Goal: Task Accomplishment & Management: Manage account settings

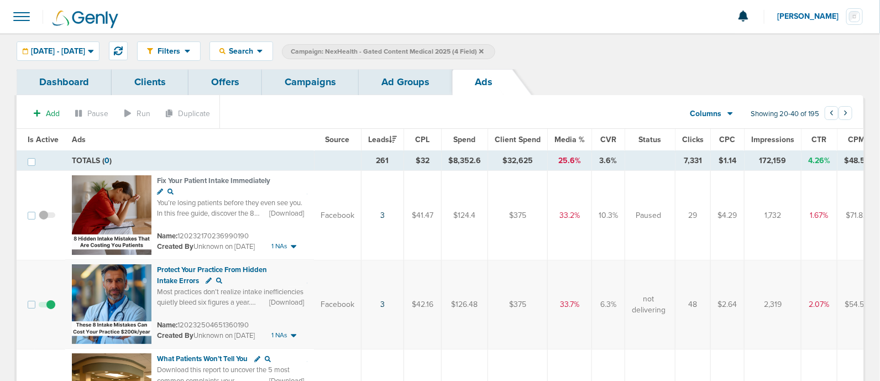
click at [317, 86] on link "Campaigns" at bounding box center [310, 82] width 97 height 26
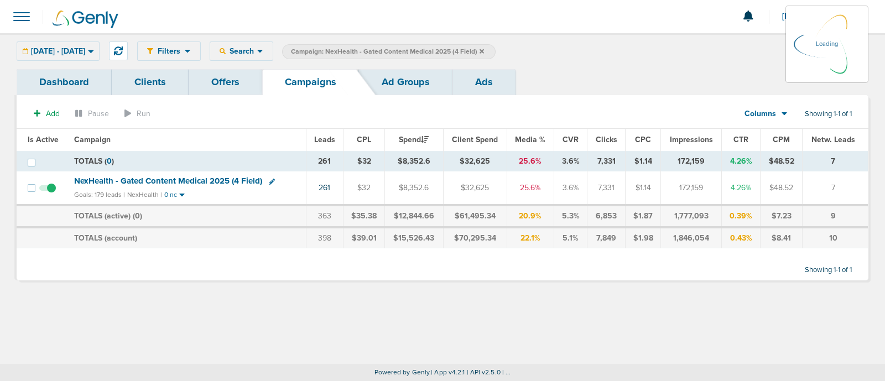
click at [484, 49] on icon at bounding box center [481, 51] width 4 height 4
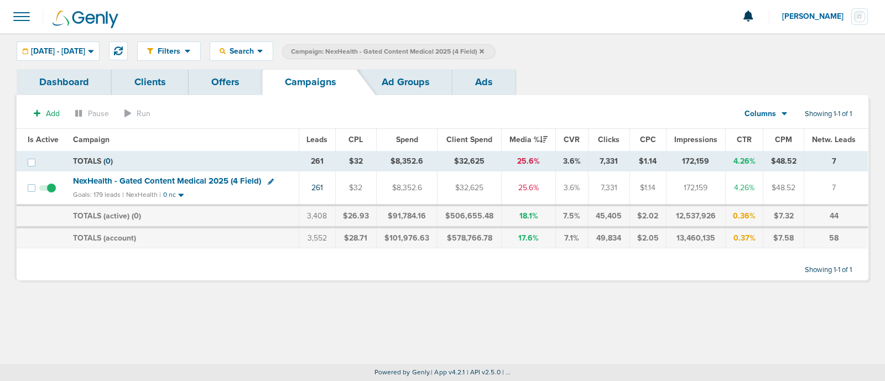
click at [484, 49] on icon at bounding box center [481, 51] width 4 height 4
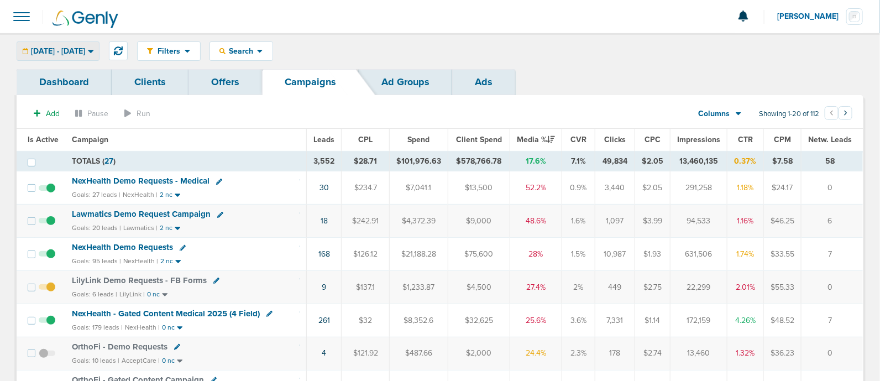
click at [85, 55] on span "07.01.2025 - 08.31.2025" at bounding box center [58, 52] width 54 height 8
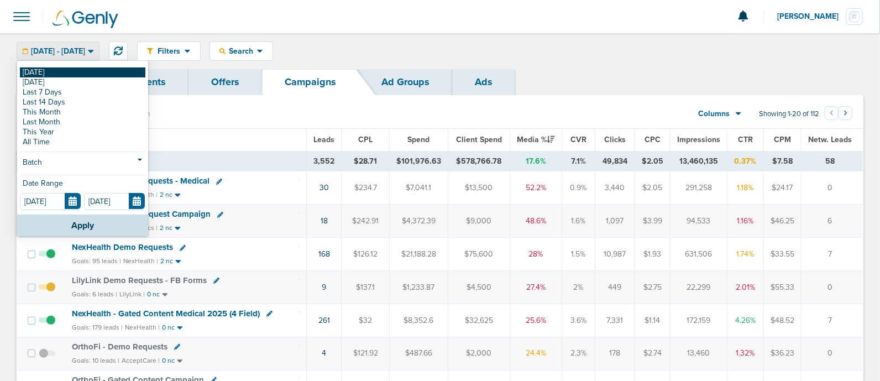
click at [44, 74] on link "[DATE]" at bounding box center [83, 72] width 126 height 10
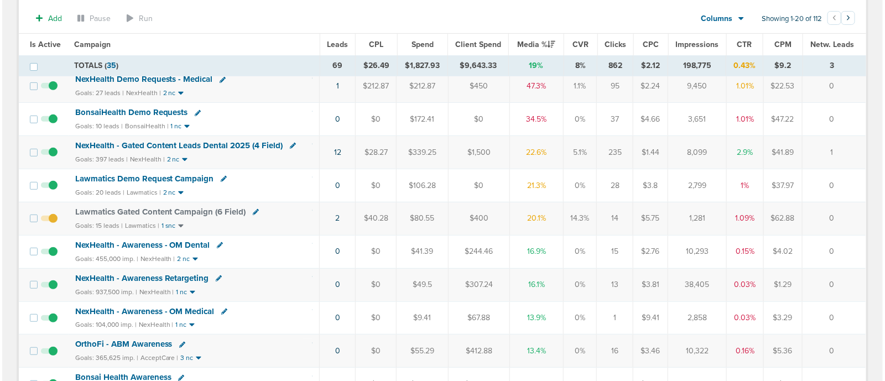
scroll to position [69, 0]
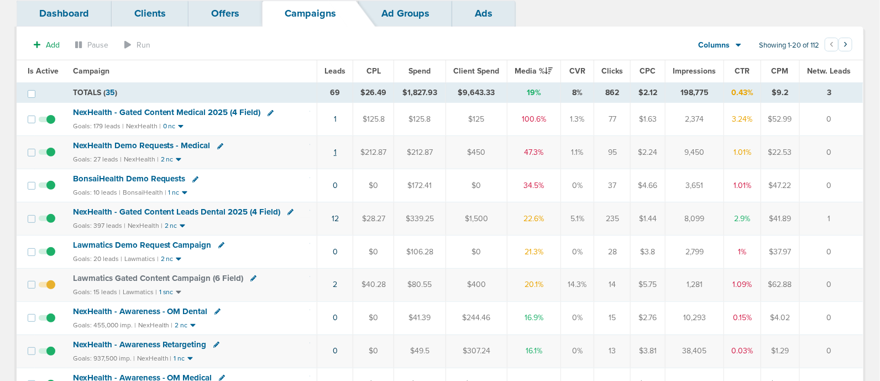
click at [336, 149] on td "1" at bounding box center [335, 152] width 36 height 33
click at [335, 149] on link "1" at bounding box center [335, 152] width 3 height 9
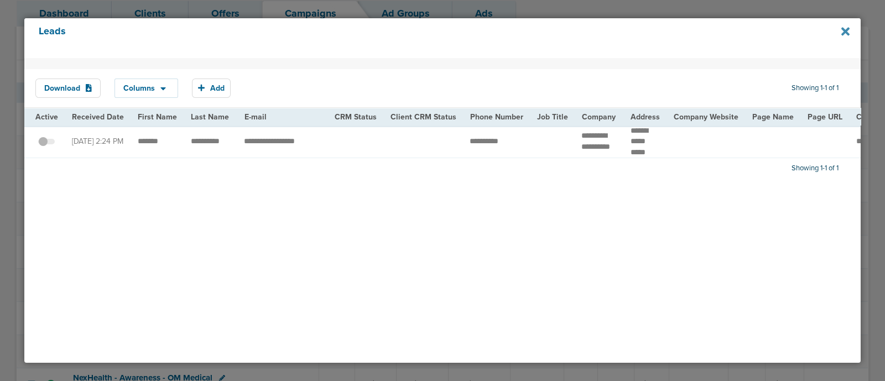
click at [844, 29] on icon at bounding box center [845, 31] width 8 height 8
click at [844, 32] on icon at bounding box center [845, 31] width 8 height 8
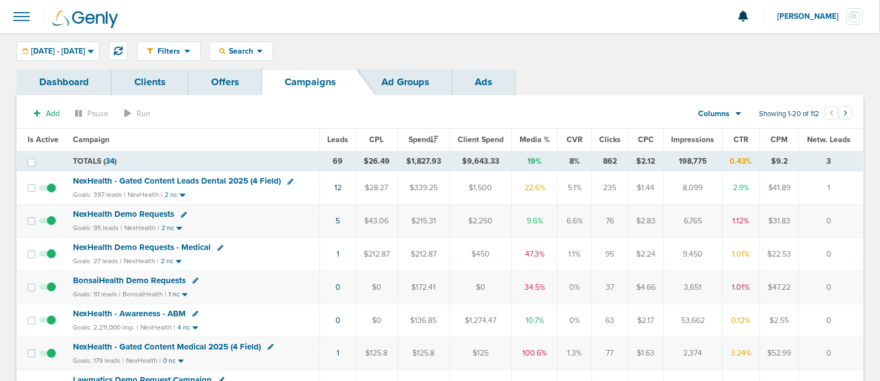
click at [201, 179] on span "NexHealth - Gated Content Leads Dental 2025 (4 Field)" at bounding box center [177, 181] width 208 height 10
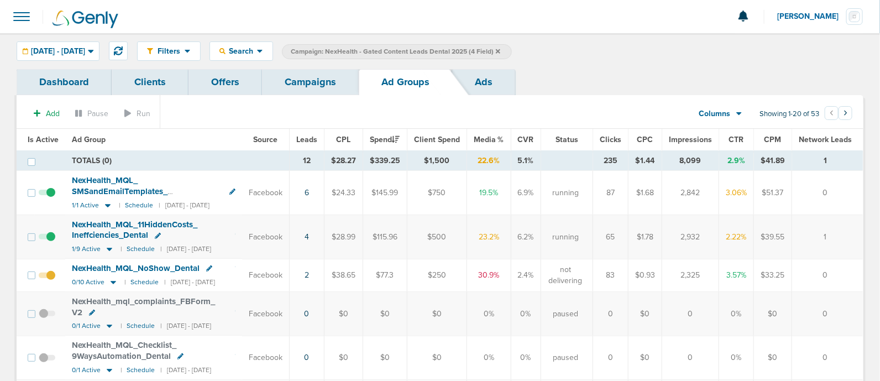
drag, startPoint x: 489, startPoint y: 234, endPoint x: 513, endPoint y: 232, distance: 23.3
click at [511, 232] on td "23.2%" at bounding box center [489, 237] width 44 height 44
click at [307, 85] on link "Campaigns" at bounding box center [310, 82] width 97 height 26
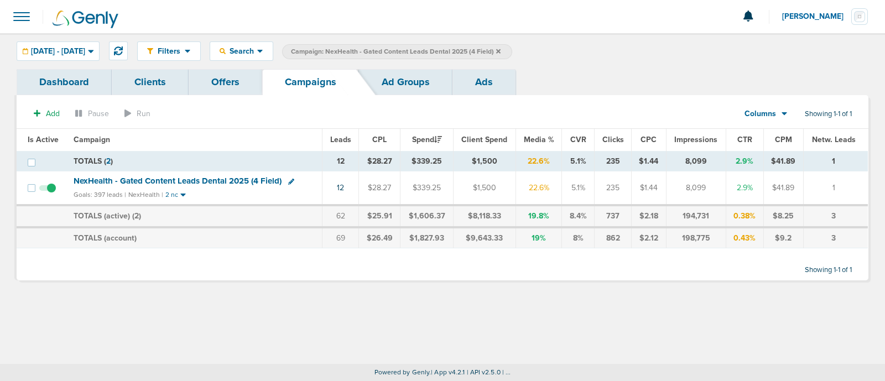
click at [500, 49] on icon at bounding box center [498, 51] width 4 height 7
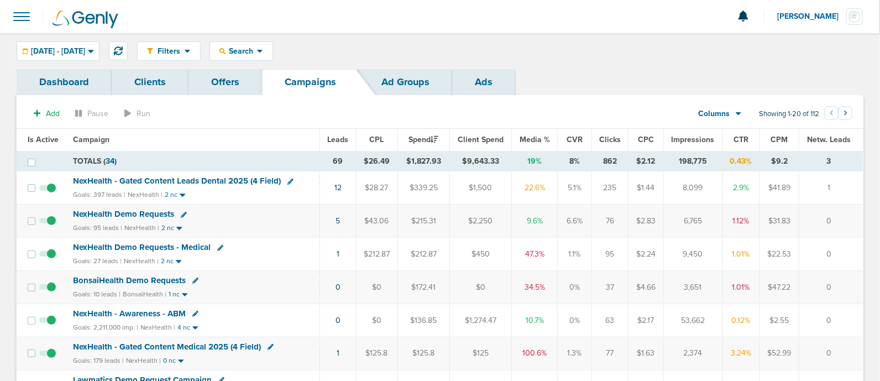
click at [194, 342] on span "NexHealth - Gated Content Medical 2025 (4 Field)" at bounding box center [167, 347] width 188 height 10
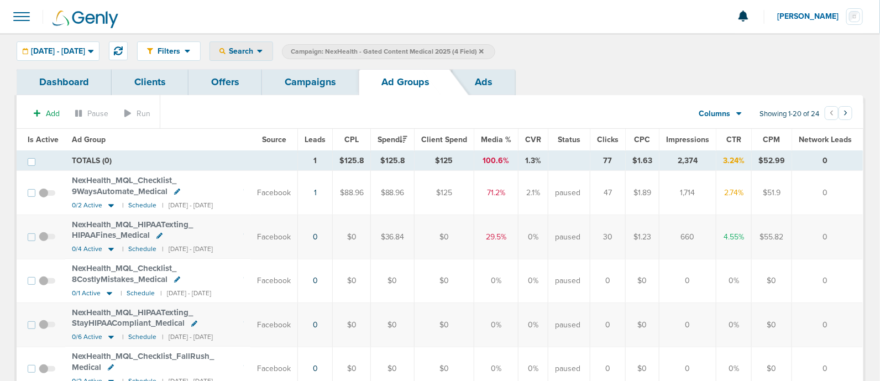
click at [257, 51] on span "Search" at bounding box center [242, 50] width 32 height 9
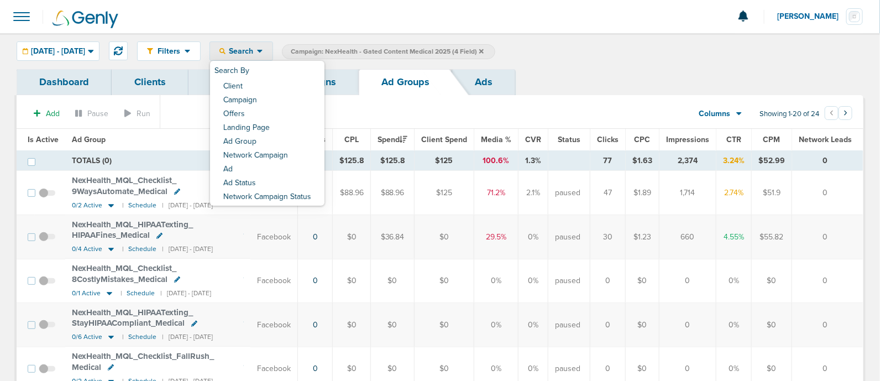
click at [651, 33] on div "Filters Active Only Settings Status Active Inactive Objectives MQL SQL Traffic …" at bounding box center [440, 51] width 880 height 36
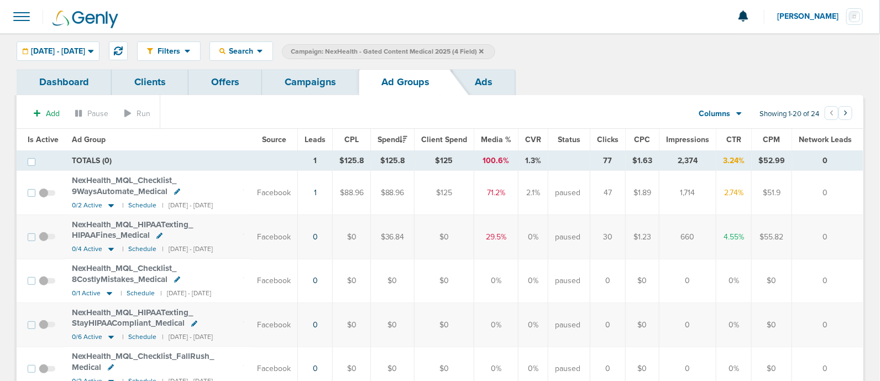
click at [484, 48] on icon at bounding box center [481, 51] width 4 height 7
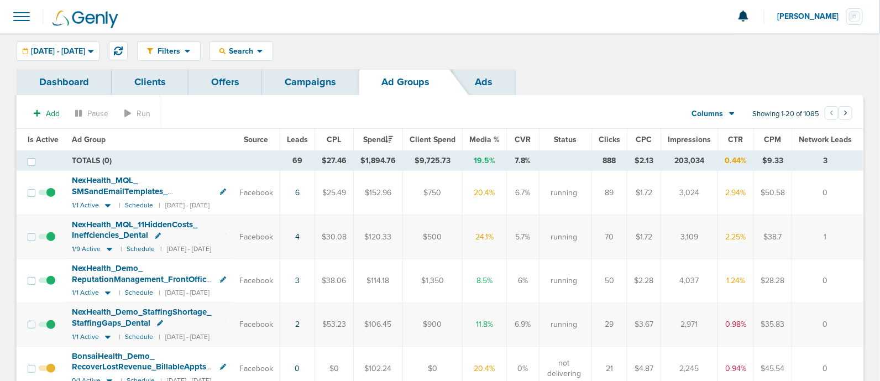
click at [329, 82] on link "Campaigns" at bounding box center [310, 82] width 97 height 26
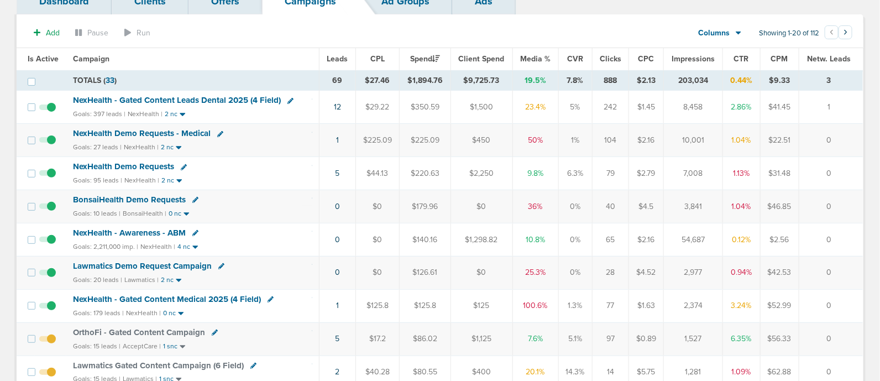
scroll to position [138, 0]
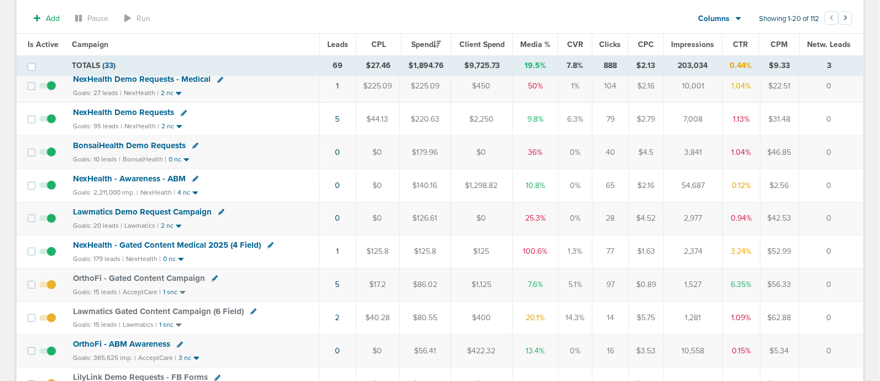
click at [159, 210] on span "Lawmatics Demo Request Campaign" at bounding box center [142, 212] width 139 height 10
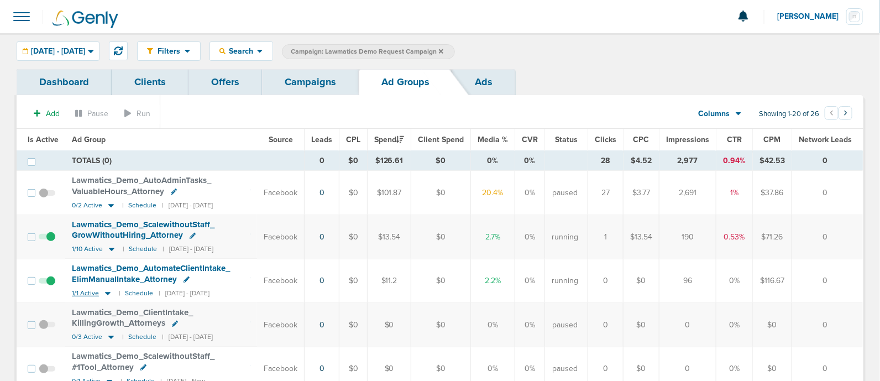
click at [108, 289] on icon at bounding box center [107, 293] width 11 height 9
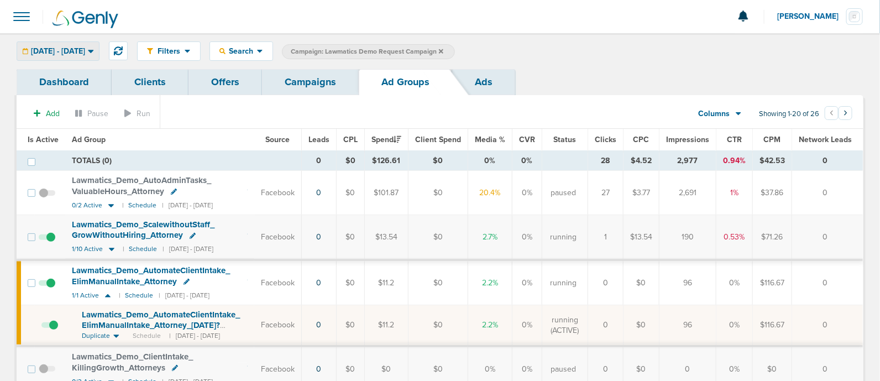
click at [85, 51] on span "[DATE] - [DATE]" at bounding box center [58, 52] width 54 height 8
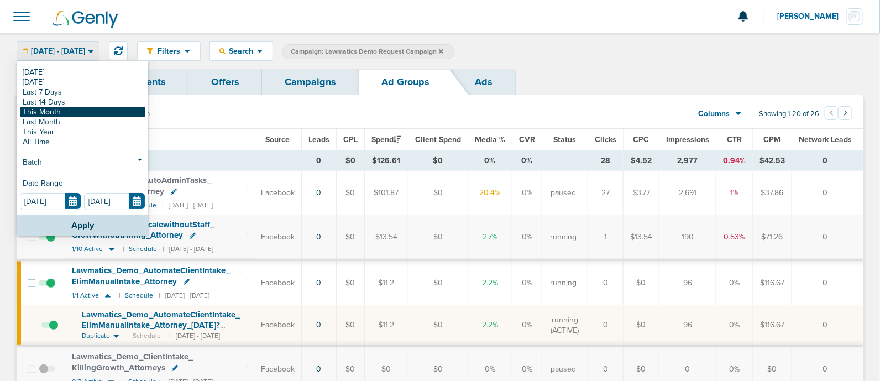
click at [88, 110] on link "This Month" at bounding box center [83, 112] width 126 height 10
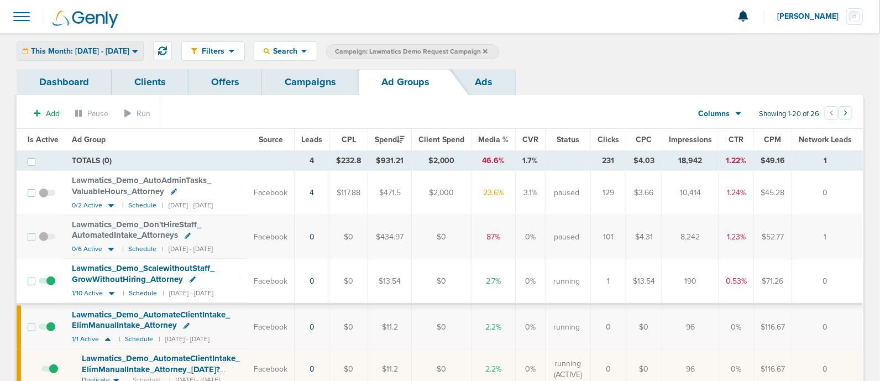
click at [83, 50] on span "This Month: 09.01.2025 - 09.30.2025" at bounding box center [80, 52] width 98 height 8
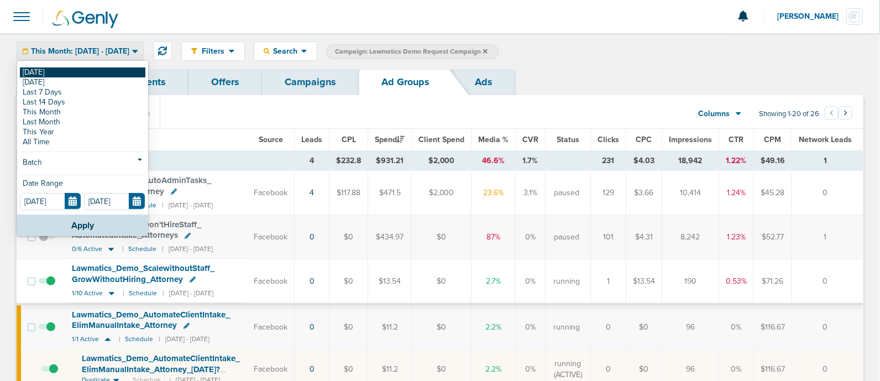
click at [59, 69] on link "[DATE]" at bounding box center [83, 72] width 126 height 10
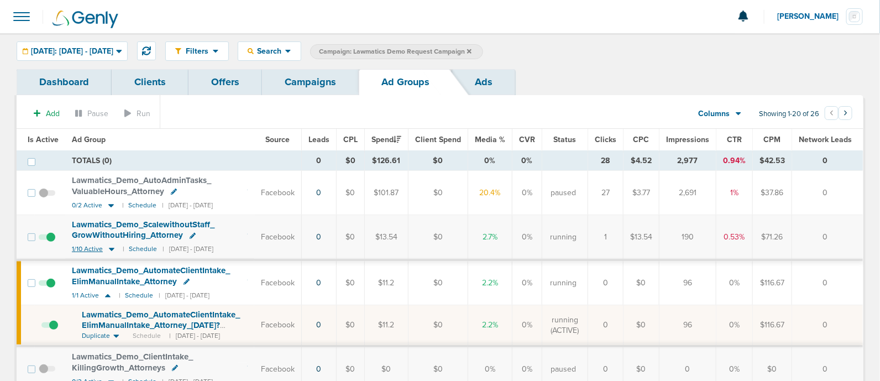
click at [111, 248] on icon at bounding box center [112, 249] width 6 height 3
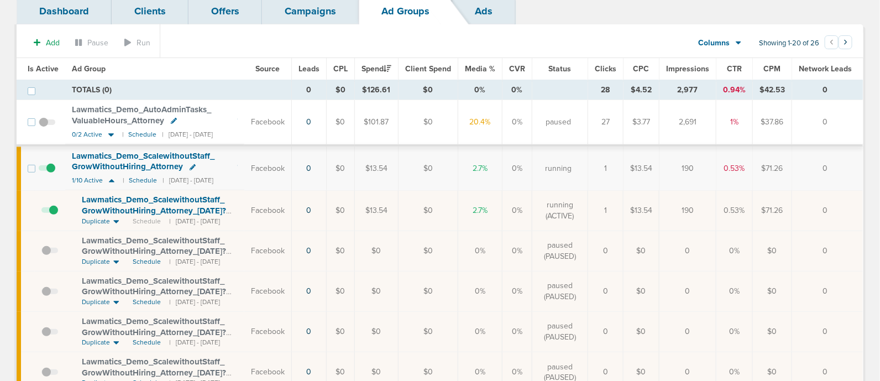
scroll to position [69, 0]
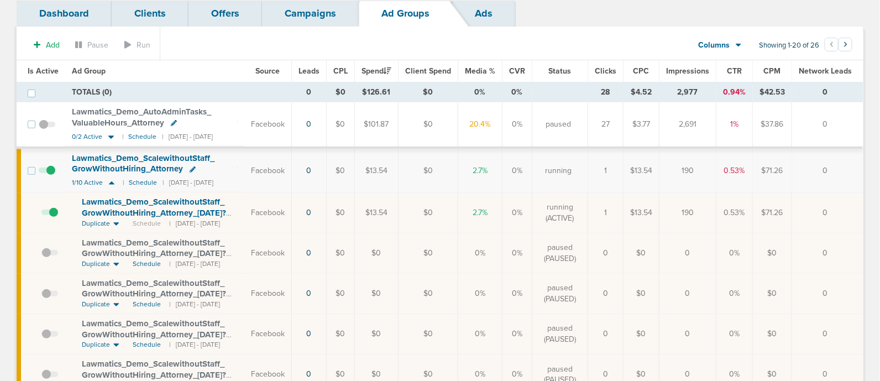
click at [309, 19] on link "Campaigns" at bounding box center [310, 14] width 97 height 26
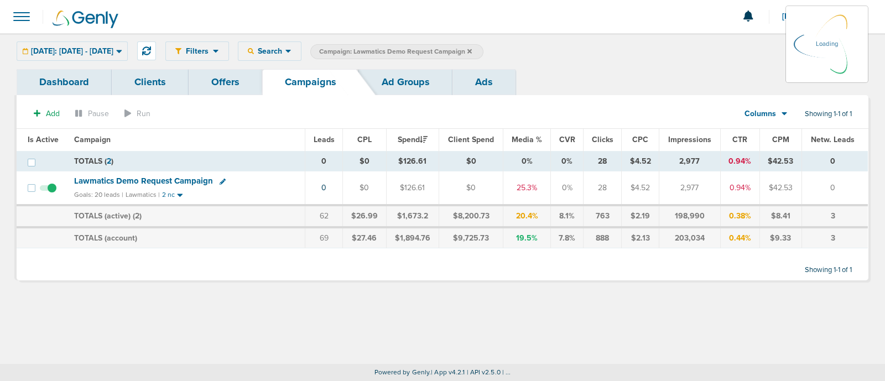
click at [472, 50] on icon at bounding box center [469, 51] width 4 height 7
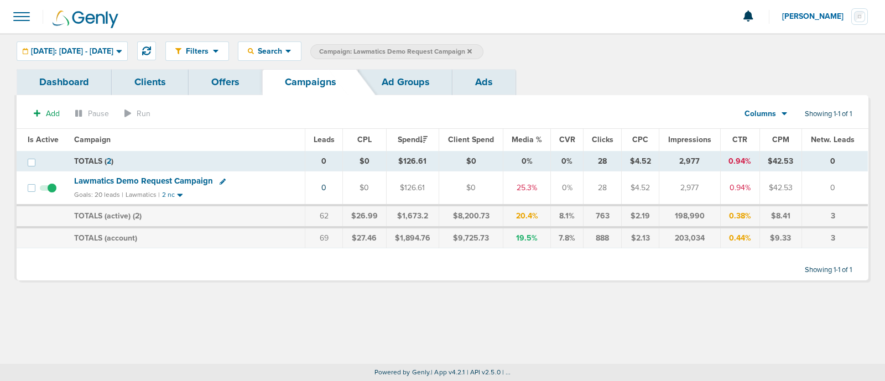
click at [472, 51] on icon at bounding box center [469, 51] width 4 height 4
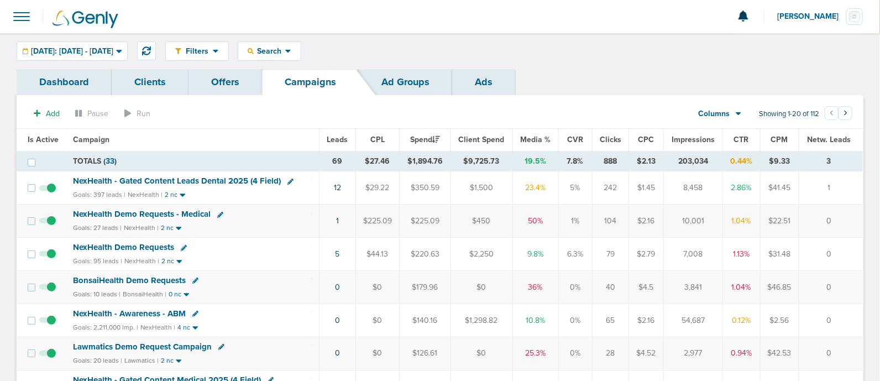
click at [233, 181] on span "NexHealth - Gated Content Leads Dental 2025 (4 Field)" at bounding box center [177, 181] width 208 height 10
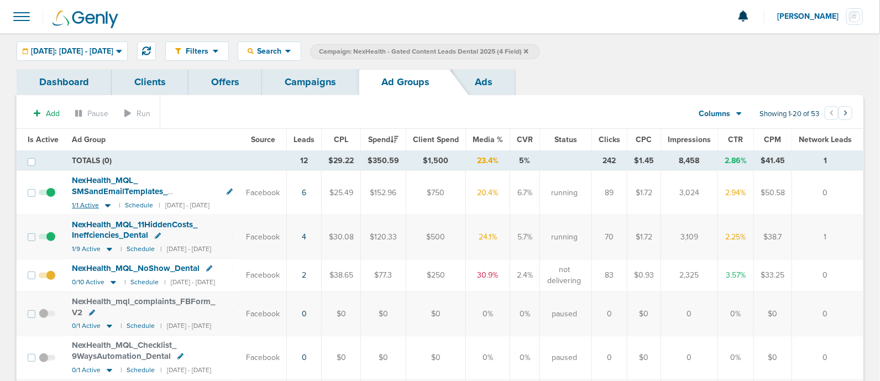
click at [107, 204] on icon at bounding box center [108, 205] width 6 height 3
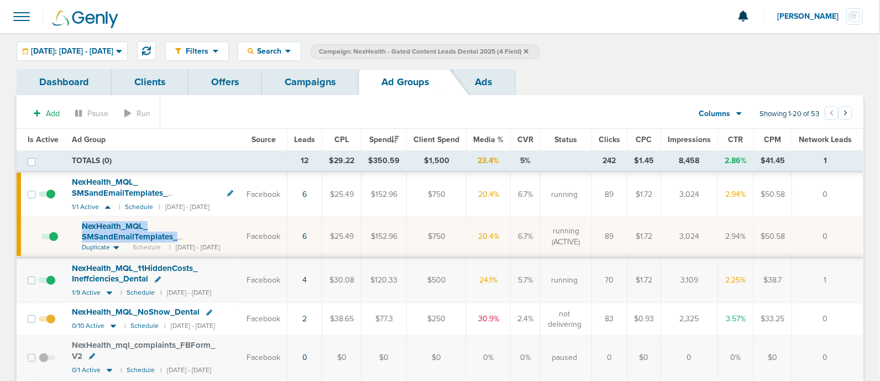
drag, startPoint x: 80, startPoint y: 222, endPoint x: 244, endPoint y: 233, distance: 165.2
click at [240, 233] on td "NexHealth_ MQL_ SMSandEmailTemplates_ EliminateNoShows_ Dental_ 07.29.25?id=183…" at bounding box center [152, 237] width 175 height 41
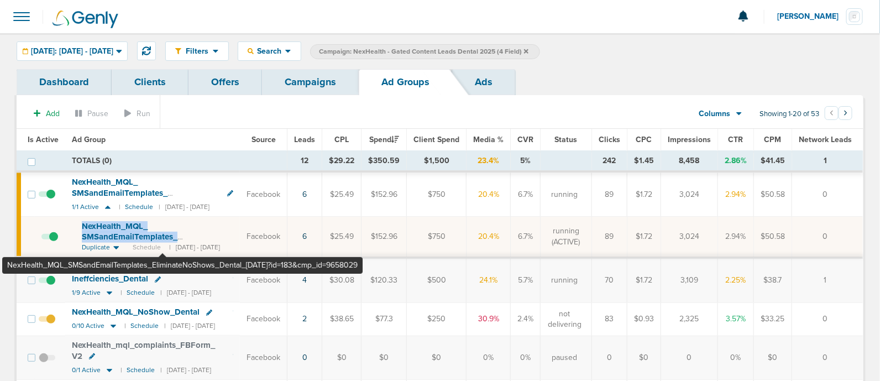
copy span "NexHealth_ MQL_ SMSandEmailTemplates_ EliminateNoShows_ Dental_ 07.29.25?"
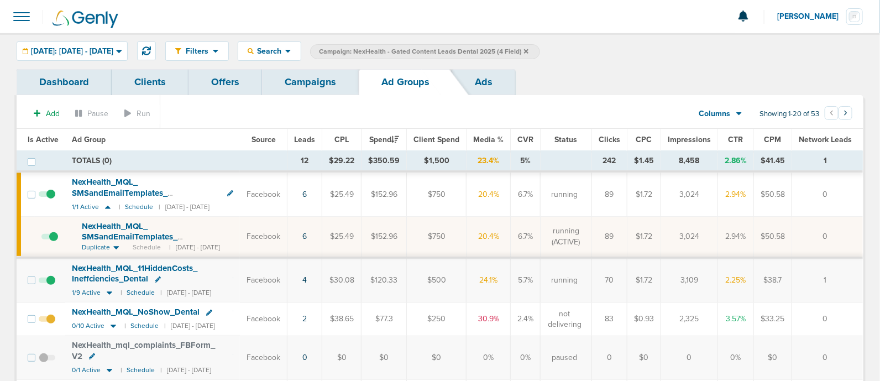
click at [268, 237] on td "Facebook" at bounding box center [264, 237] width 48 height 41
click at [108, 292] on icon at bounding box center [110, 293] width 6 height 3
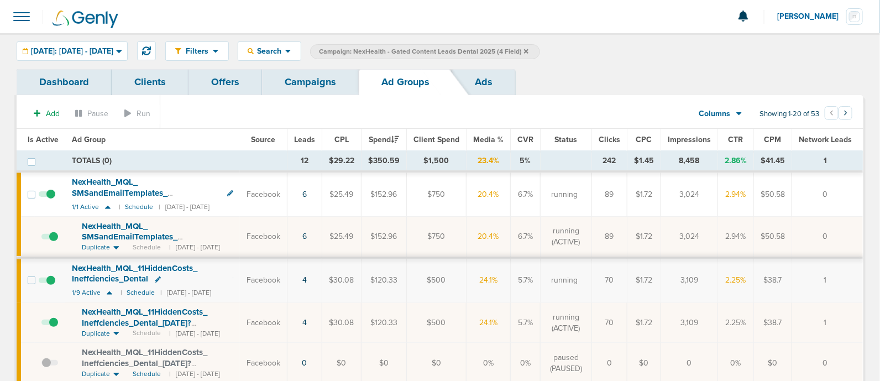
scroll to position [69, 0]
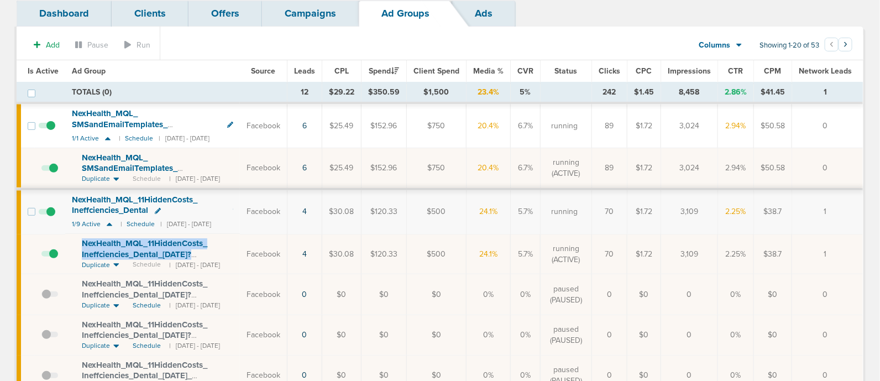
drag, startPoint x: 81, startPoint y: 240, endPoint x: 221, endPoint y: 252, distance: 141.0
click at [221, 252] on div "NexHealth_ MQL_ 11HiddenCosts_ Ineffciencies_ Dental_ 09.05.25?id=183&cmp_ id=9…" at bounding box center [158, 249] width 152 height 22
copy span "NexHealth_ MQL_ 11HiddenCosts_ Ineffciencies_ Dental_ 09.05.25?"
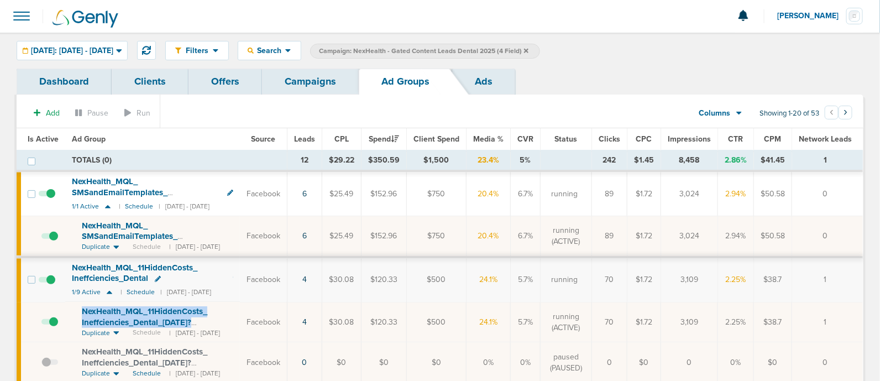
scroll to position [0, 0]
click at [315, 65] on div "Filters Active Only Settings Status Active Inactive Objectives MQL SQL Traffic …" at bounding box center [440, 51] width 880 height 36
click at [316, 83] on link "Campaigns" at bounding box center [310, 82] width 97 height 26
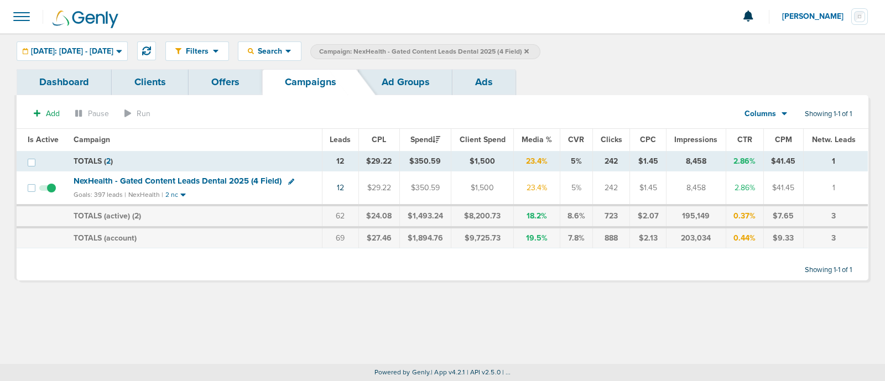
click at [529, 49] on icon at bounding box center [526, 51] width 4 height 7
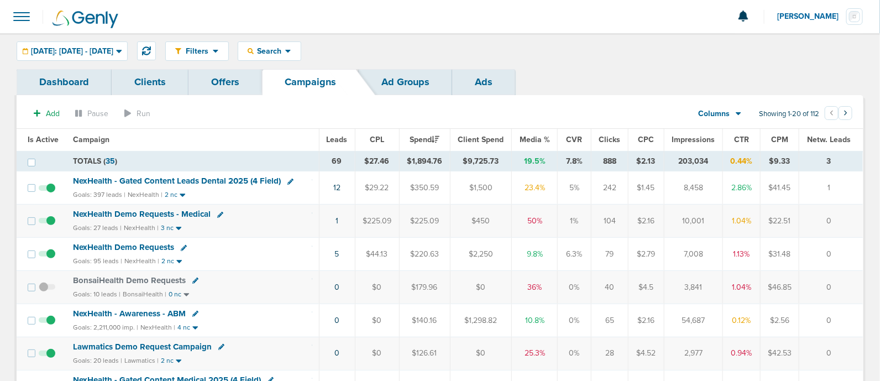
click at [525, 135] on span "Media %" at bounding box center [535, 139] width 30 height 9
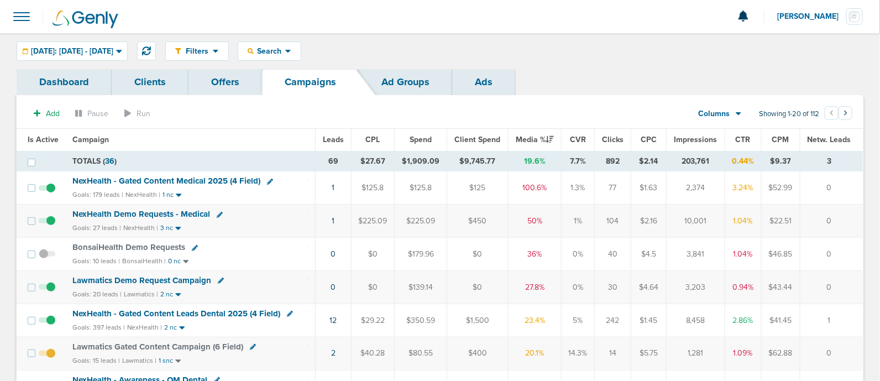
click at [262, 247] on div "BonsaiHealth Demo Requests" at bounding box center [190, 247] width 236 height 11
drag, startPoint x: 266, startPoint y: 281, endPoint x: 835, endPoint y: 274, distance: 569.1
click at [835, 274] on tr "Lawmatics Demo Request Campaign Goals: 20 leads | Lawmatics | 2 nc 0 $0 $139.14…" at bounding box center [440, 287] width 847 height 33
click at [835, 274] on td "0" at bounding box center [831, 287] width 63 height 33
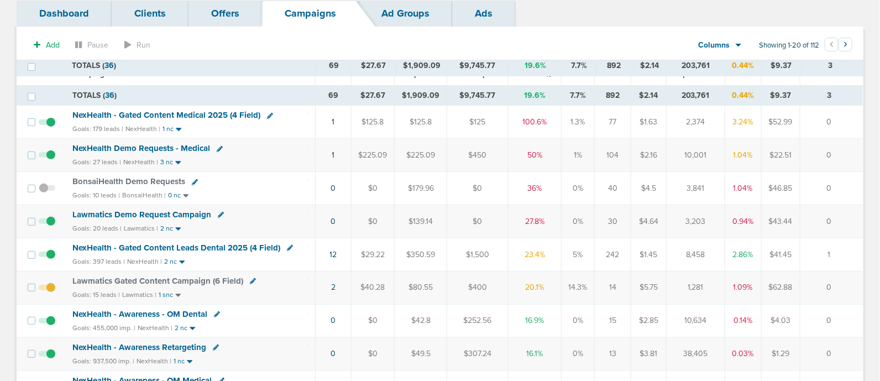
scroll to position [138, 0]
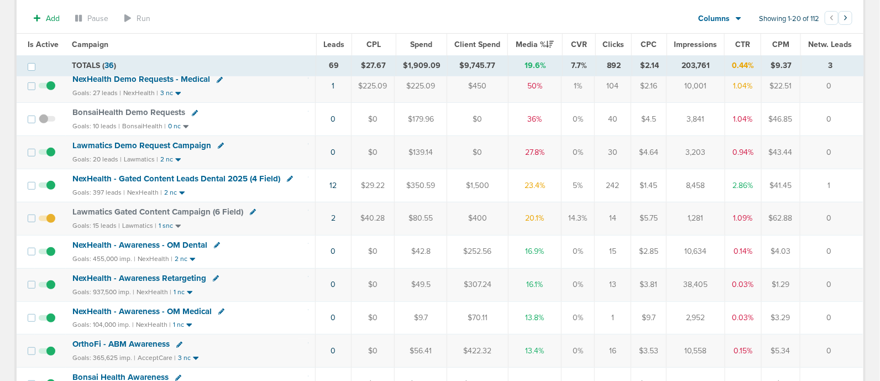
drag, startPoint x: 313, startPoint y: 212, endPoint x: 838, endPoint y: 214, distance: 524.8
click at [838, 214] on tr "Lawmatics Gated Content Campaign (6 Field) Goals: 15 leads | Lawmatics | 1 snc …" at bounding box center [440, 218] width 847 height 33
click at [838, 214] on td "0" at bounding box center [831, 218] width 63 height 33
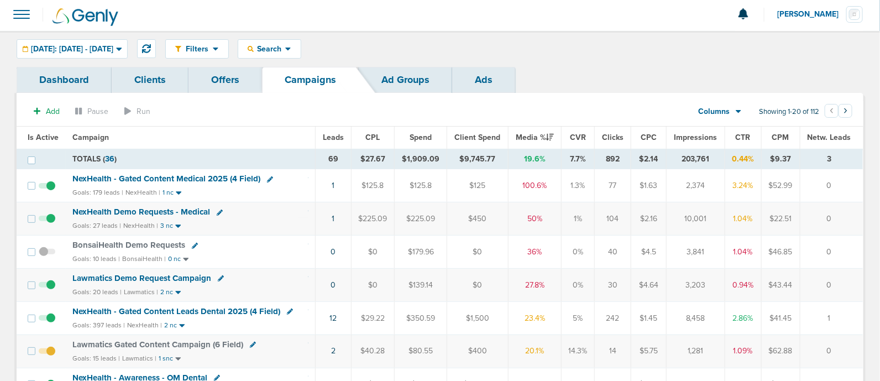
scroll to position [0, 0]
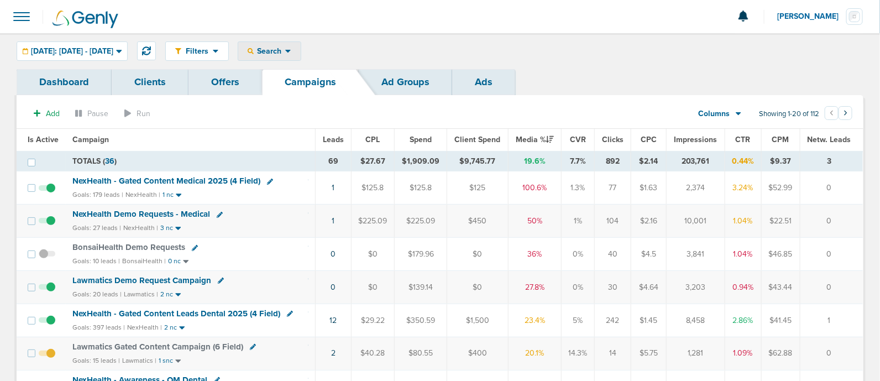
click at [285, 51] on span "Search" at bounding box center [270, 50] width 32 height 9
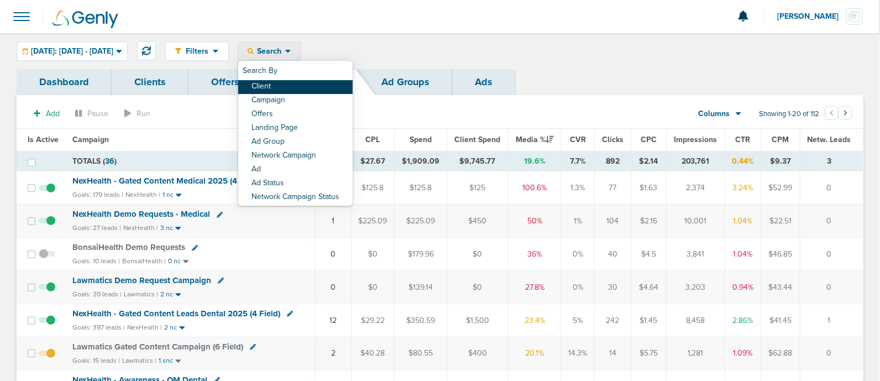
click at [305, 84] on link "Client" at bounding box center [295, 87] width 114 height 14
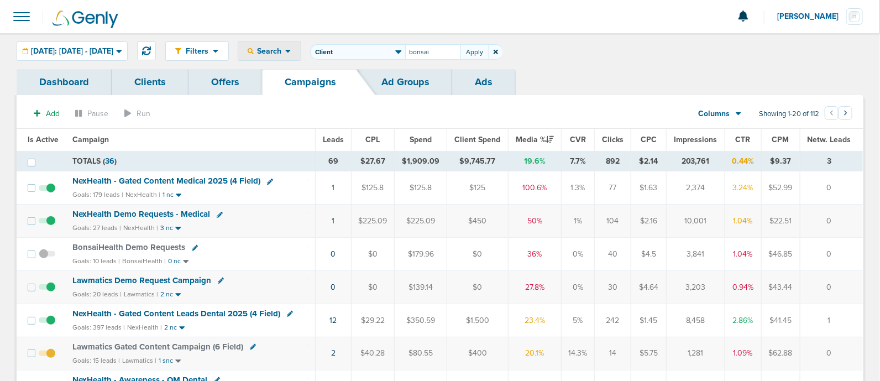
type input "bonsai"
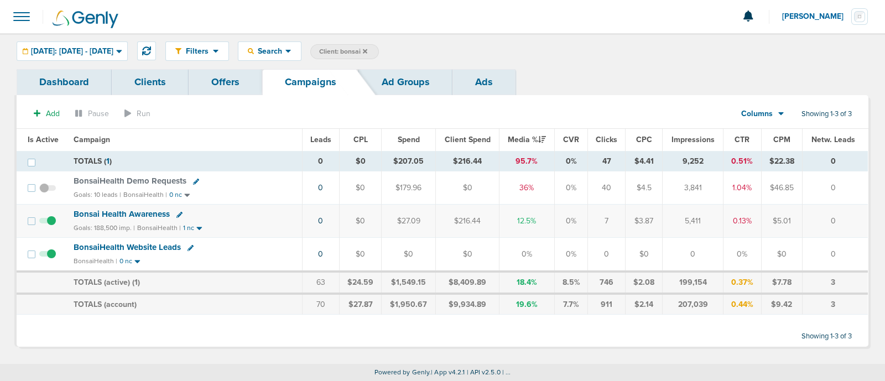
click at [164, 178] on span "BonsaiHealth Demo Requests" at bounding box center [130, 181] width 113 height 10
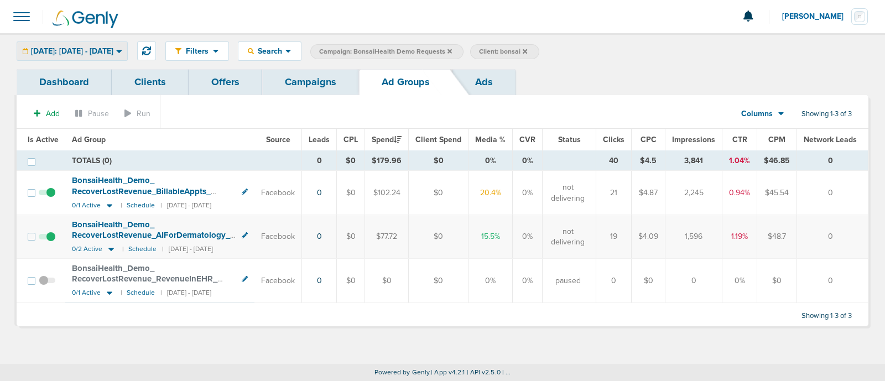
click at [113, 54] on span "Today: 09.08.2025 - 09.08.2025" at bounding box center [72, 52] width 82 height 8
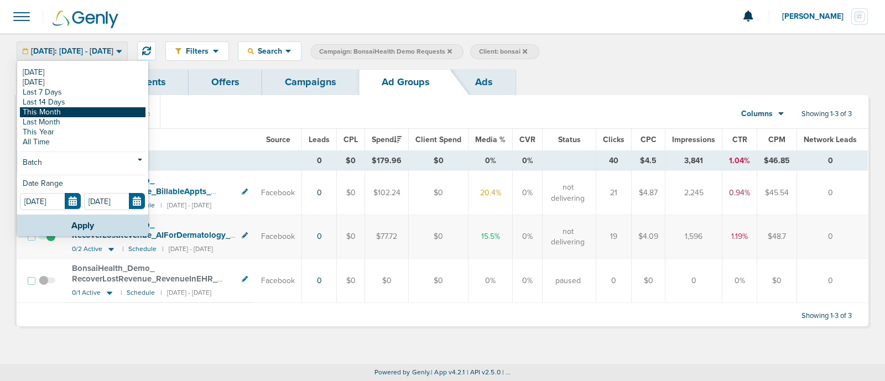
click at [77, 109] on link "This Month" at bounding box center [83, 112] width 126 height 10
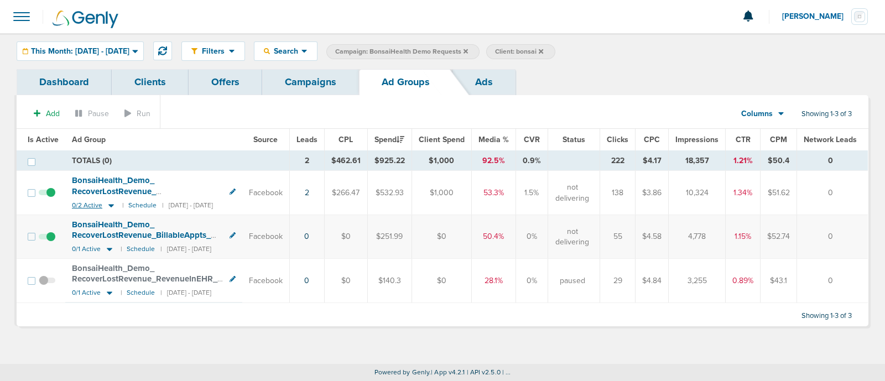
click at [111, 205] on icon at bounding box center [111, 205] width 6 height 3
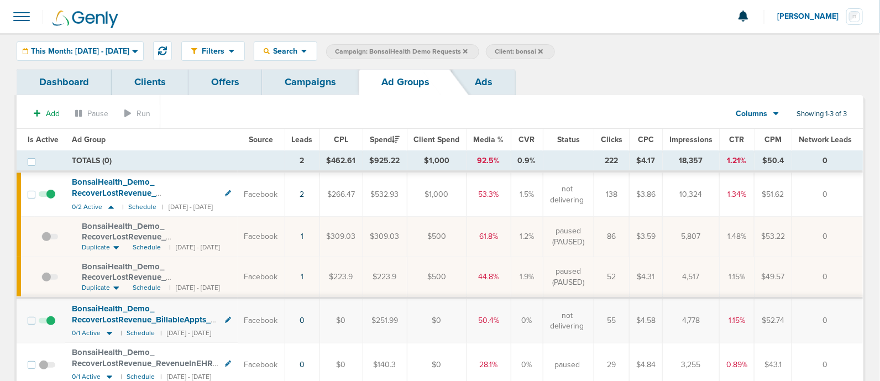
click at [111, 189] on span "BonsaiHealth_ Demo_ RecoverLostRevenue_ AIForDermatology_ Derms" at bounding box center [121, 193] width 98 height 32
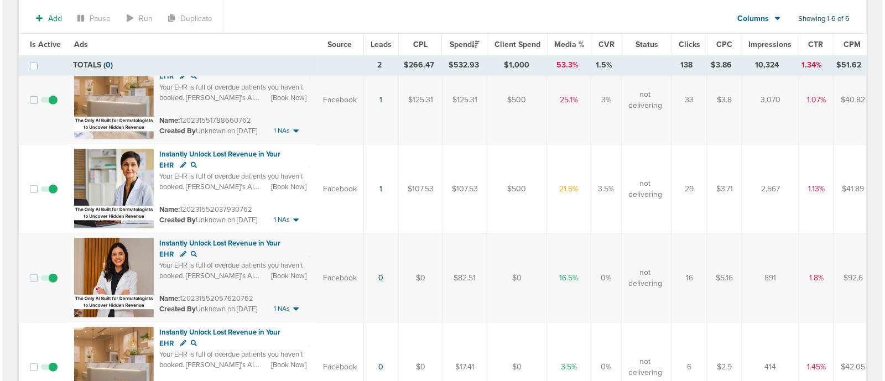
scroll to position [138, 0]
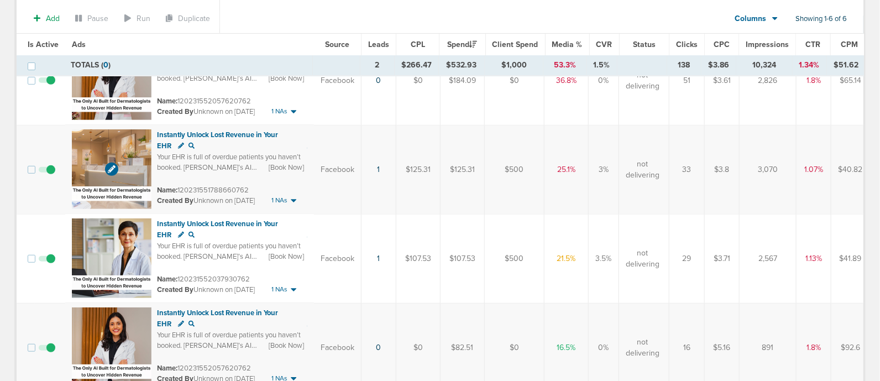
click at [105, 139] on img at bounding box center [112, 169] width 80 height 80
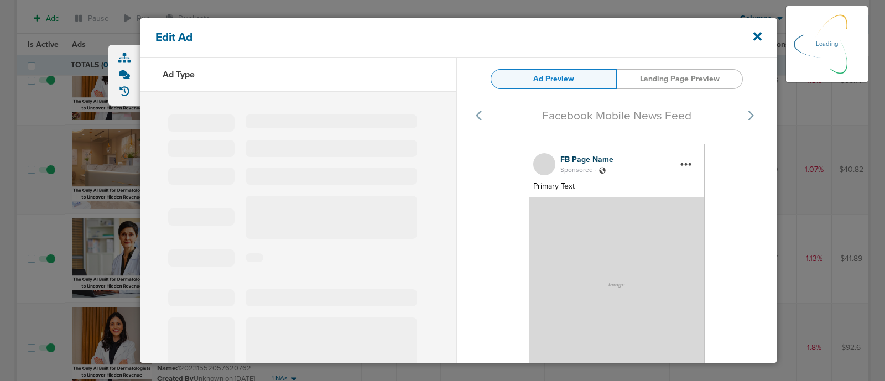
select select "learn_more"
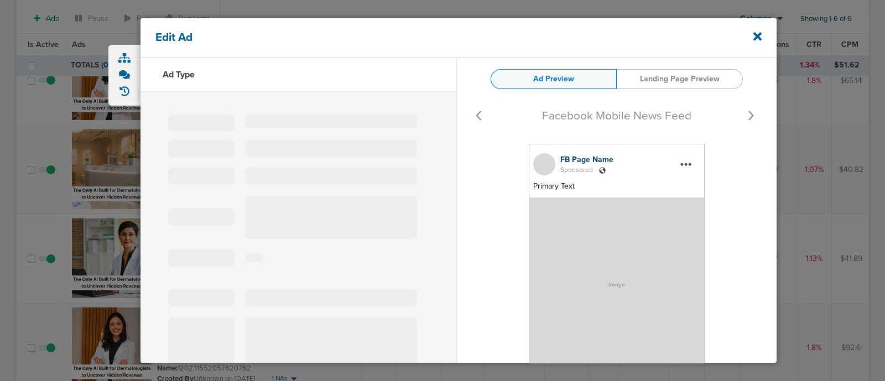
type input "120231551788660762"
type input "Instantly Unlock Lost Revenue in Your EHR"
type textarea "Your EHR is full of overdue patients you haven’t booked. Bonsai’s AI pinpoints …"
select select "book_travel"
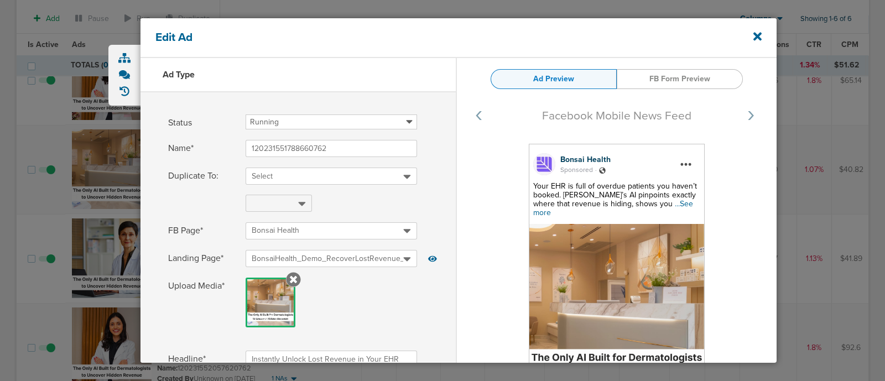
scroll to position [69, 0]
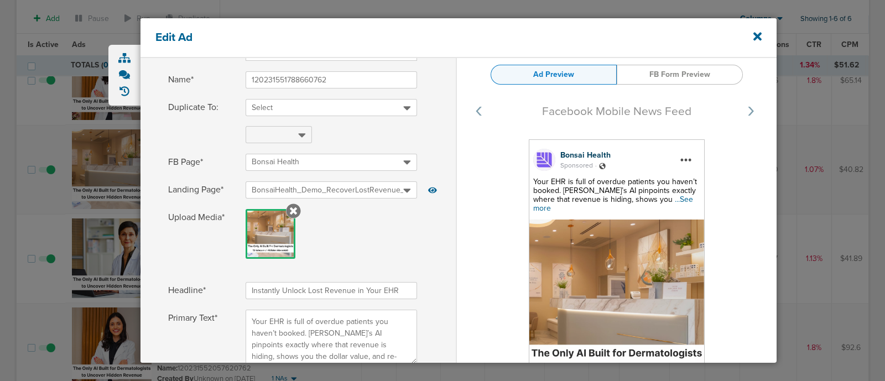
click at [654, 197] on span "...See more" at bounding box center [613, 204] width 160 height 18
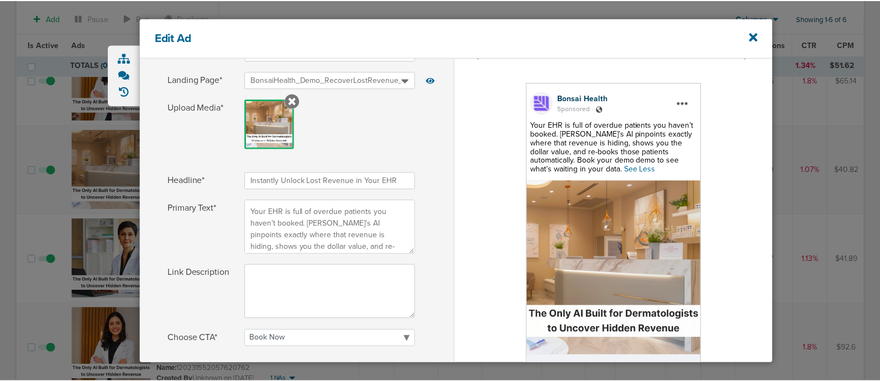
scroll to position [207, 0]
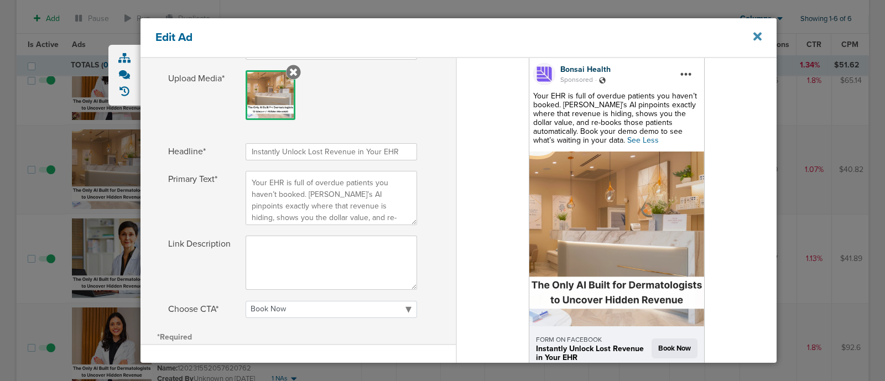
click at [755, 37] on icon at bounding box center [757, 36] width 8 height 12
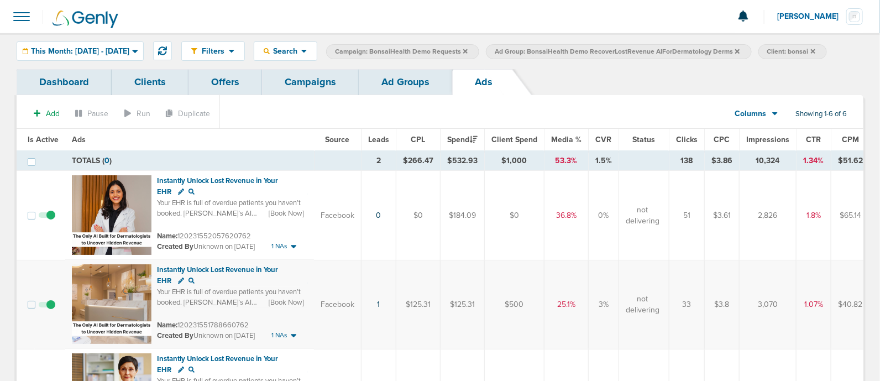
click at [228, 79] on link "Offers" at bounding box center [226, 82] width 74 height 26
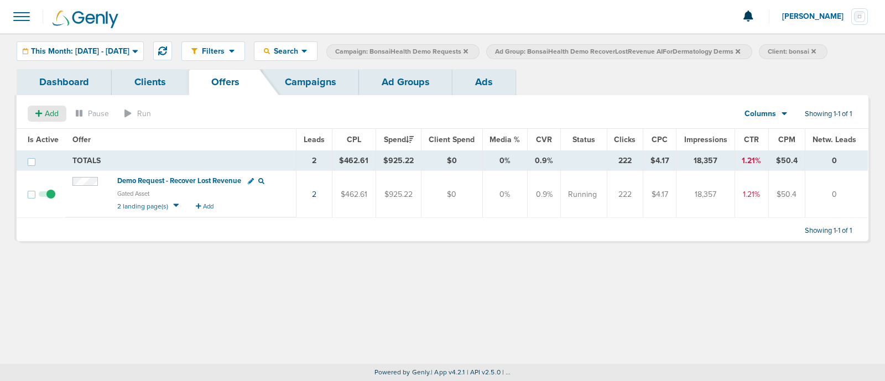
click at [44, 118] on div "Add" at bounding box center [47, 114] width 39 height 16
click at [49, 134] on span "Offer" at bounding box center [43, 134] width 18 height 9
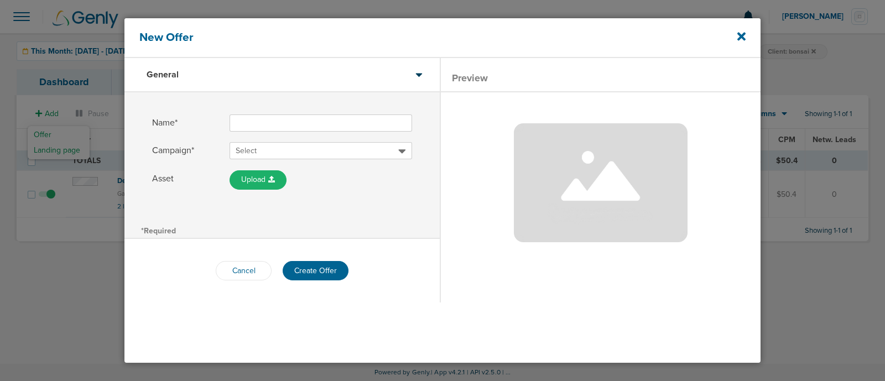
click at [246, 131] on input "Name*" at bounding box center [320, 122] width 182 height 17
click at [271, 124] on input "Name*" at bounding box center [320, 122] width 182 height 17
type input "B"
type input "M"
type input "Demo Request - Patient LTV"
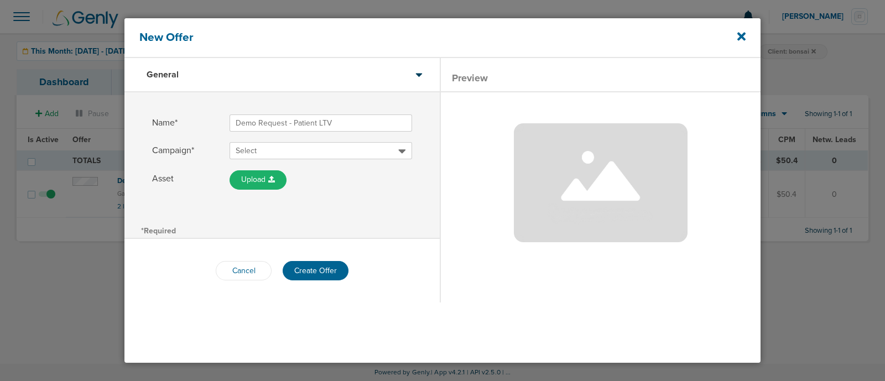
click at [291, 148] on span "Select" at bounding box center [317, 150] width 163 height 11
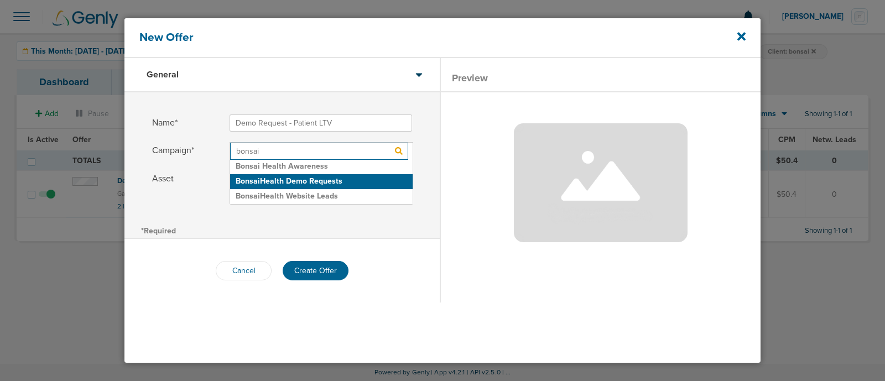
type input "bonsai"
click at [317, 175] on h2 "BonsaiHealth Demo Requests" at bounding box center [321, 181] width 182 height 15
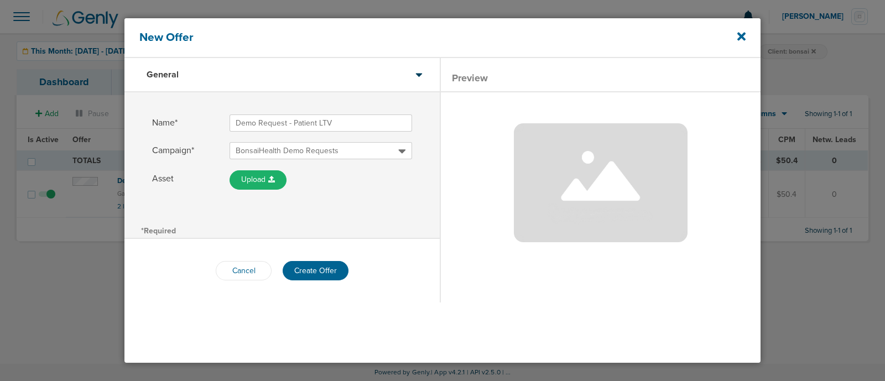
click at [215, 202] on div "Name* Demo Request - Patient LTV Campaign* BonsaiHealth Demo Requests Asset Upl…" at bounding box center [281, 157] width 315 height 130
click at [310, 269] on button "Create Offer" at bounding box center [316, 270] width 66 height 19
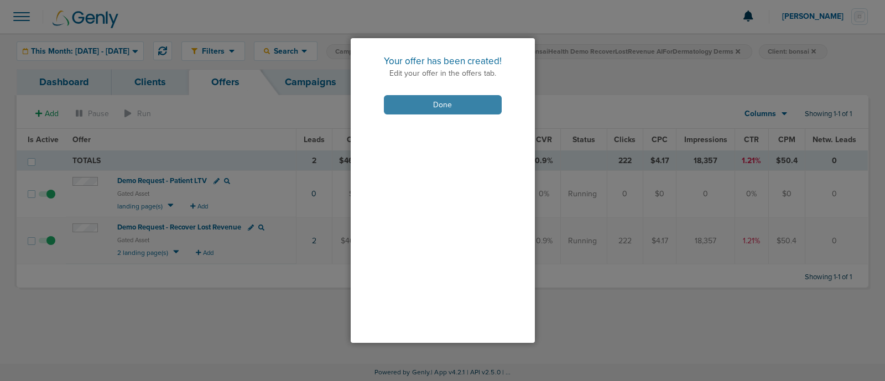
click at [453, 103] on button "Done" at bounding box center [443, 104] width 118 height 19
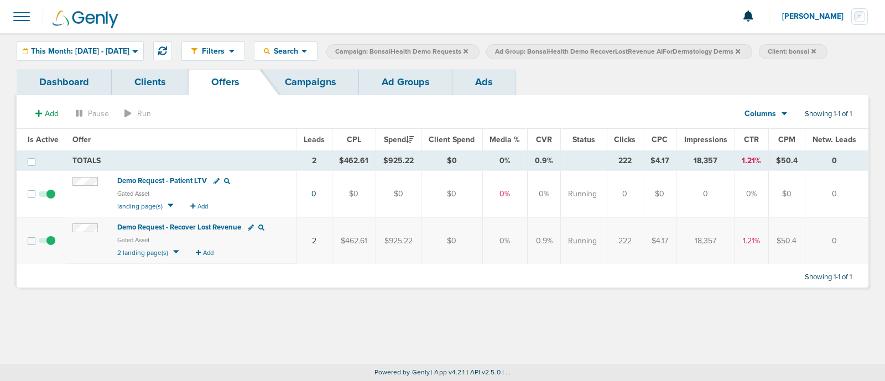
click at [174, 179] on span "Demo Request - Patient LTV" at bounding box center [162, 180] width 90 height 9
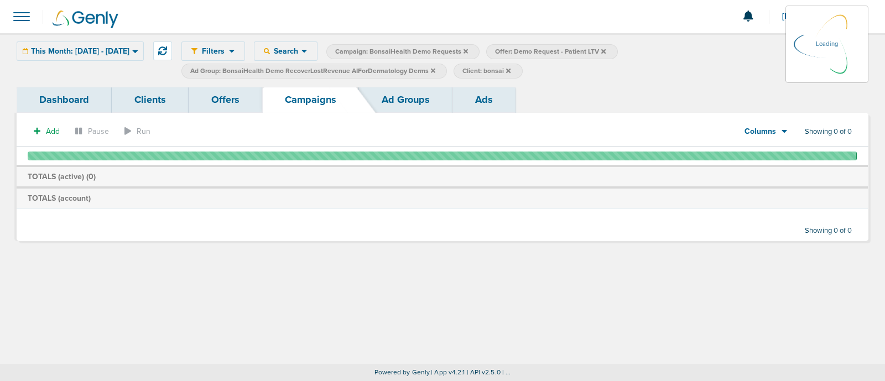
click at [669, 107] on div "Dashboard Clients Offers Campaigns Ad Groups Ads" at bounding box center [443, 100] width 852 height 26
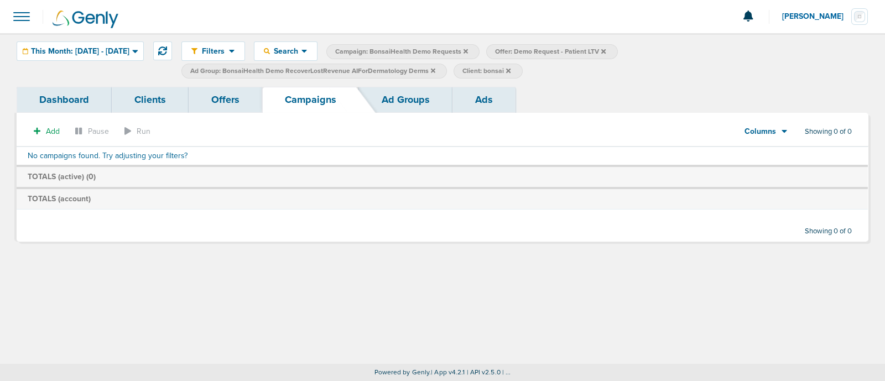
click at [213, 101] on link "Offers" at bounding box center [226, 100] width 74 height 26
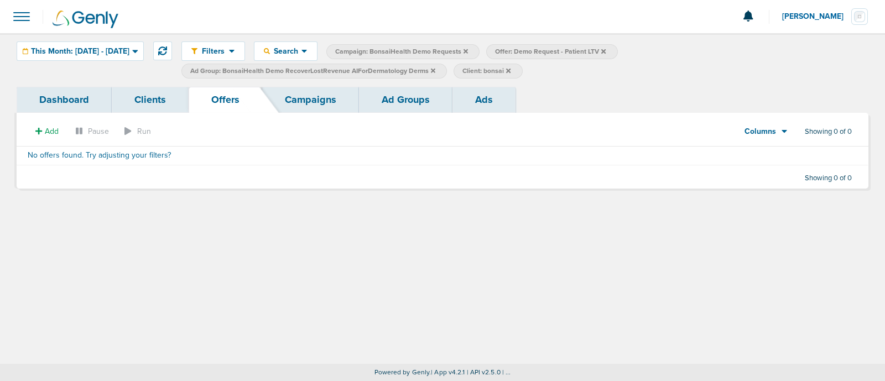
click at [323, 101] on link "Campaigns" at bounding box center [310, 100] width 97 height 26
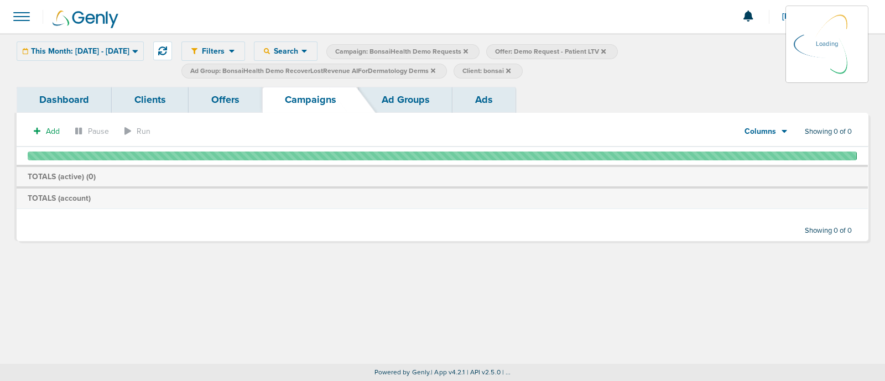
click at [468, 53] on icon at bounding box center [465, 51] width 4 height 4
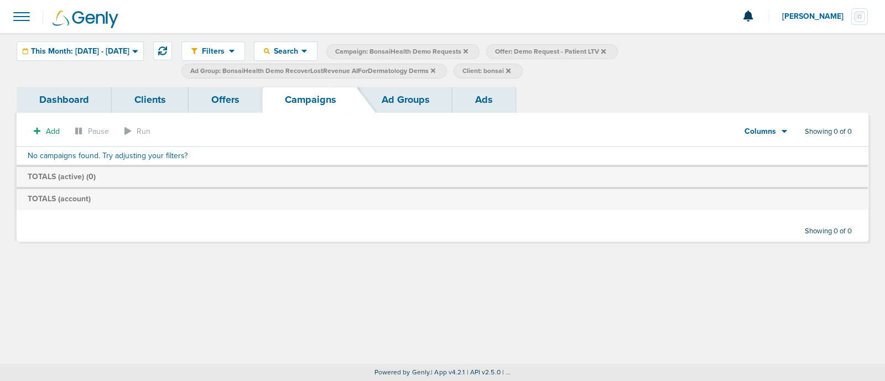
click at [468, 48] on icon at bounding box center [465, 51] width 4 height 7
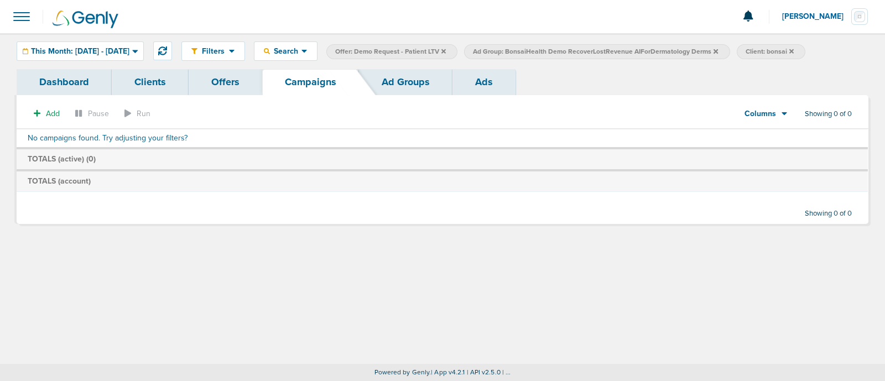
click at [446, 49] on icon at bounding box center [443, 51] width 4 height 7
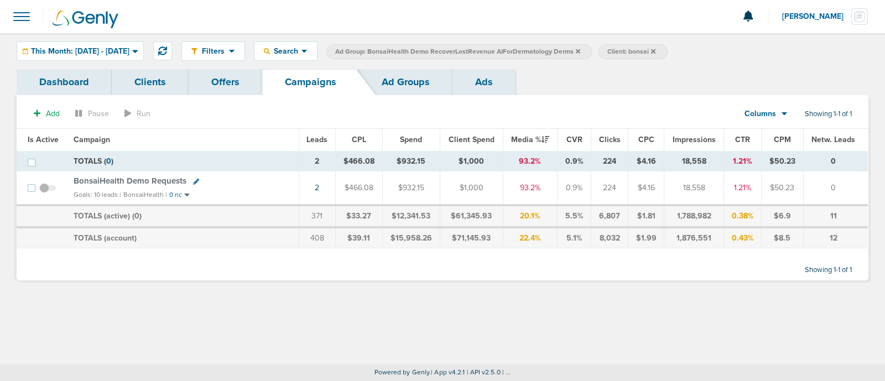
click at [592, 50] on label "Ad Group: BonsaiHealth Demo RecoverLostRevenue AIForDermatology Derms" at bounding box center [458, 51] width 265 height 15
click at [580, 50] on icon at bounding box center [578, 51] width 4 height 4
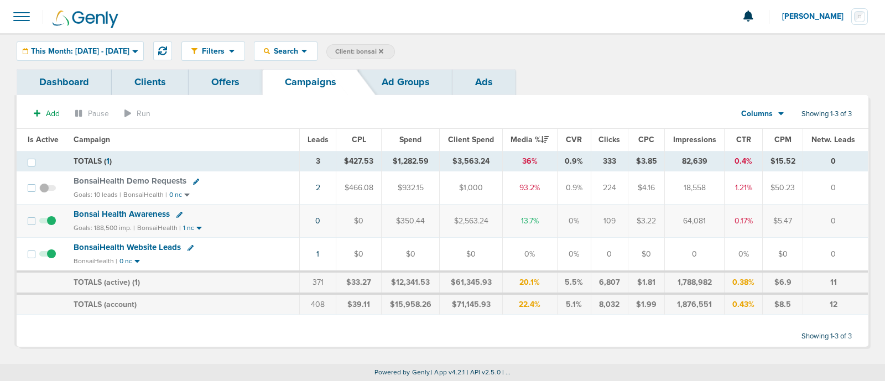
click at [383, 50] on icon at bounding box center [381, 51] width 4 height 4
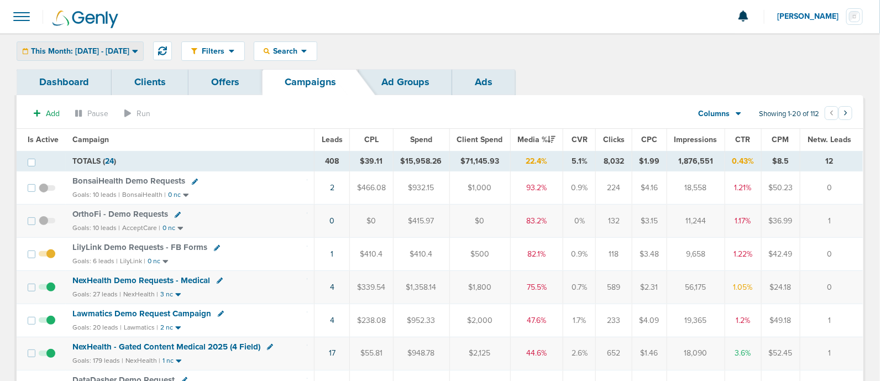
click at [129, 52] on span "This Month: 09.01.2025 - 09.30.2025" at bounding box center [80, 52] width 98 height 8
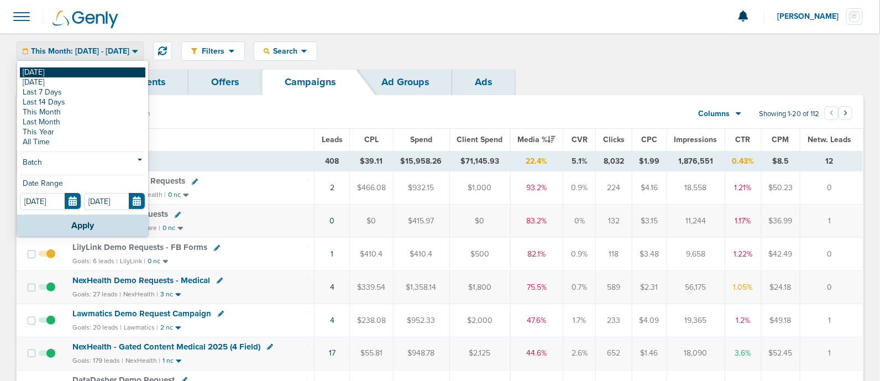
click at [91, 67] on link "[DATE]" at bounding box center [83, 72] width 126 height 10
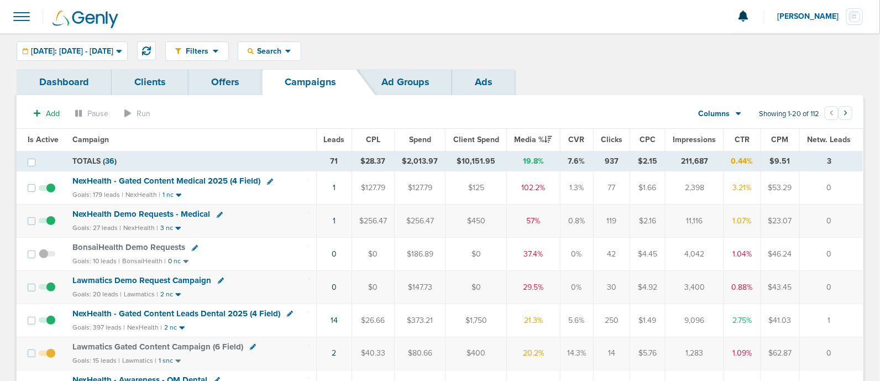
click at [194, 180] on span "NexHealth - Gated Content Medical 2025 (4 Field)" at bounding box center [166, 181] width 188 height 10
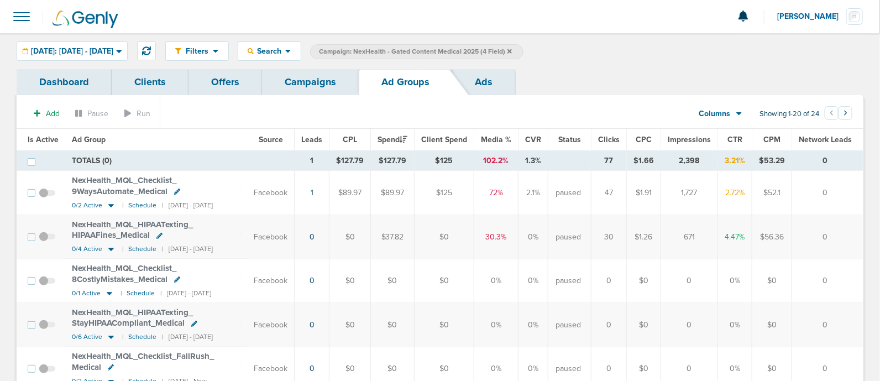
click at [41, 136] on span "Is Active" at bounding box center [43, 139] width 31 height 9
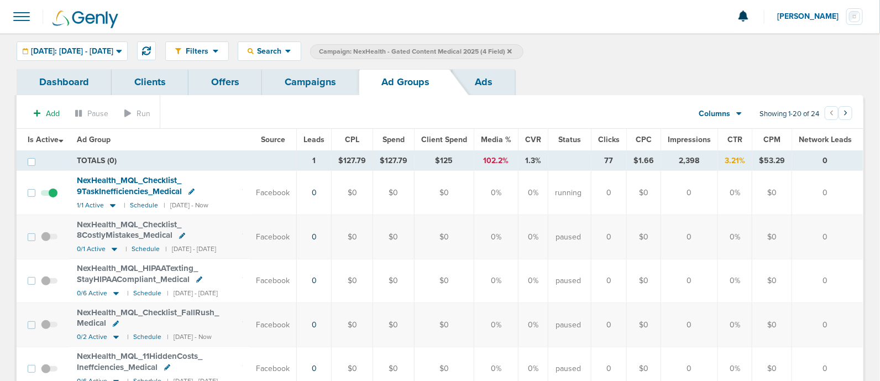
click at [321, 85] on link "Campaigns" at bounding box center [310, 82] width 97 height 26
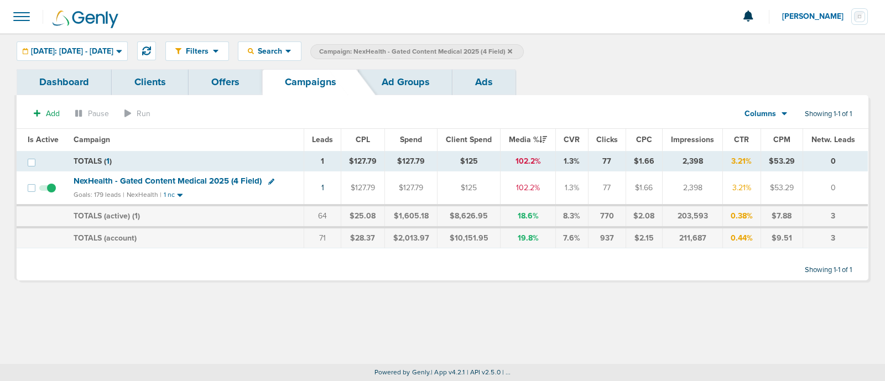
click at [512, 50] on icon at bounding box center [510, 51] width 4 height 4
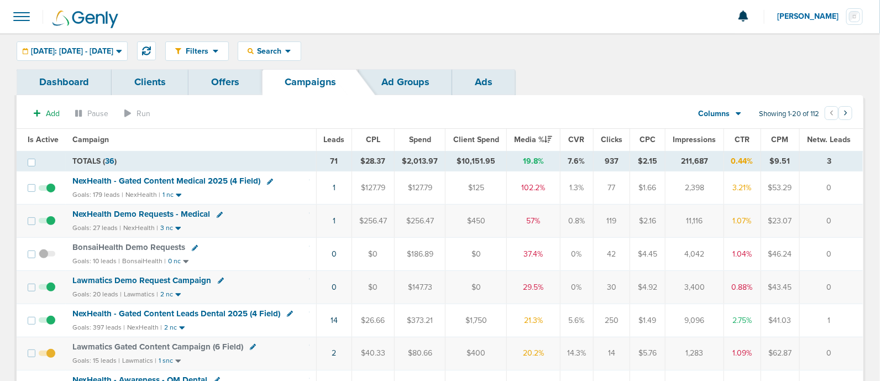
drag, startPoint x: 297, startPoint y: 282, endPoint x: 844, endPoint y: 281, distance: 546.3
click at [844, 281] on tr "Lawmatics Demo Request Campaign Goals: 20 leads | Lawmatics | 2 nc 0 $0 $147.73…" at bounding box center [440, 287] width 847 height 33
click at [844, 281] on td "0" at bounding box center [831, 287] width 63 height 33
click at [335, 317] on link "14" at bounding box center [334, 320] width 7 height 9
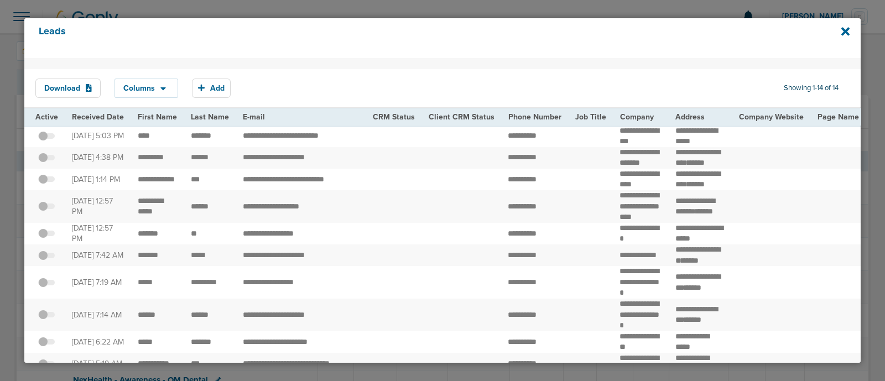
click at [840, 29] on div "Leads" at bounding box center [442, 38] width 836 height 40
click at [844, 30] on icon at bounding box center [845, 31] width 8 height 8
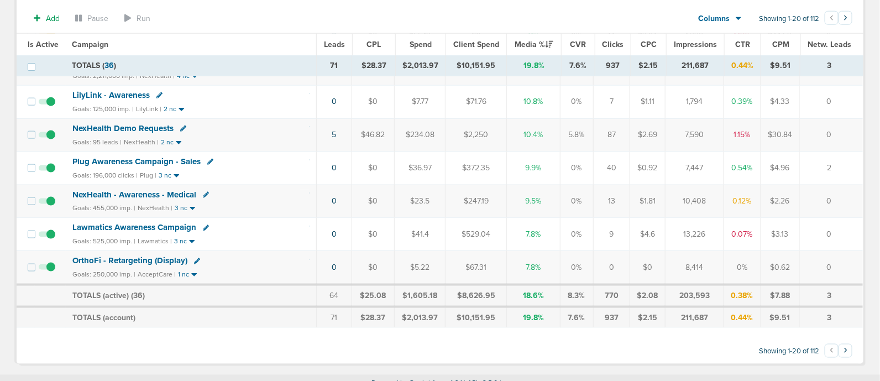
scroll to position [552, 0]
click at [141, 123] on span "NexHealth Demo Requests" at bounding box center [122, 128] width 101 height 10
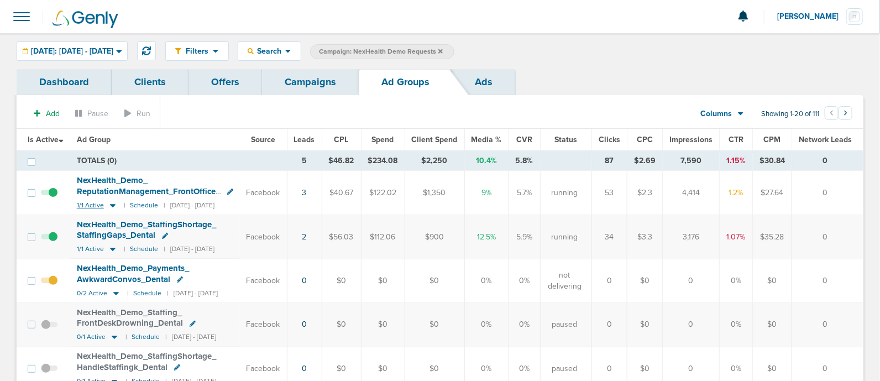
click at [113, 205] on icon at bounding box center [113, 205] width 6 height 3
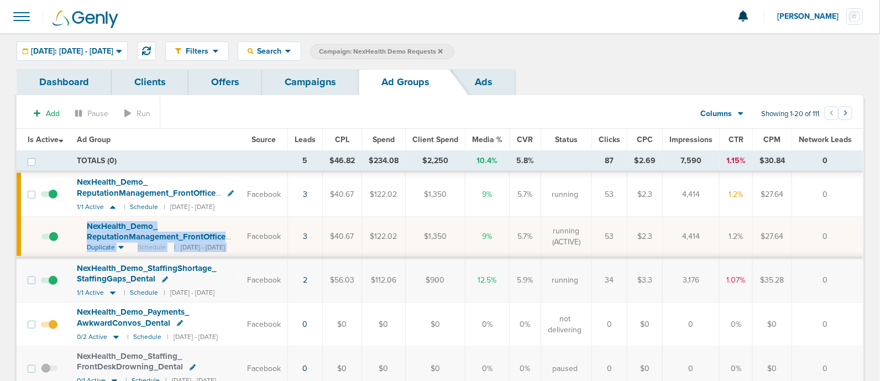
drag, startPoint x: 266, startPoint y: 238, endPoint x: 85, endPoint y: 223, distance: 181.4
click at [85, 223] on tr "NexHealth_ Demo_ ReputationManagement_ FrontOffice_ Dental_ 09.04.25?id=183&cmp…" at bounding box center [440, 237] width 847 height 41
click at [77, 217] on td "NexHealth_ Demo_ ReputationManagement_ FrontOffice_ Dental_ 09.04.25?id=183&cmp…" at bounding box center [155, 237] width 170 height 41
drag, startPoint x: 82, startPoint y: 218, endPoint x: 258, endPoint y: 233, distance: 176.0
click at [241, 233] on td "NexHealth_ Demo_ ReputationManagement_ FrontOffice_ Dental_ 09.04.25?id=183&cmp…" at bounding box center [155, 237] width 170 height 41
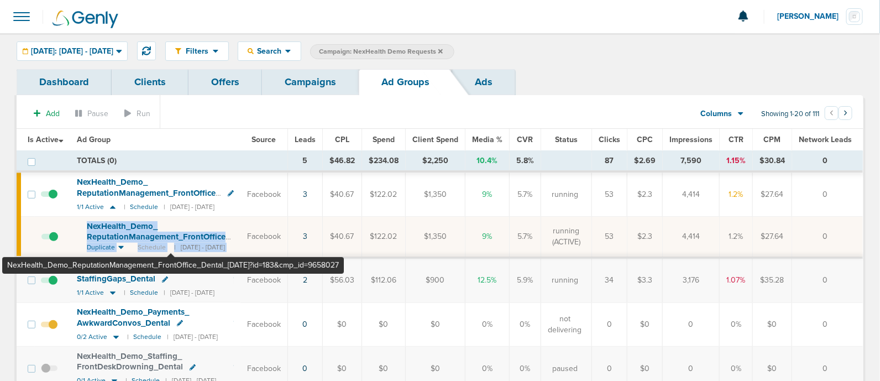
copy span "NexHealth_ Demo_ ReputationManagement_ FrontOffice_ Dental_ 09.04.25?id=183&cmp_"
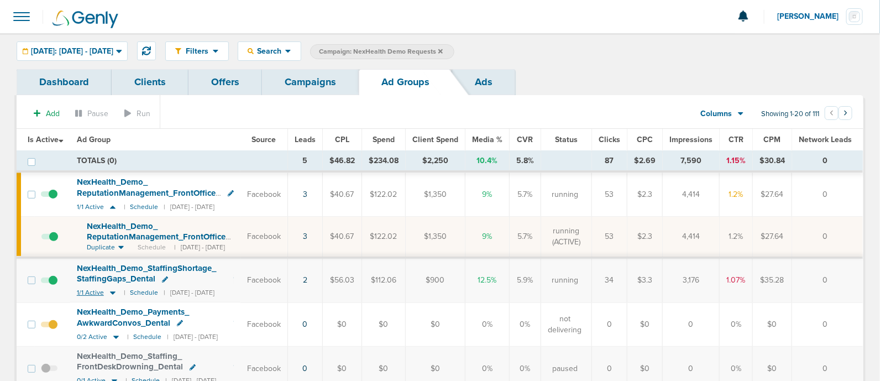
click at [113, 290] on icon at bounding box center [112, 292] width 11 height 9
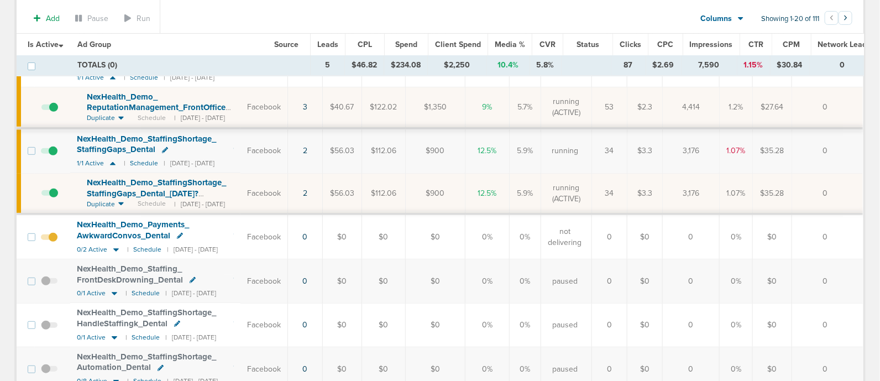
scroll to position [138, 0]
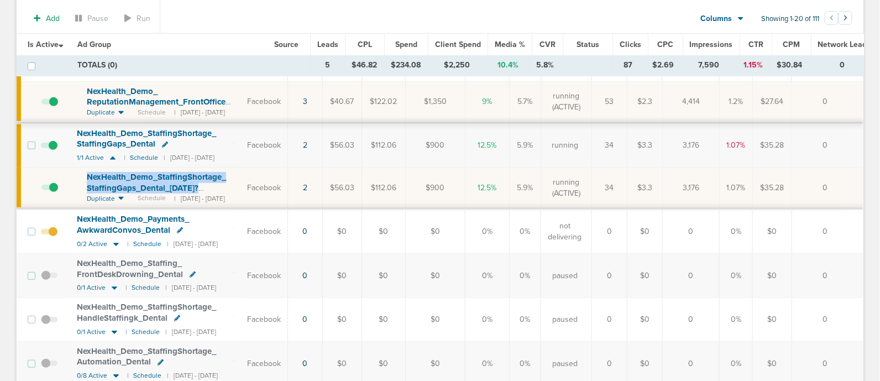
drag, startPoint x: 85, startPoint y: 170, endPoint x: 228, endPoint y: 187, distance: 144.8
click at [228, 187] on td "NexHealth_ Demo_ StaffingShortage_ StaffingGaps_ Dental_ 09.04.25?id=183&cmp_ i…" at bounding box center [155, 188] width 170 height 41
copy span "NexHealth_ Demo_ StaffingShortage_ StaffingGaps_ Dental_ 09.04.25?"
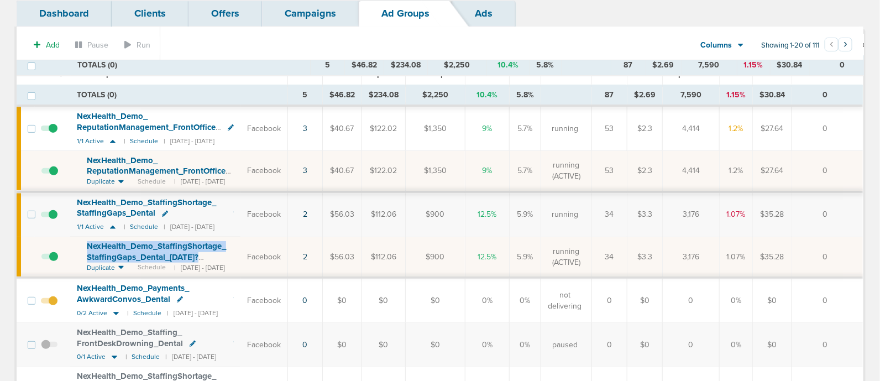
scroll to position [0, 0]
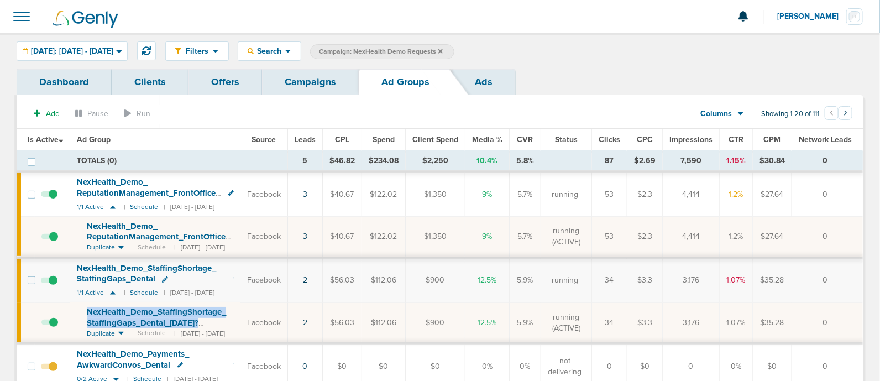
click at [293, 76] on link "Campaigns" at bounding box center [310, 82] width 97 height 26
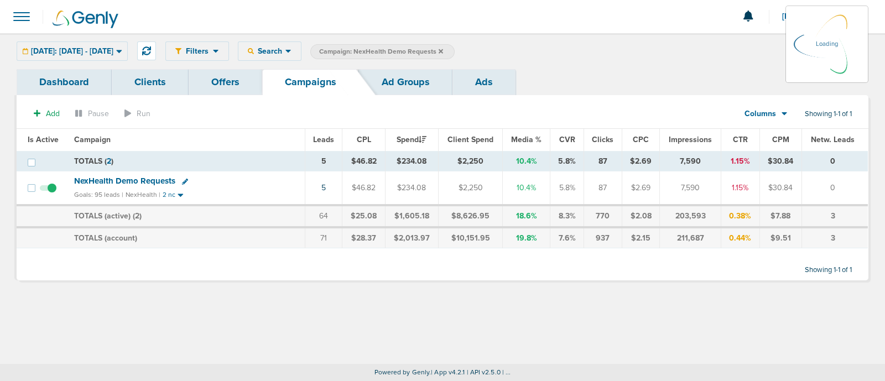
click at [443, 50] on icon at bounding box center [441, 51] width 4 height 4
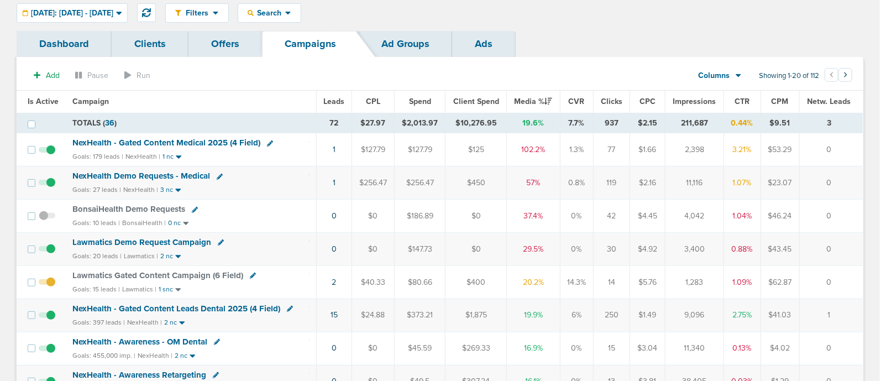
scroll to position [69, 0]
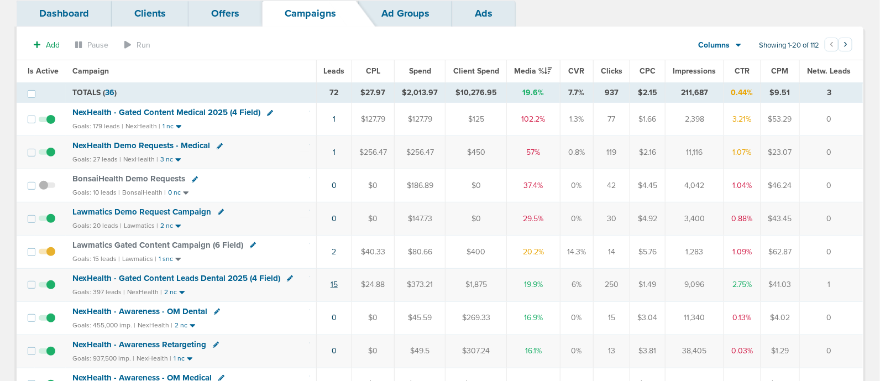
click at [332, 280] on link "15" at bounding box center [334, 284] width 7 height 9
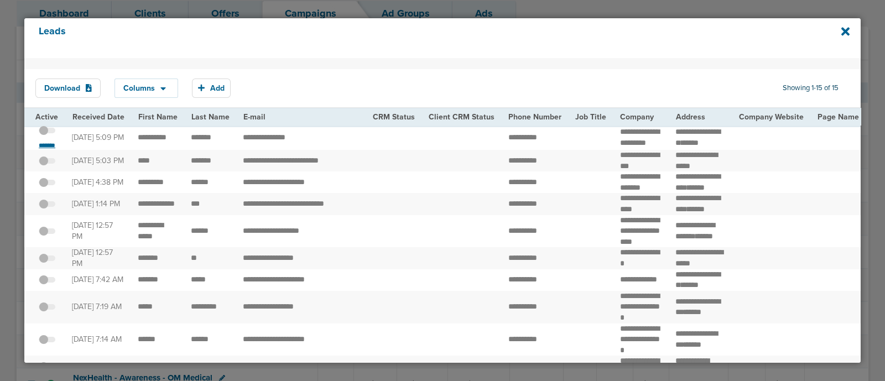
click at [46, 150] on small "*******" at bounding box center [46, 145] width 23 height 9
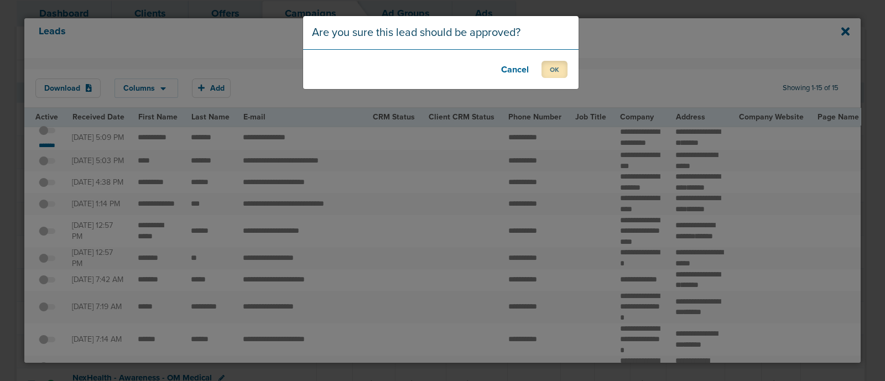
click at [551, 69] on button "OK" at bounding box center [554, 69] width 26 height 17
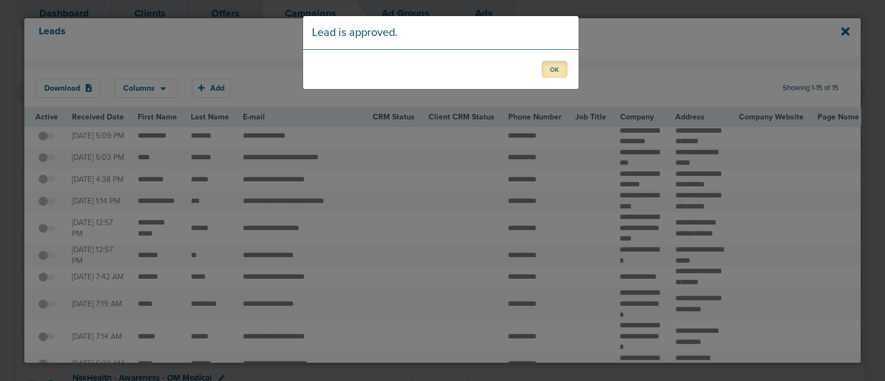
click at [553, 67] on button "OK" at bounding box center [554, 69] width 26 height 17
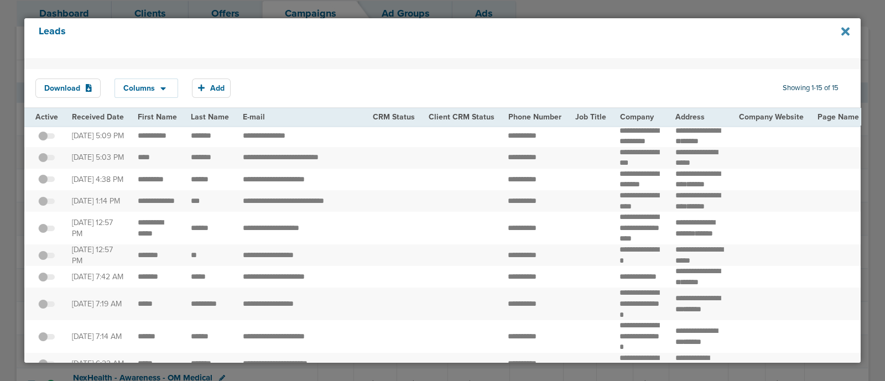
click at [844, 34] on icon at bounding box center [845, 31] width 8 height 12
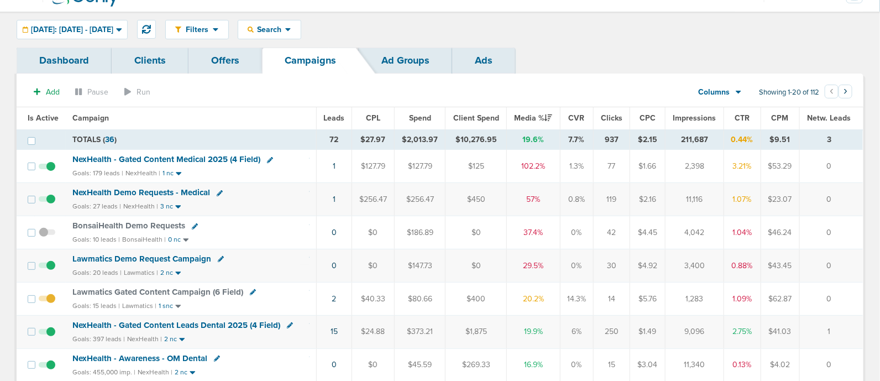
scroll to position [0, 0]
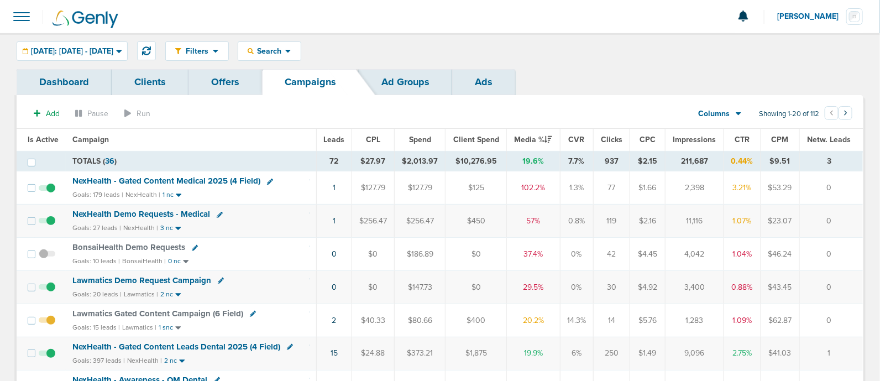
click at [202, 180] on span "NexHealth - Gated Content Medical 2025 (4 Field)" at bounding box center [166, 181] width 188 height 10
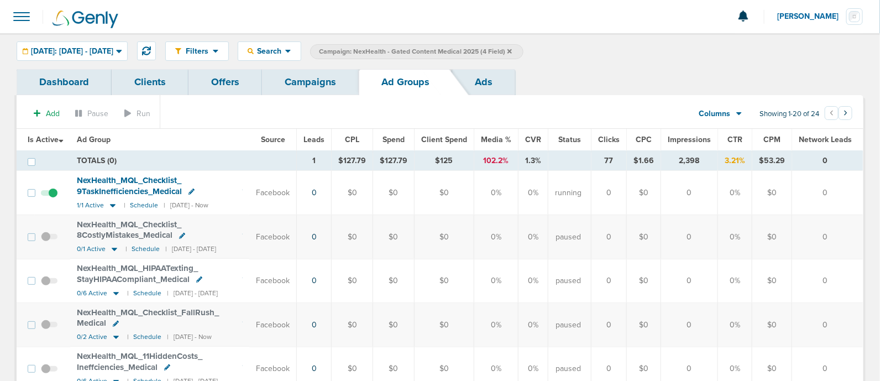
click at [283, 83] on link "Campaigns" at bounding box center [310, 82] width 97 height 26
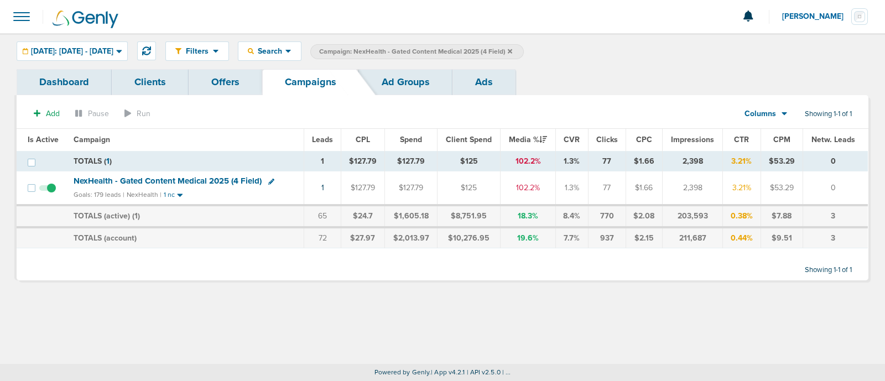
click at [512, 49] on icon at bounding box center [510, 51] width 4 height 7
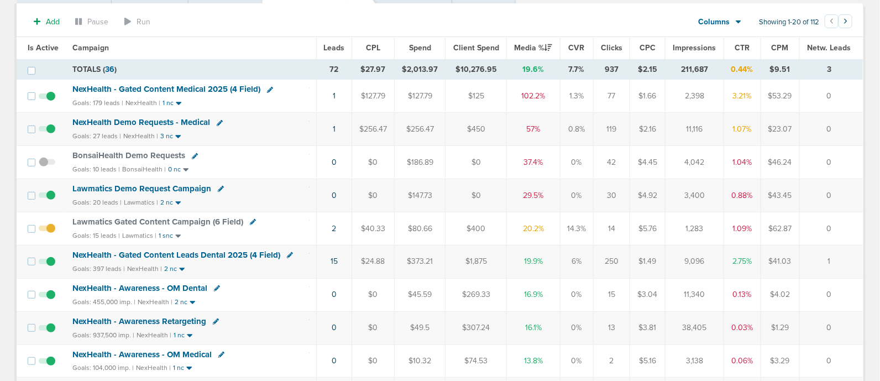
scroll to position [73, 0]
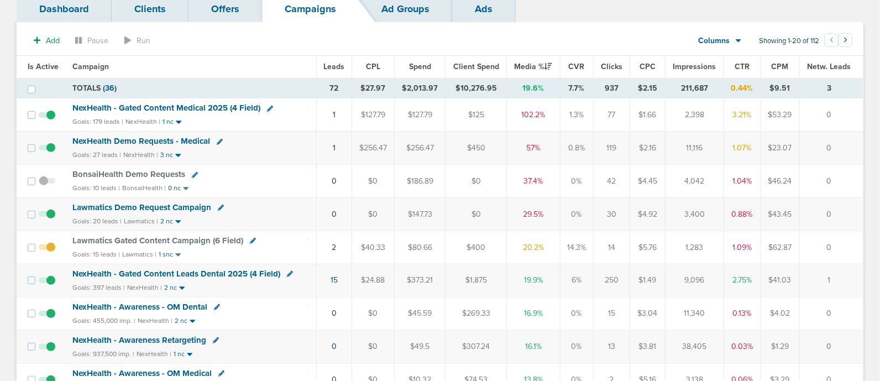
drag, startPoint x: 310, startPoint y: 111, endPoint x: 850, endPoint y: 122, distance: 539.8
click at [850, 122] on tr "NexHealth - Gated Content Medical 2025 (4 Field) Goals: 179 leads | NexHealth |…" at bounding box center [440, 114] width 847 height 33
click at [850, 122] on td "0" at bounding box center [831, 114] width 63 height 33
drag, startPoint x: 853, startPoint y: 153, endPoint x: 853, endPoint y: 217, distance: 64.1
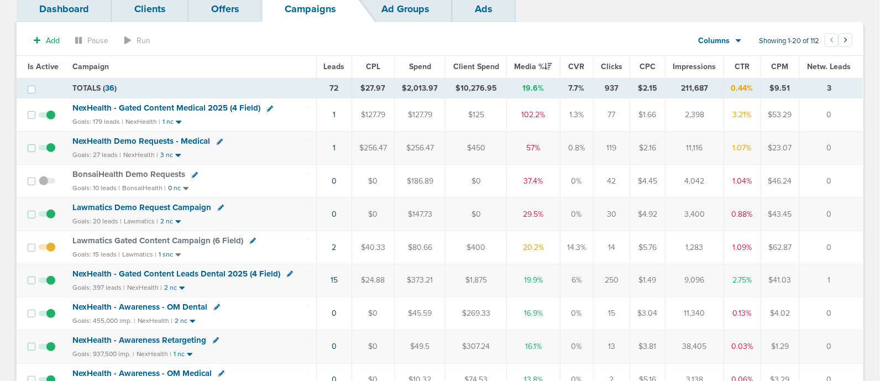
click at [853, 217] on td "0" at bounding box center [831, 214] width 63 height 33
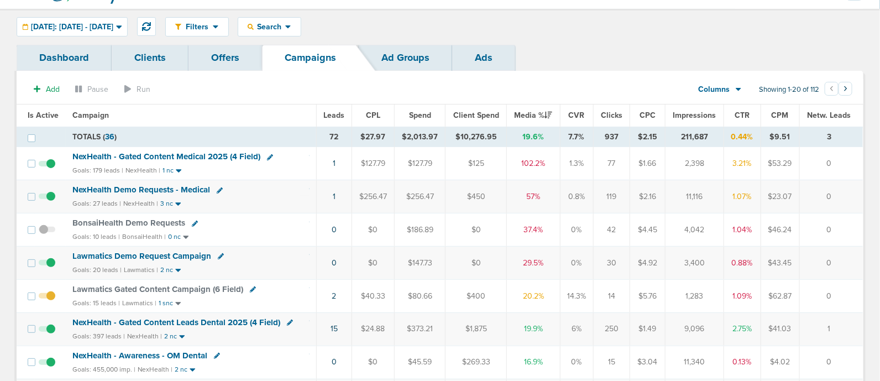
scroll to position [0, 0]
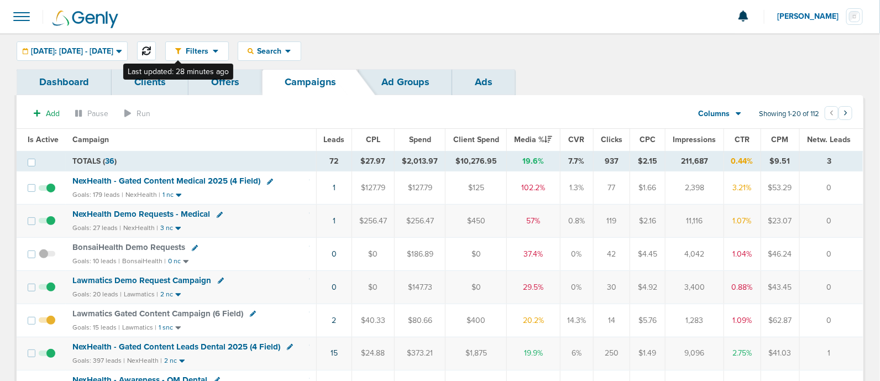
click at [156, 45] on button at bounding box center [146, 50] width 19 height 19
click at [174, 275] on span "Lawmatics Demo Request Campaign" at bounding box center [141, 280] width 139 height 10
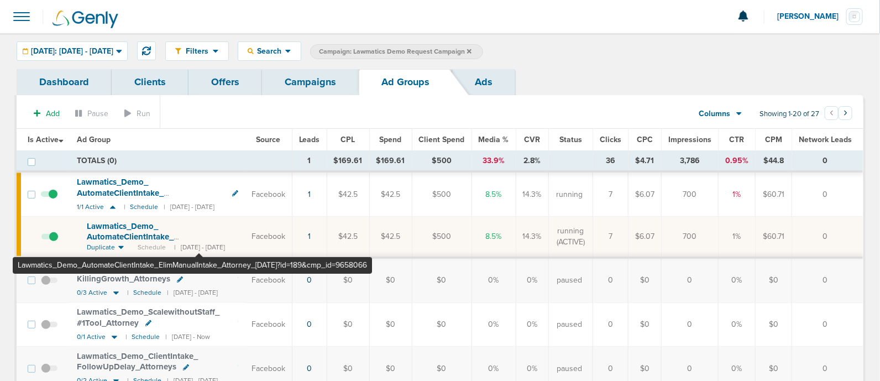
click at [199, 235] on span "Lawmatics_ Demo_ AutomateClientIntake_ ElimManualIntake_ Attorney_ 09.08.25?id=…" at bounding box center [156, 242] width 138 height 43
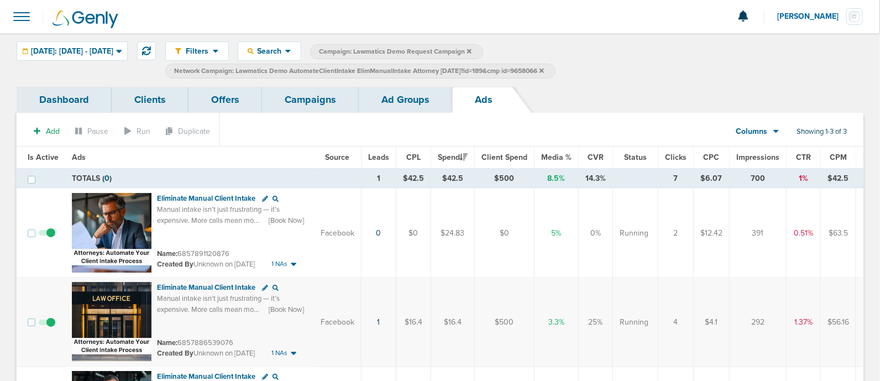
click at [298, 97] on link "Campaigns" at bounding box center [310, 100] width 97 height 26
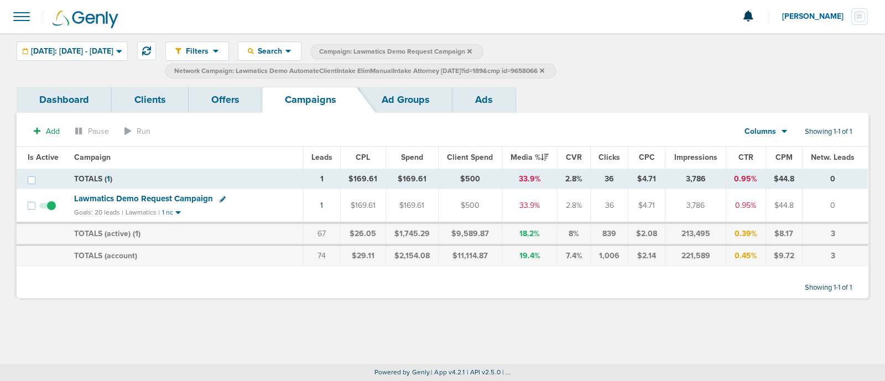
click at [544, 68] on icon at bounding box center [542, 70] width 4 height 7
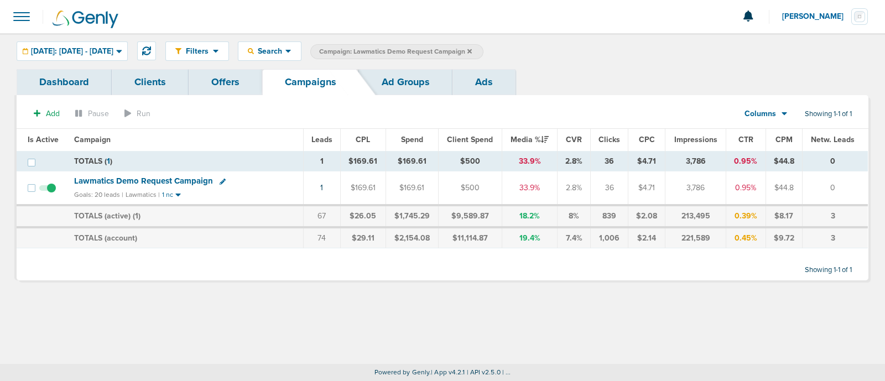
click at [472, 51] on icon at bounding box center [469, 51] width 4 height 7
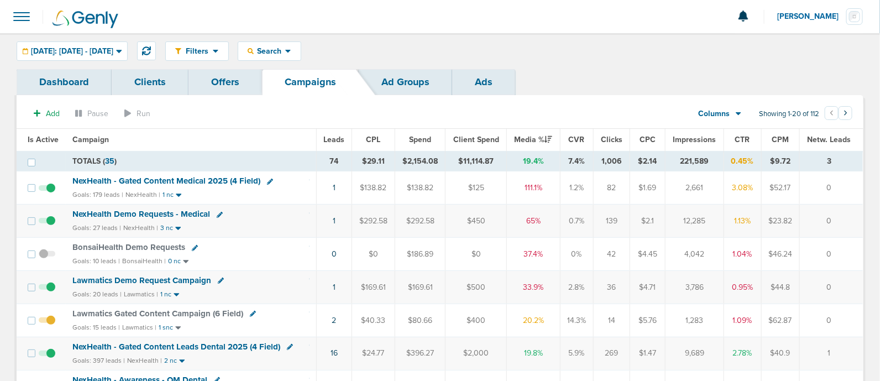
click at [245, 176] on span "NexHealth - Gated Content Medical 2025 (4 Field)" at bounding box center [166, 181] width 188 height 10
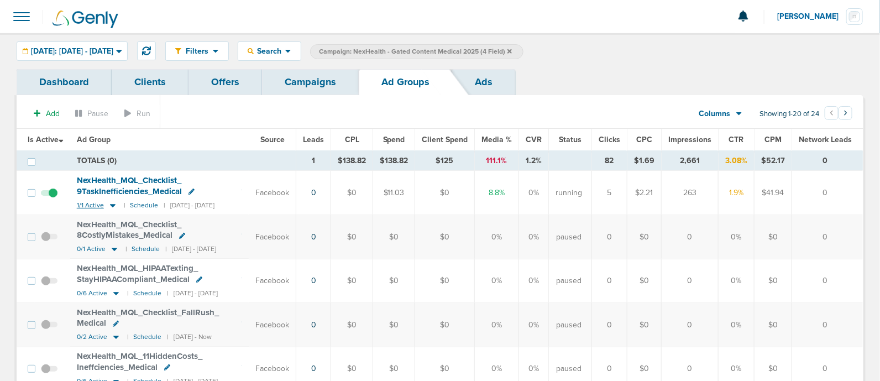
click at [113, 207] on icon at bounding box center [112, 205] width 11 height 9
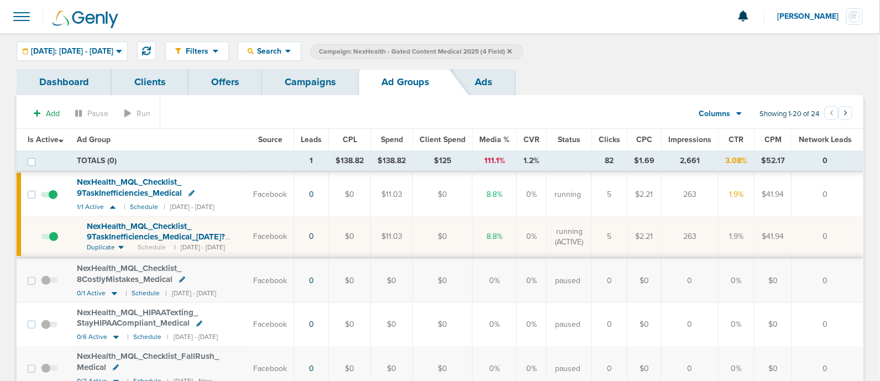
click at [171, 234] on span "NexHealth_ MQL_ Checklist_ 9TaskInefficiencies_ Medical_ 09.08.25?id=183&cmp_ i…" at bounding box center [156, 237] width 138 height 32
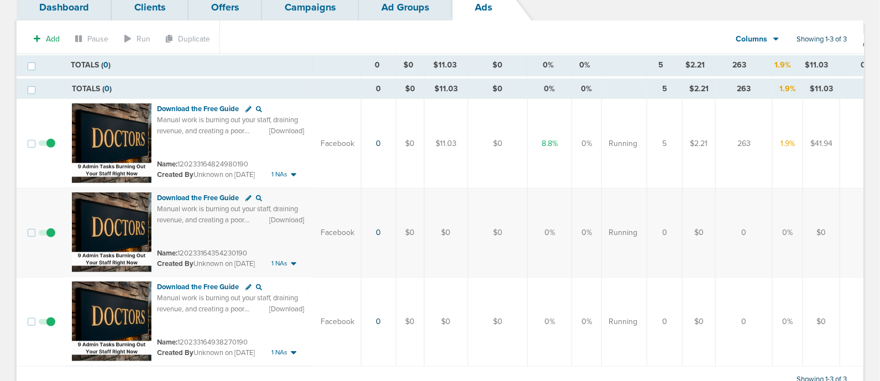
scroll to position [61, 0]
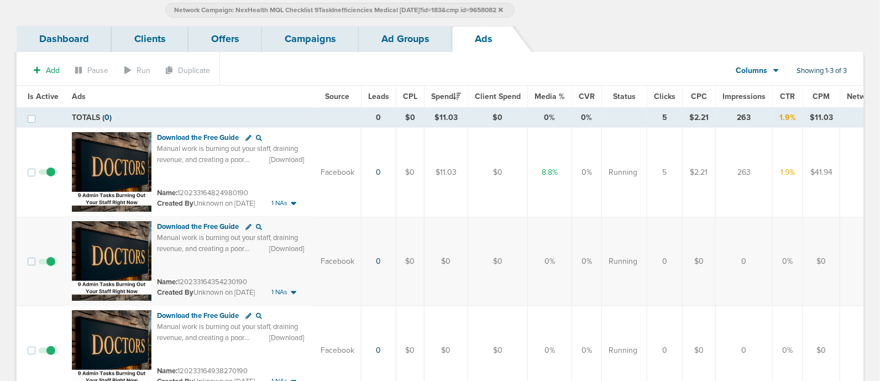
click at [415, 42] on link "Ad Groups" at bounding box center [405, 39] width 93 height 26
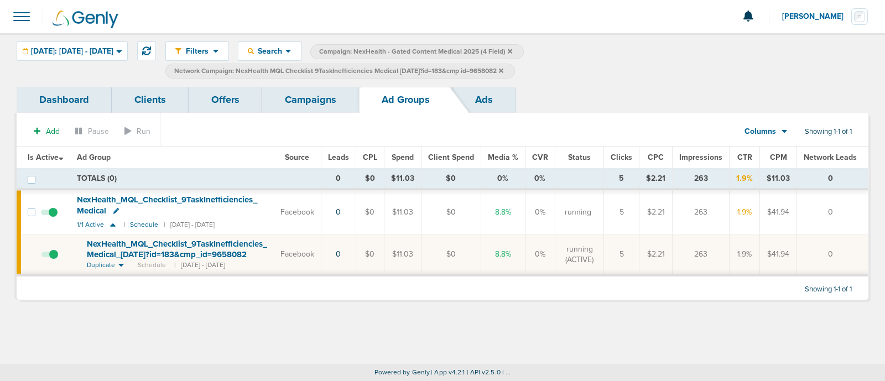
click at [327, 100] on link "Campaigns" at bounding box center [310, 100] width 97 height 26
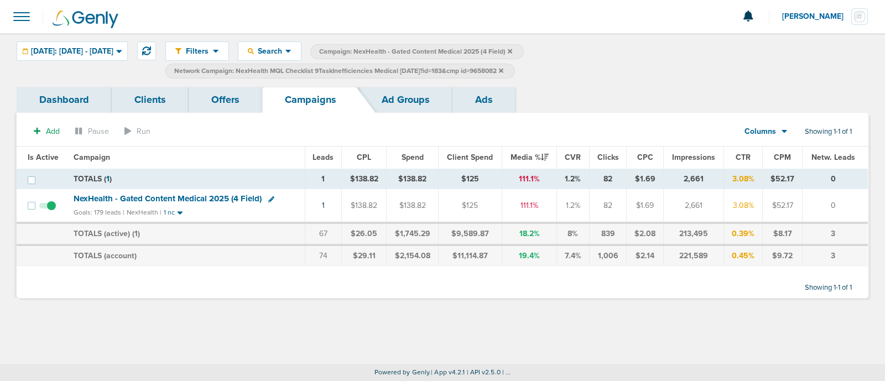
click at [503, 67] on icon at bounding box center [501, 70] width 4 height 7
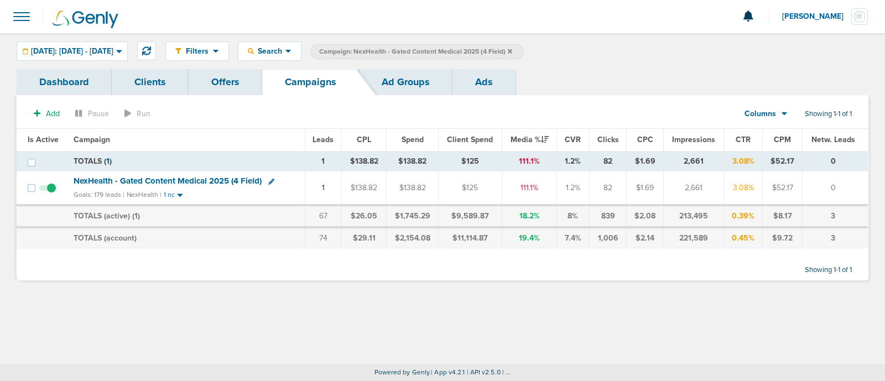
click at [512, 50] on icon at bounding box center [510, 51] width 4 height 4
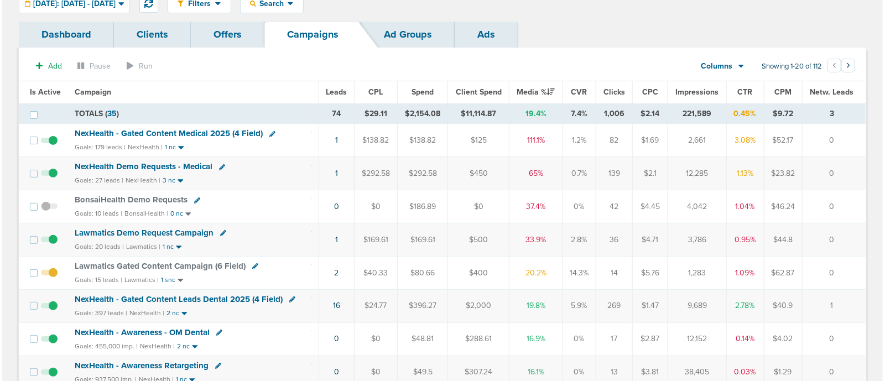
scroll to position [69, 0]
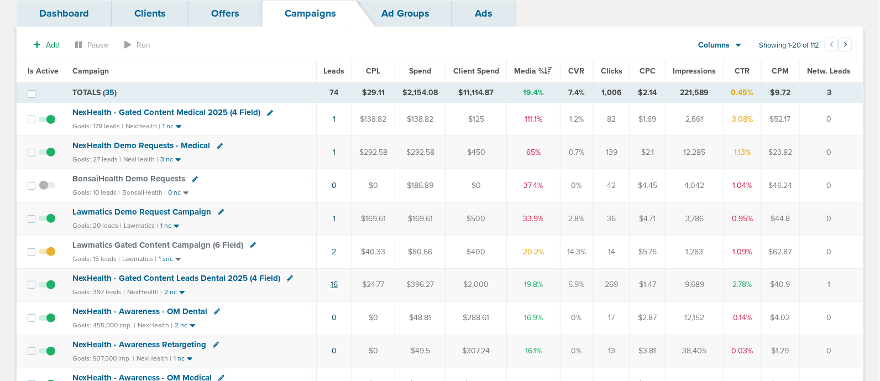
click at [333, 283] on link "16" at bounding box center [334, 284] width 7 height 9
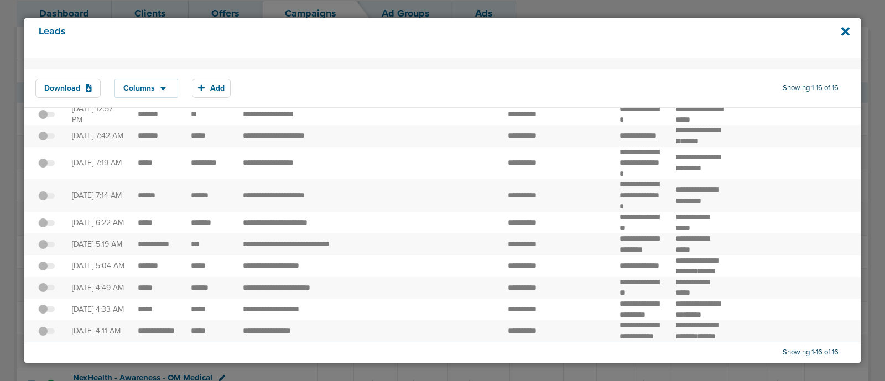
scroll to position [0, 0]
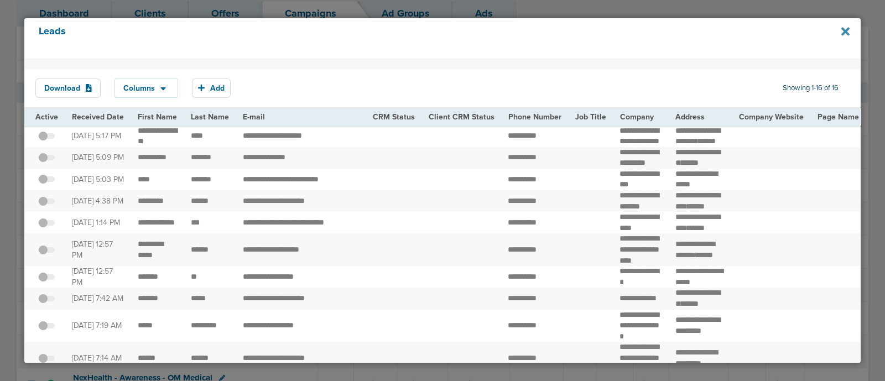
click at [847, 29] on icon at bounding box center [845, 31] width 8 height 8
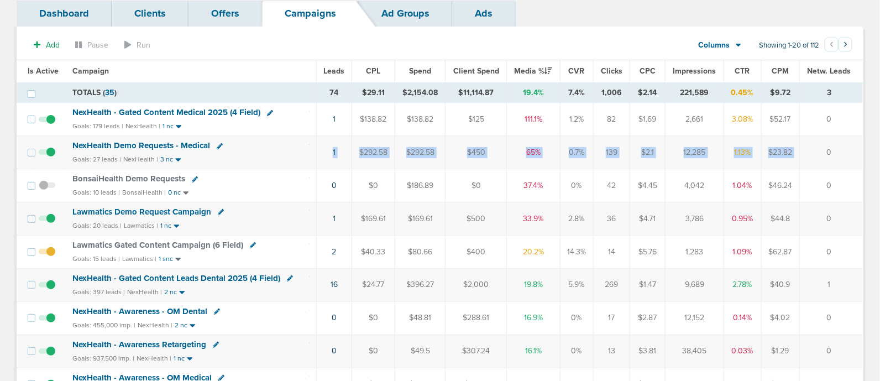
drag, startPoint x: 335, startPoint y: 150, endPoint x: 807, endPoint y: 156, distance: 471.7
click at [807, 156] on tr "NexHealth Demo Requests - Medical Goals: 27 leads | NexHealth | 3 nc 1 $292.58 …" at bounding box center [440, 152] width 847 height 33
click at [852, 155] on td "0" at bounding box center [831, 152] width 63 height 33
click at [269, 110] on icon at bounding box center [270, 113] width 6 height 6
select select
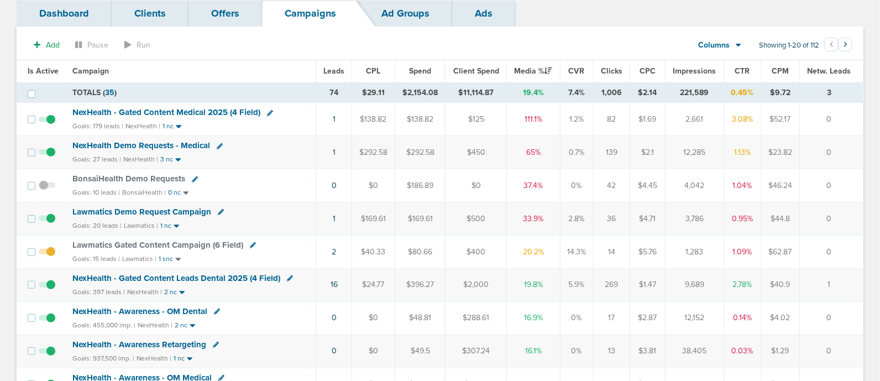
select select
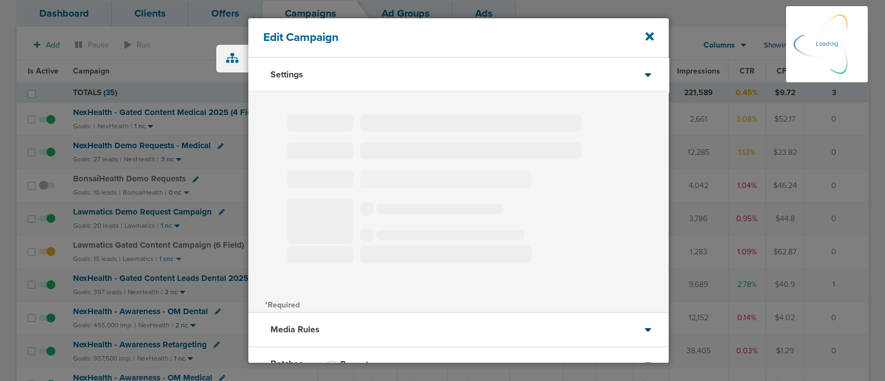
type input "NexHealth - Gated Content Medical 2025 (4 Field)"
select select "Leads"
radio input "true"
select select "readWrite"
select select "2"
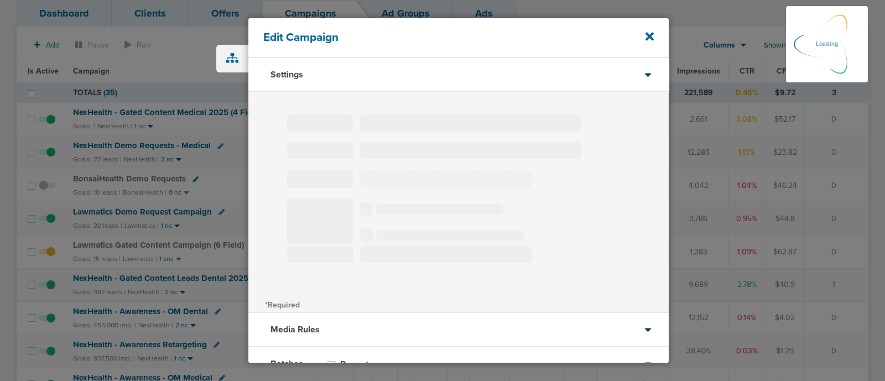
select select "2"
select select "3"
select select "4"
select select "6"
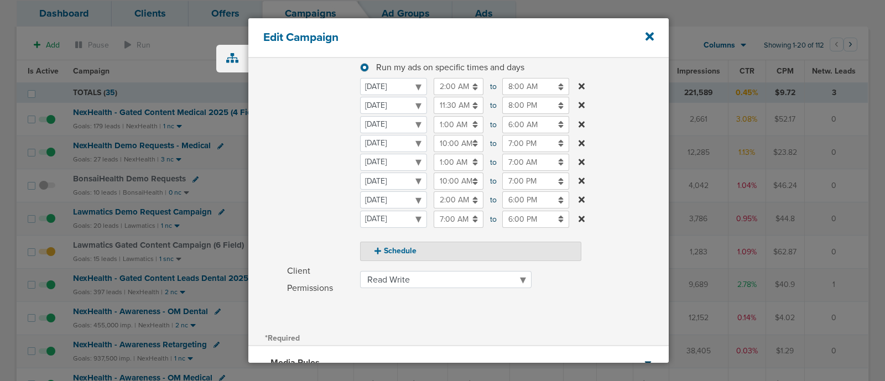
scroll to position [138, 0]
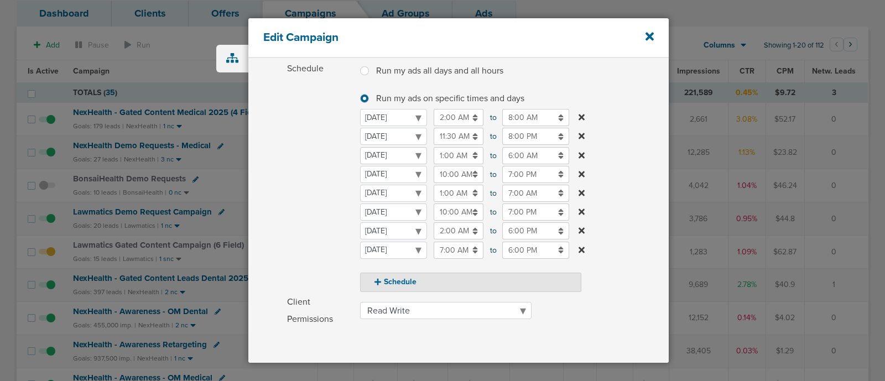
click at [391, 153] on select "Monday Tuesday Wednesday Thursday Friday Saturday Sunday" at bounding box center [393, 155] width 67 height 17
select select "1"
select select "2"
click at [635, 161] on label "Schedule Run my ads all days and all hours Run my ads all days and all hours Ru…" at bounding box center [478, 176] width 382 height 232
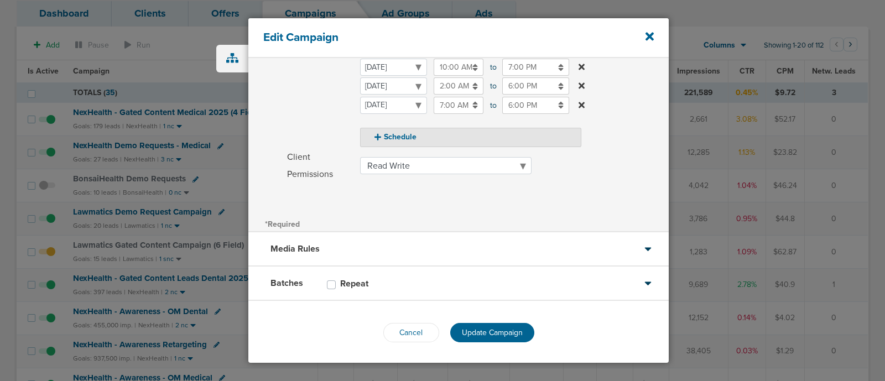
click at [471, 323] on button "Update Campaign" at bounding box center [492, 332] width 84 height 19
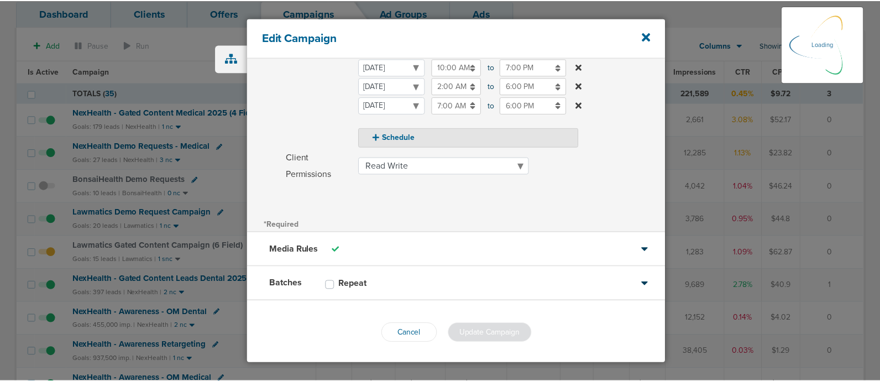
scroll to position [248, 0]
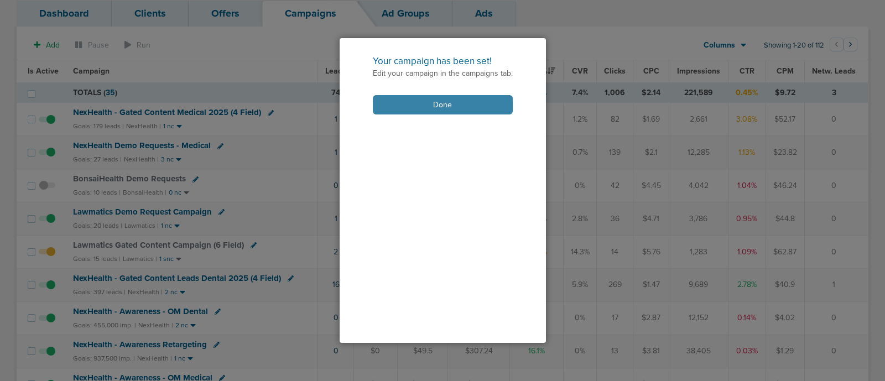
click at [461, 107] on button "Done" at bounding box center [443, 104] width 140 height 19
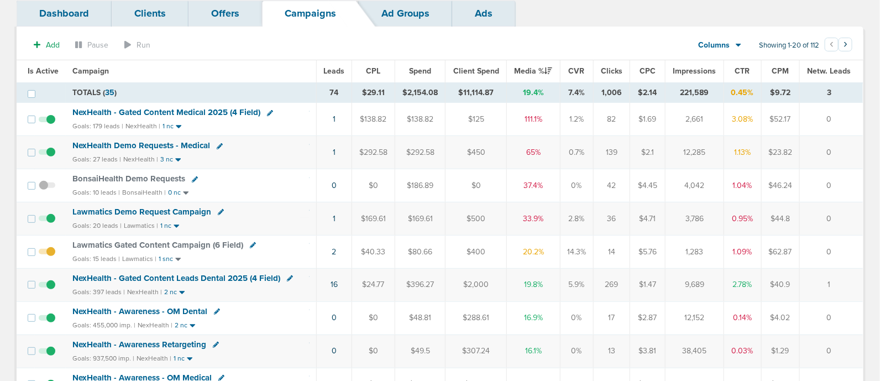
click at [252, 242] on icon at bounding box center [253, 245] width 6 height 6
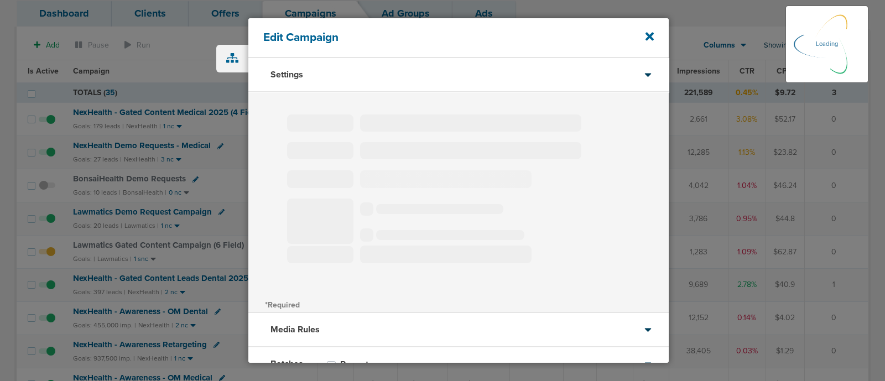
type input "Lawmatics Gated Content Campaign (6 Field)"
select select "Leads"
radio input "true"
select select "readOnly"
select select "1"
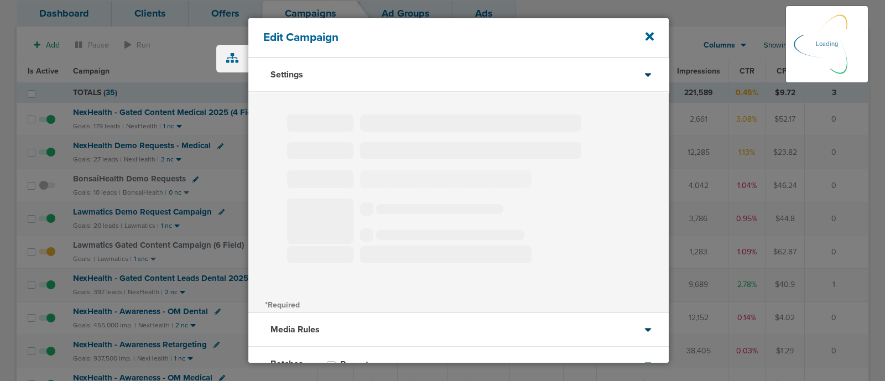
select select "3"
select select "4"
select select "6"
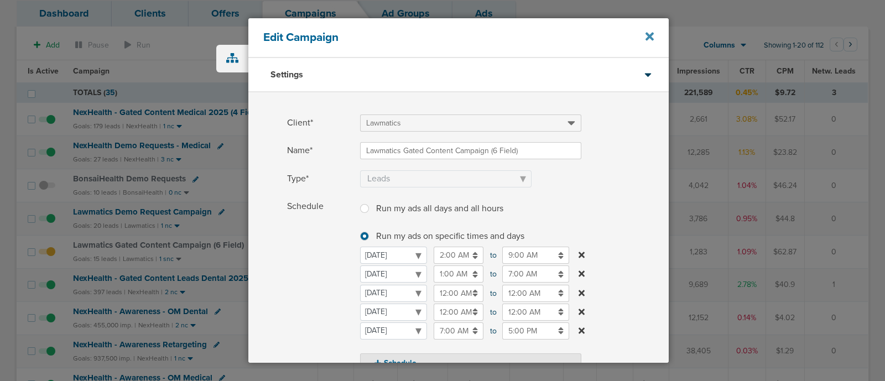
click at [651, 35] on icon at bounding box center [649, 37] width 8 height 8
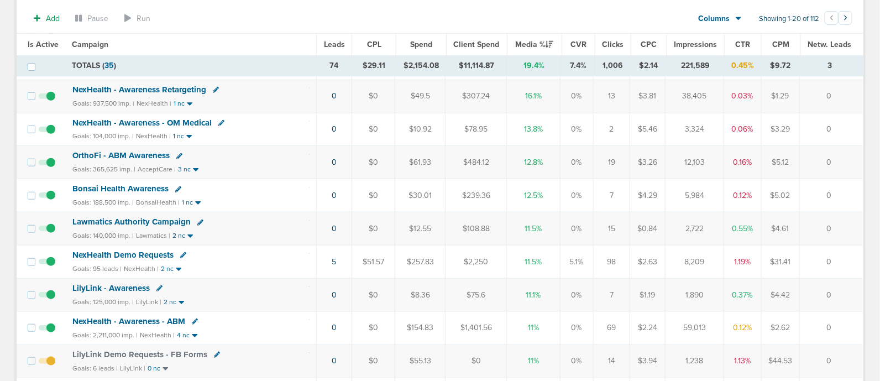
scroll to position [346, 0]
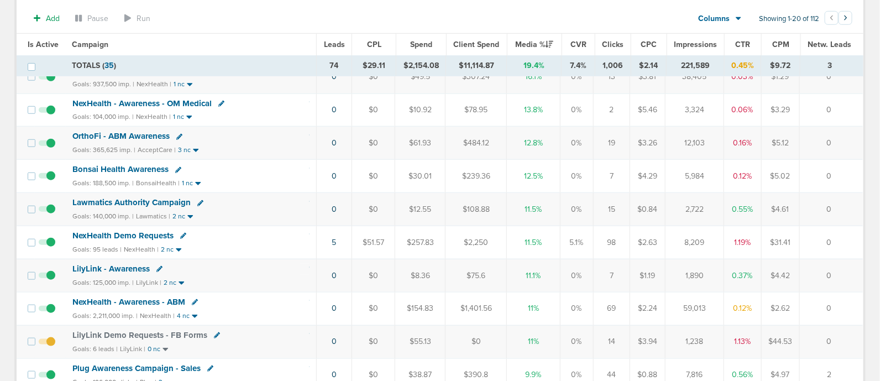
drag, startPoint x: 283, startPoint y: 241, endPoint x: 833, endPoint y: 239, distance: 550.2
click at [833, 239] on tr "NexHealth Demo Requests Goals: 95 leads | NexHealth | 2 nc 5 $51.57 $257.83 $2,…" at bounding box center [440, 242] width 847 height 33
click at [839, 236] on td "0" at bounding box center [831, 242] width 63 height 33
drag, startPoint x: 827, startPoint y: 239, endPoint x: 293, endPoint y: 236, distance: 533.6
click at [293, 236] on tr "NexHealth Demo Requests Goals: 95 leads | NexHealth | 2 nc 5 $51.57 $257.83 $2,…" at bounding box center [440, 242] width 847 height 33
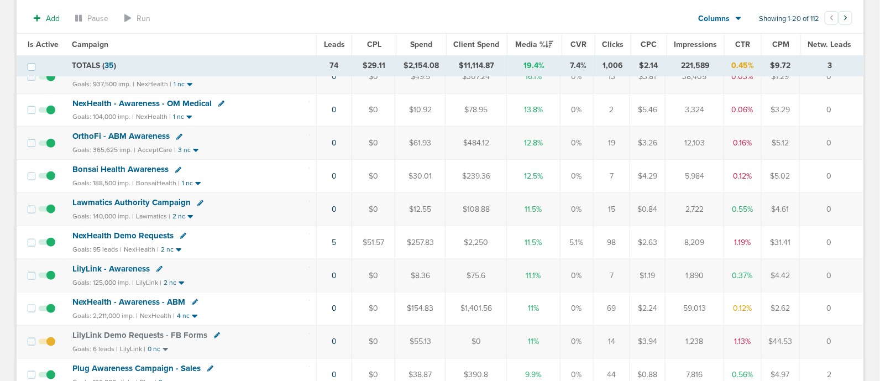
click at [291, 235] on div "NexHealth Demo Requests" at bounding box center [190, 236] width 237 height 11
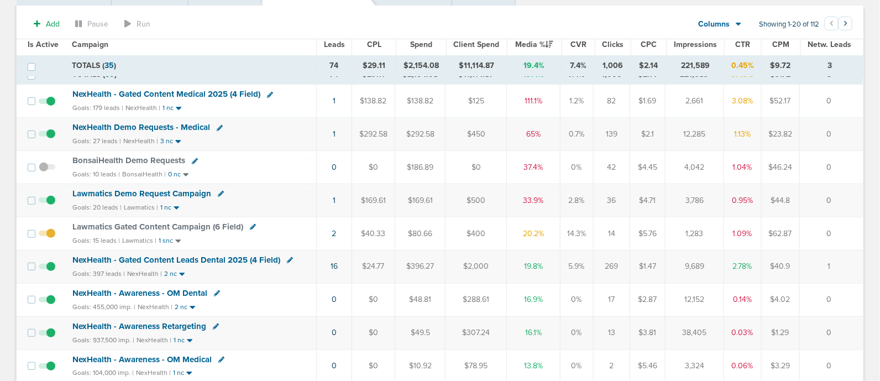
scroll to position [69, 0]
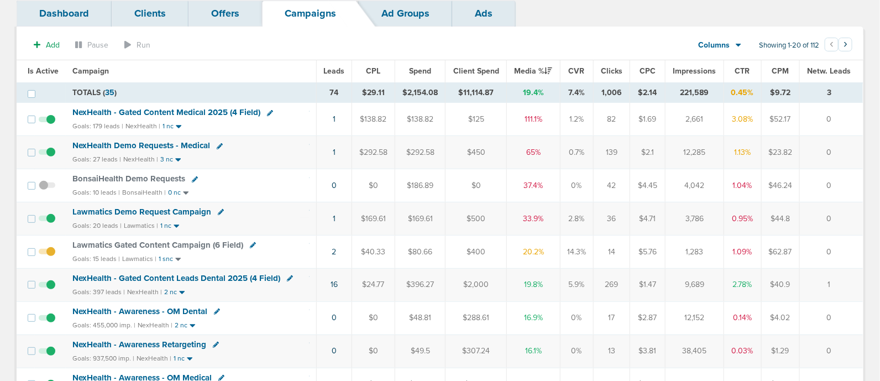
drag, startPoint x: 297, startPoint y: 158, endPoint x: 857, endPoint y: 149, distance: 559.1
click at [857, 149] on tr "NexHealth Demo Requests - Medical Goals: 27 leads | NexHealth | 3 nc 1 $292.58 …" at bounding box center [440, 152] width 847 height 33
click at [857, 149] on td "0" at bounding box center [831, 152] width 63 height 33
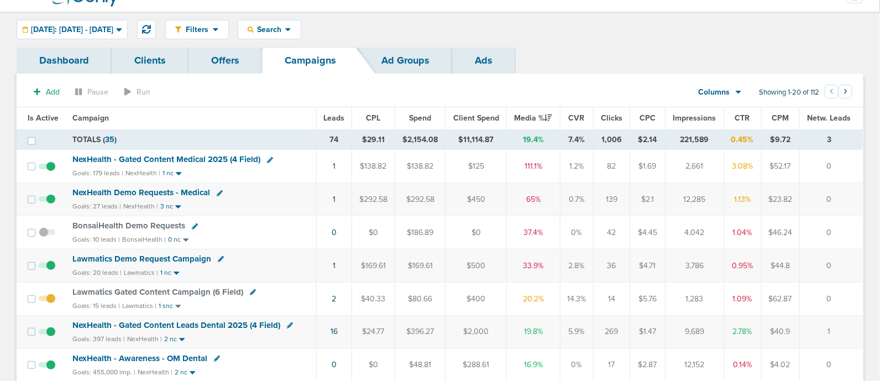
scroll to position [0, 0]
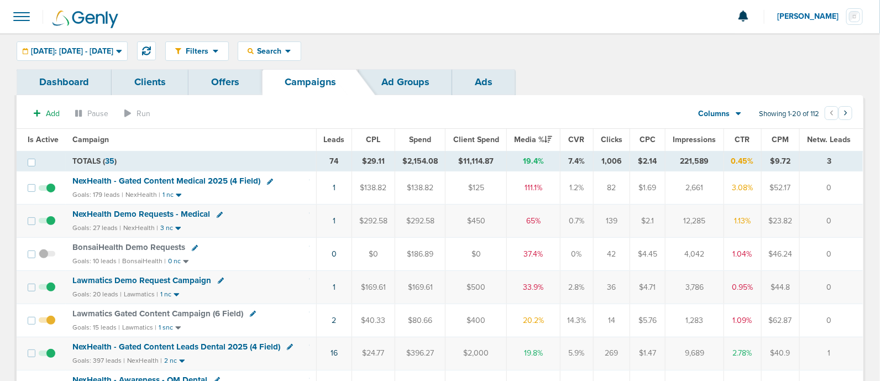
click at [143, 183] on span "NexHealth - Gated Content Medical 2025 (4 Field)" at bounding box center [166, 181] width 188 height 10
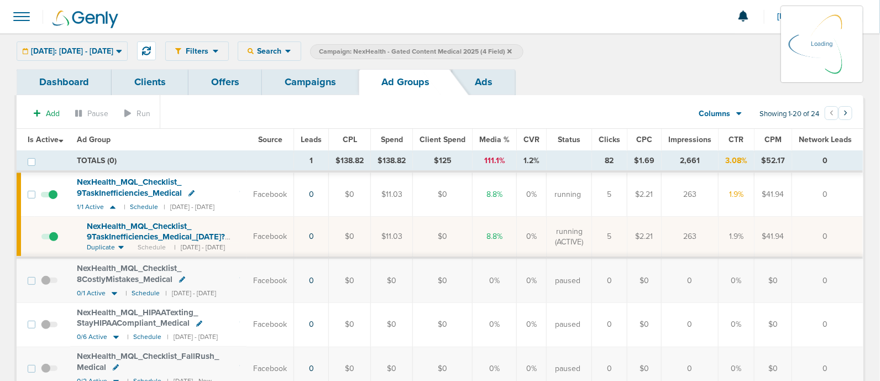
click at [122, 51] on icon at bounding box center [119, 51] width 6 height 3
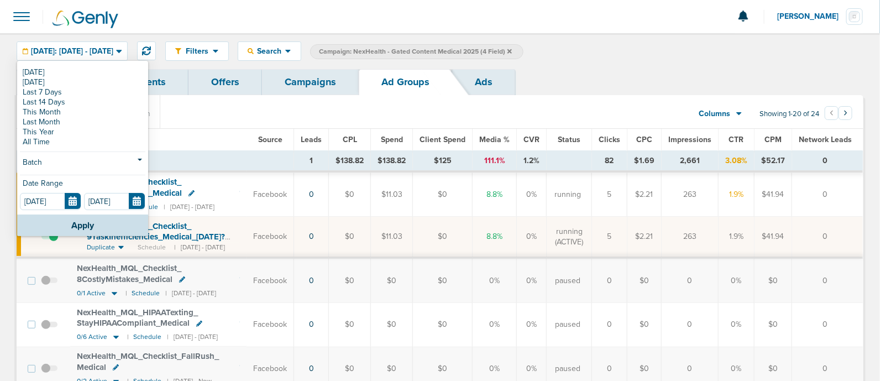
click at [73, 81] on link "[DATE]" at bounding box center [83, 82] width 126 height 10
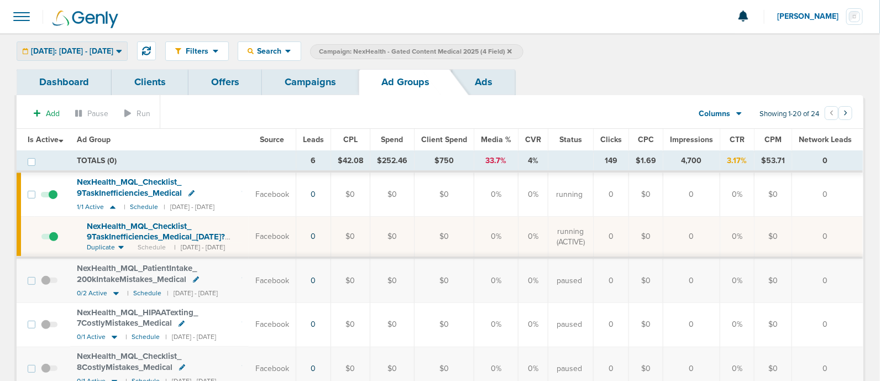
click at [113, 48] on span "Yesterday: 09.07.2025 - 09.07.2025" at bounding box center [72, 52] width 82 height 8
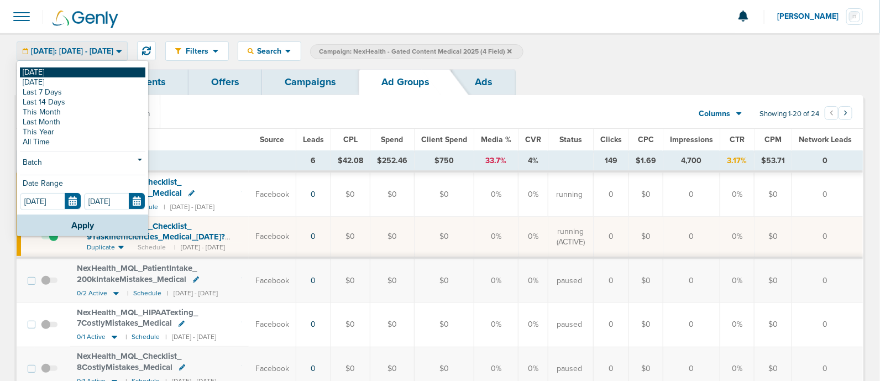
click at [105, 69] on link "[DATE]" at bounding box center [83, 72] width 126 height 10
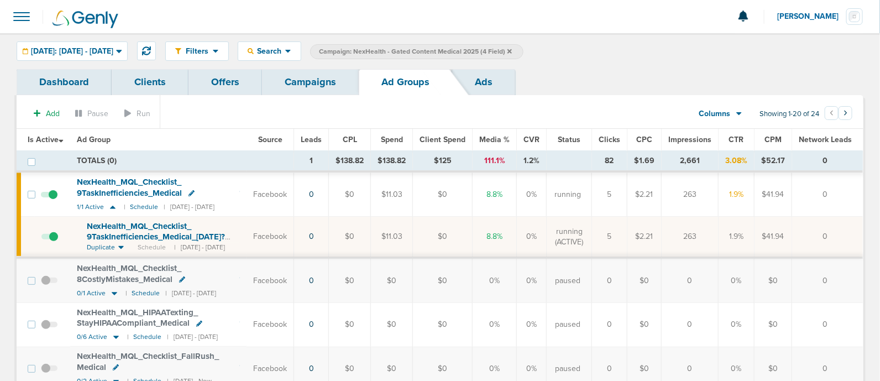
click at [307, 83] on link "Campaigns" at bounding box center [310, 82] width 97 height 26
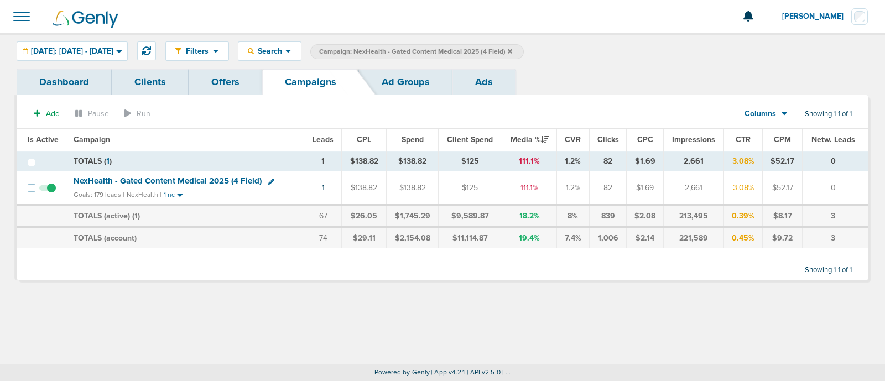
click at [512, 50] on icon at bounding box center [510, 51] width 4 height 7
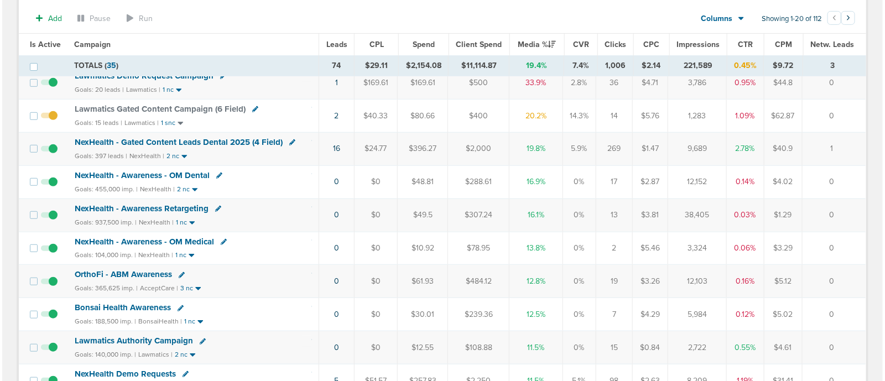
scroll to position [138, 0]
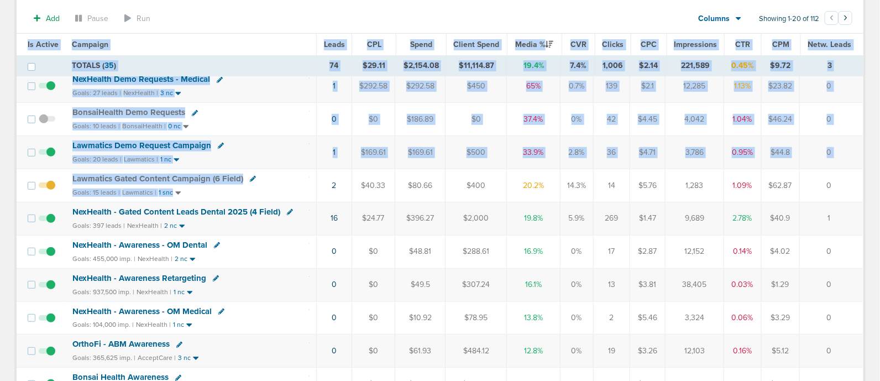
drag, startPoint x: 456, startPoint y: 176, endPoint x: 884, endPoint y: 174, distance: 428.6
click at [880, 174] on html "Notifications You have no unread notifications [PERSON_NAME] Profile Sign Out C…" at bounding box center [440, 52] width 880 height 381
click at [834, 173] on td "0" at bounding box center [831, 185] width 63 height 33
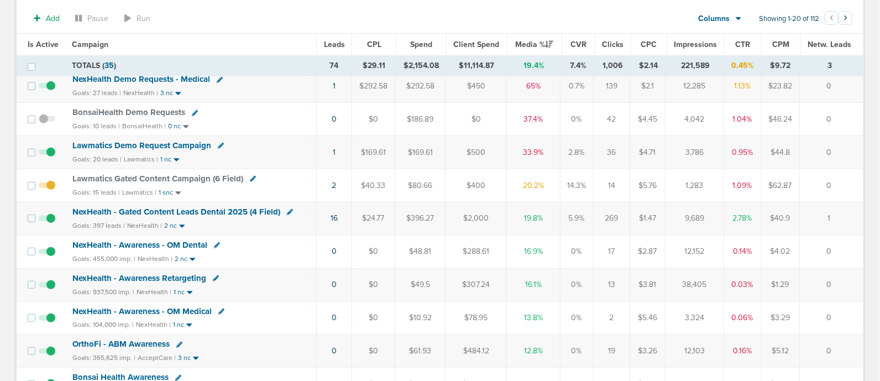
click at [250, 176] on icon at bounding box center [253, 179] width 6 height 6
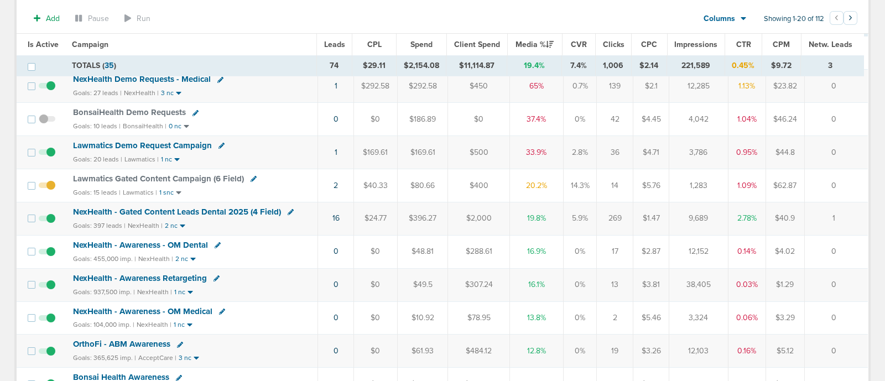
select select
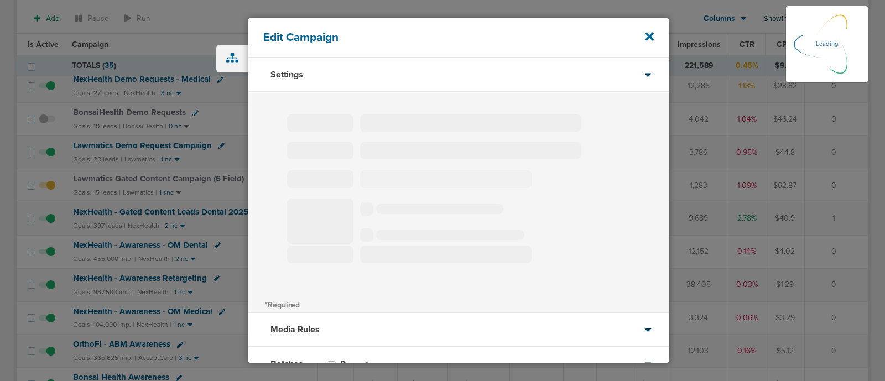
type input "Lawmatics Gated Content Campaign (6 Field)"
select select "Leads"
radio input "true"
select select "readOnly"
select select "1"
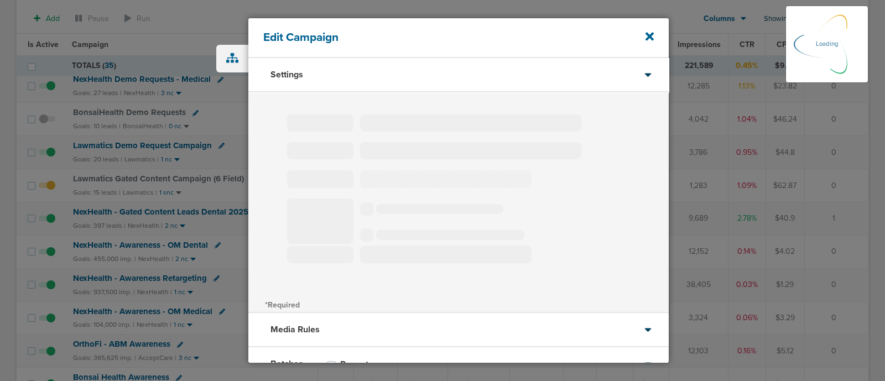
select select "3"
select select "4"
select select "6"
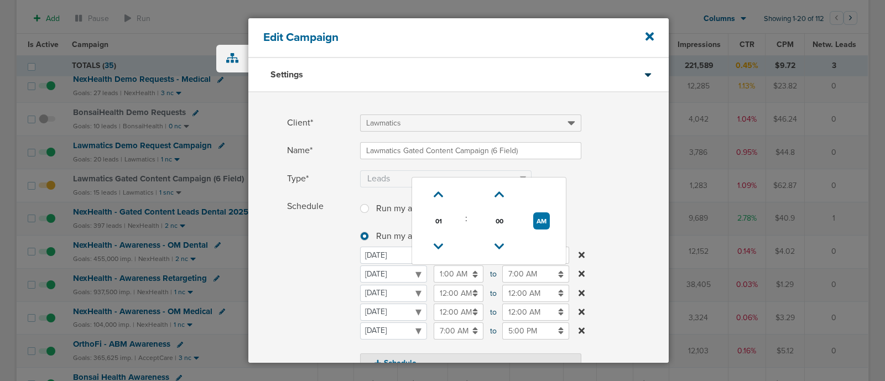
click at [447, 272] on input "1:00 AM" at bounding box center [459, 273] width 50 height 17
click at [438, 197] on icon at bounding box center [439, 194] width 10 height 7
type input "2:00 AM"
click at [650, 250] on label "Schedule Run my ads all days and all hours Run my ads all days and all hours Ru…" at bounding box center [478, 285] width 382 height 175
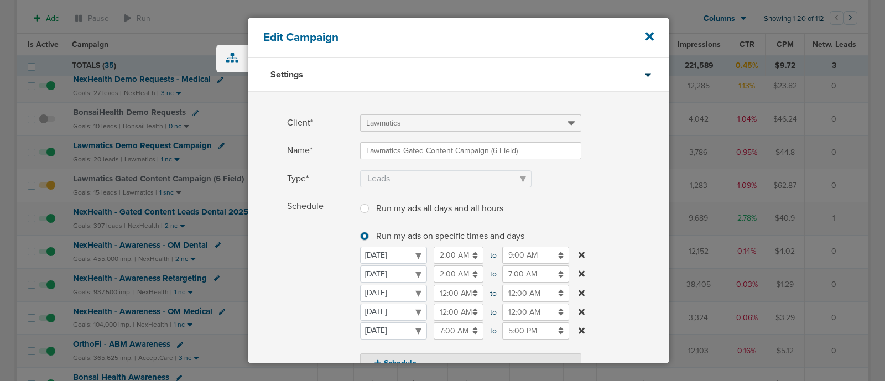
click at [518, 272] on input "7:00 AM" at bounding box center [535, 273] width 67 height 17
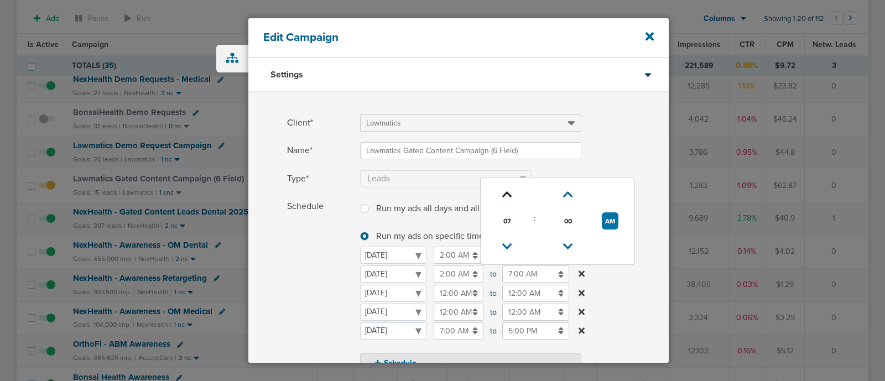
click at [509, 196] on icon at bounding box center [507, 194] width 10 height 7
type input "8:00 AM"
click at [636, 138] on span at bounding box center [514, 136] width 309 height 7
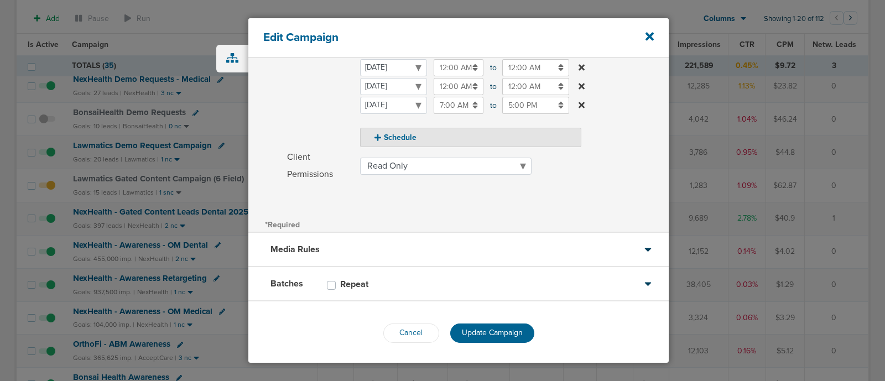
scroll to position [226, 0]
click at [498, 325] on button "Update Campaign" at bounding box center [492, 332] width 84 height 19
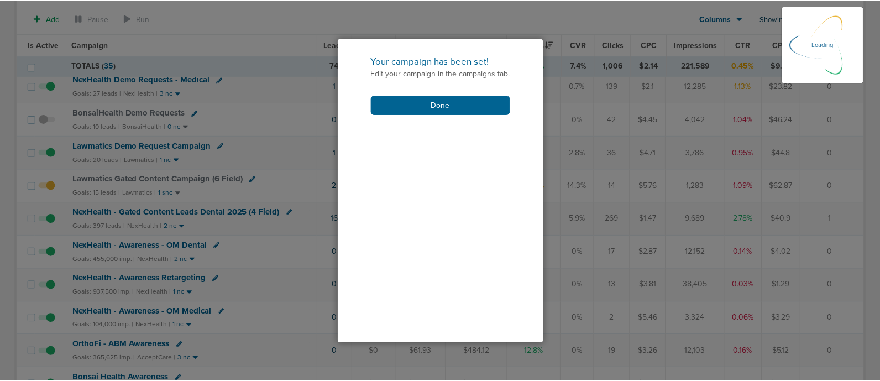
scroll to position [192, 0]
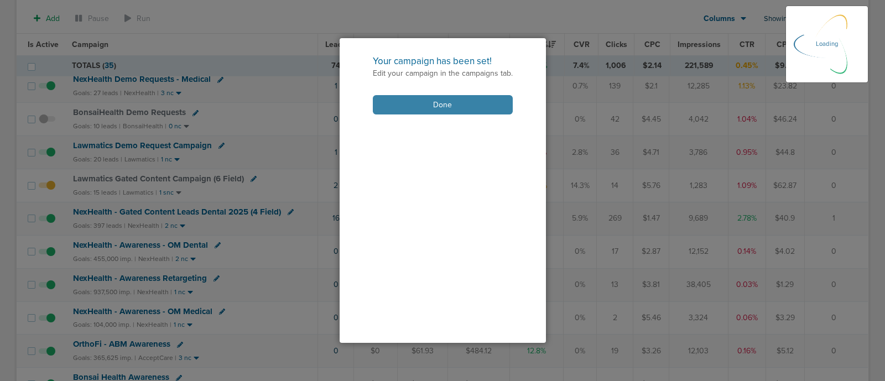
click at [461, 98] on button "Done" at bounding box center [443, 104] width 140 height 19
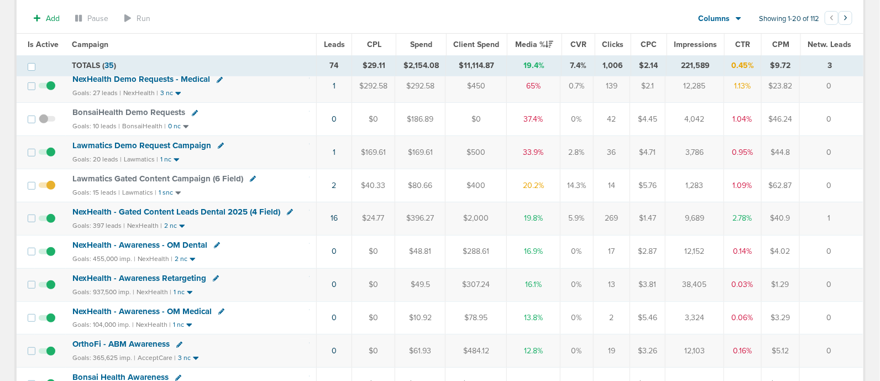
click at [201, 174] on span "Lawmatics Gated Content Campaign (6 Field)" at bounding box center [157, 179] width 171 height 10
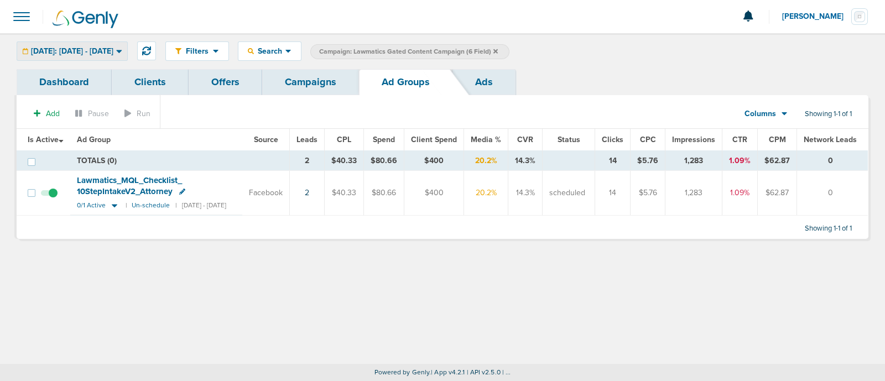
click at [93, 59] on div "Today: 09.08.2025 - 09.08.2025" at bounding box center [72, 51] width 110 height 18
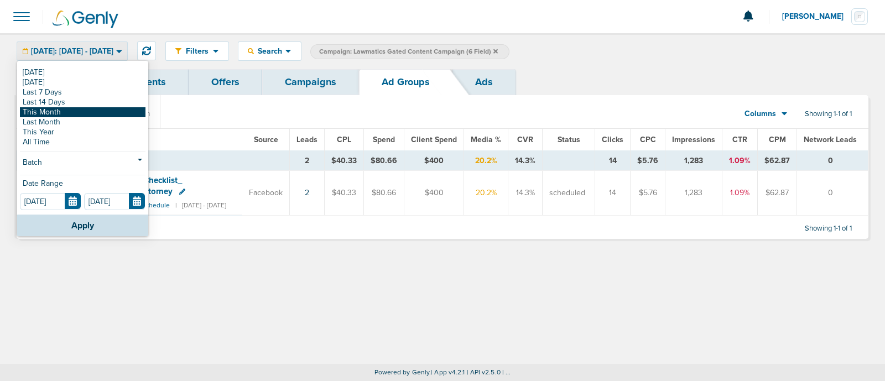
click at [93, 110] on link "This Month" at bounding box center [83, 112] width 126 height 10
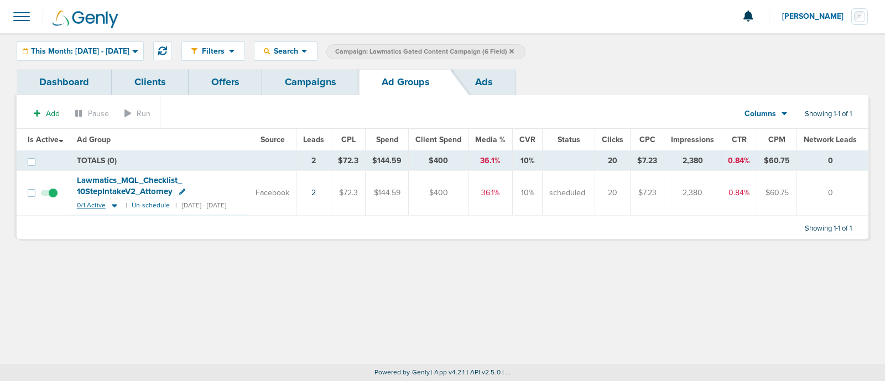
click at [113, 207] on icon at bounding box center [114, 205] width 11 height 9
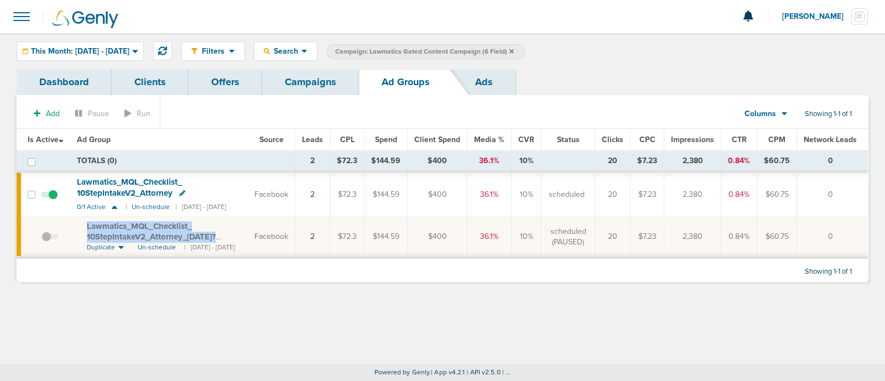
drag, startPoint x: 81, startPoint y: 223, endPoint x: 261, endPoint y: 233, distance: 180.6
click at [248, 233] on td "Lawmatics_ MQL_ Checklist_ 10StepIntakeV2_ Attorney_ 09.05.25?id=189&cmp_ id=96…" at bounding box center [159, 237] width 178 height 41
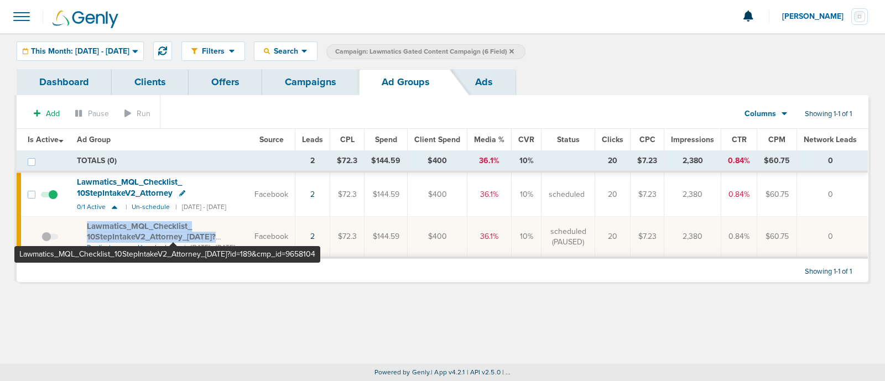
copy td "Lawmatics_ MQL_ Checklist_ 10StepIntakeV2_ Attorney_ 09.05.25?id=189&cmp_ id=96…"
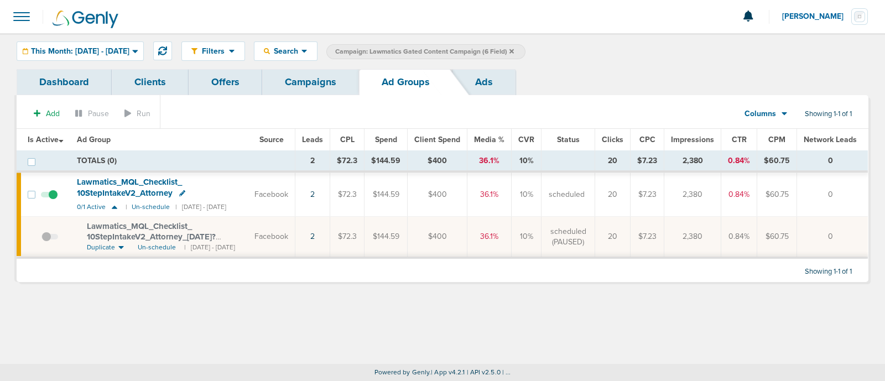
click at [594, 307] on div "Filters Active Only Settings Status Active Inactive Objectives MQL SQL Traffic …" at bounding box center [442, 198] width 885 height 331
click at [129, 48] on span "This Month: 09.01.2025 - 09.30.2025" at bounding box center [80, 52] width 98 height 8
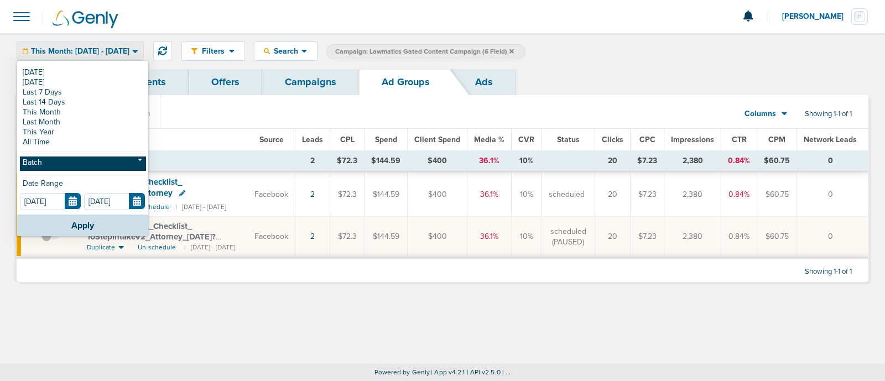
click at [86, 159] on link "Batch" at bounding box center [83, 163] width 126 height 14
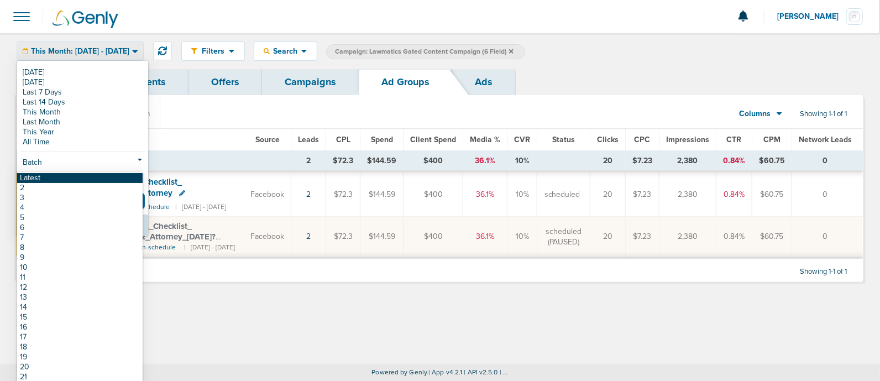
click at [82, 175] on link "Latest" at bounding box center [80, 178] width 126 height 10
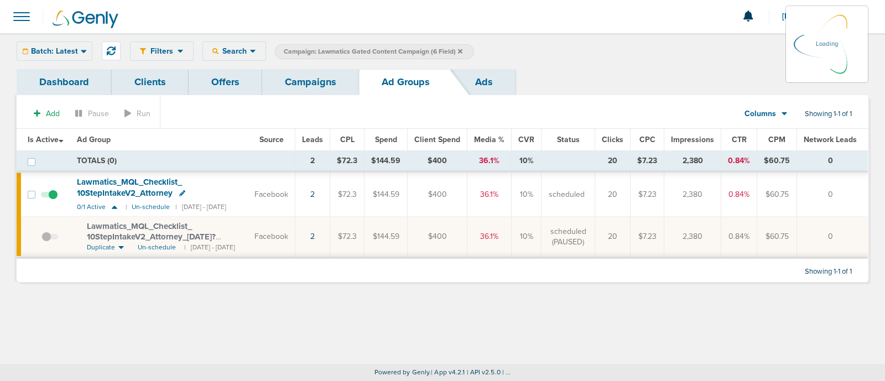
click at [459, 51] on icon at bounding box center [460, 51] width 4 height 4
click at [298, 81] on link "Campaigns" at bounding box center [310, 82] width 97 height 26
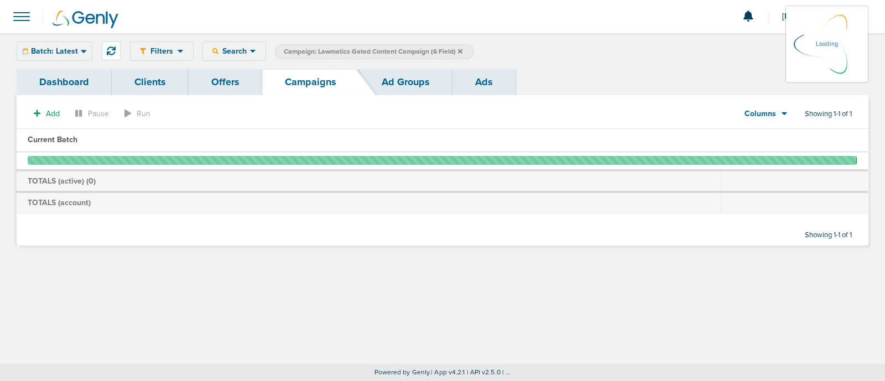
click at [323, 59] on label "Campaign: Lawmatics Gated Content Campaign (6 Field)" at bounding box center [374, 51] width 199 height 15
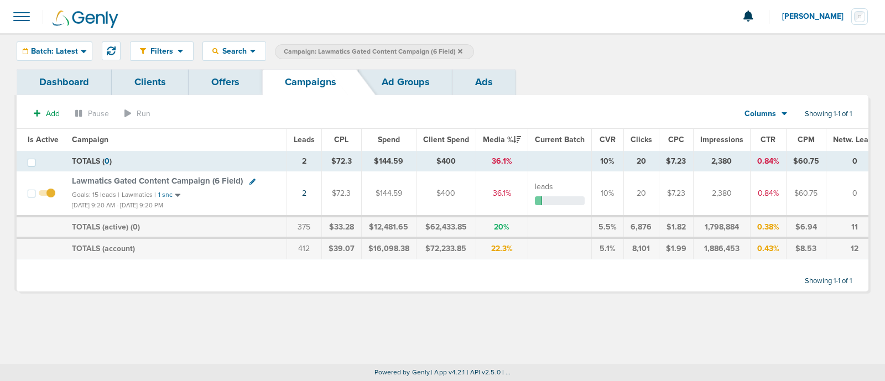
click at [460, 48] on icon at bounding box center [460, 51] width 4 height 7
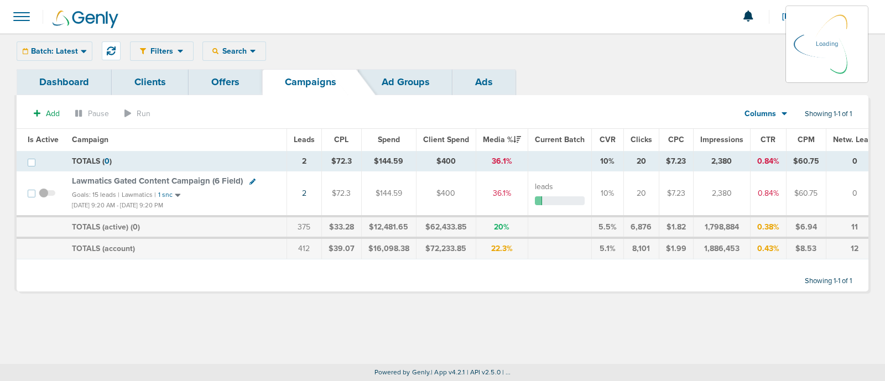
click at [224, 49] on div "Filters Active Only Settings Status Active Inactive Objectives MQL SQL Traffic …" at bounding box center [499, 50] width 738 height 19
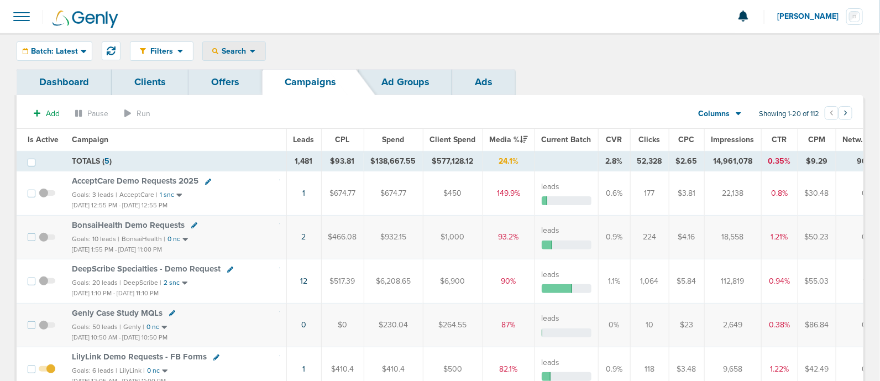
click at [236, 51] on span "Search" at bounding box center [234, 50] width 32 height 9
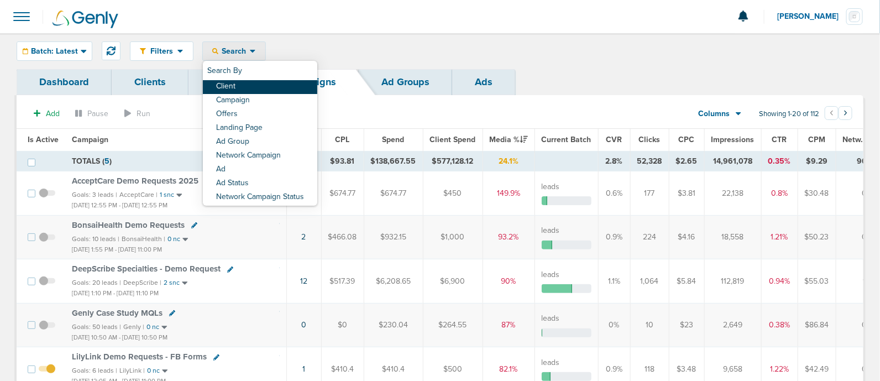
click at [227, 85] on link "Client" at bounding box center [260, 87] width 114 height 14
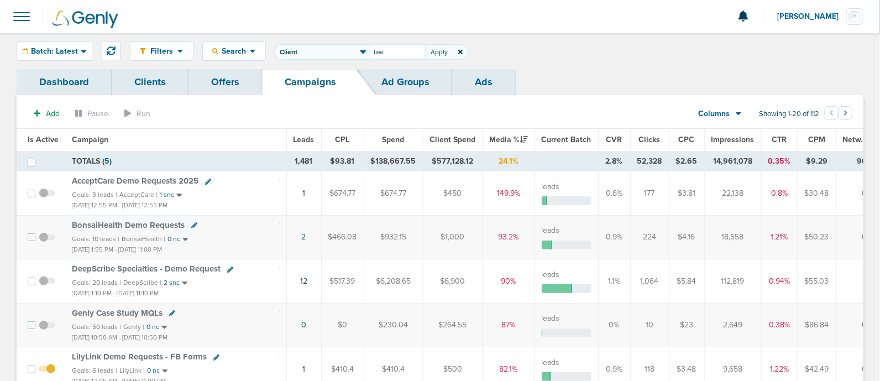
type input "law"
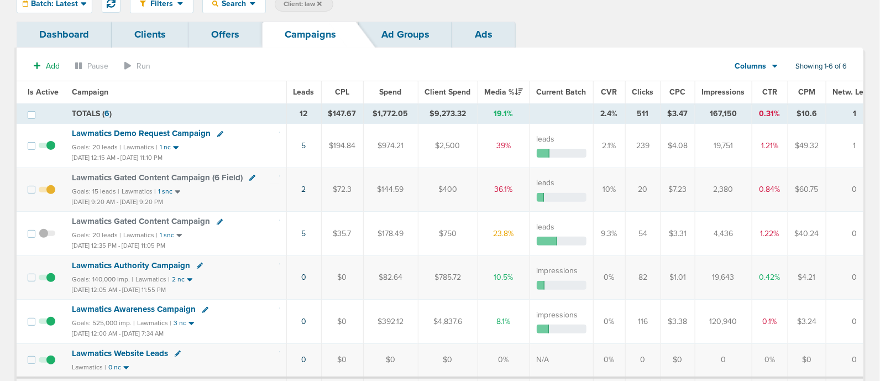
scroll to position [69, 0]
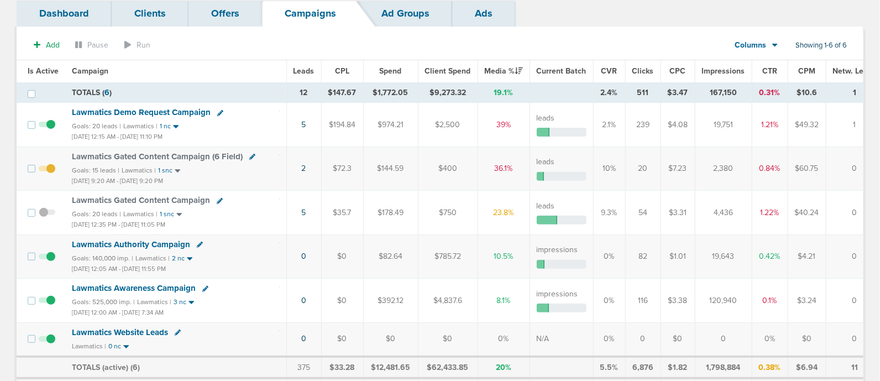
drag, startPoint x: 296, startPoint y: 150, endPoint x: 323, endPoint y: 232, distance: 86.2
click at [323, 232] on tbody "TOTALS ( 6 ) 12 $147.67 $1,772.05 $9,273.32 19.1% 2.4% 511 $3.47 167,150 0.31% …" at bounding box center [452, 240] width 871 height 317
click at [316, 216] on td "5" at bounding box center [303, 213] width 35 height 44
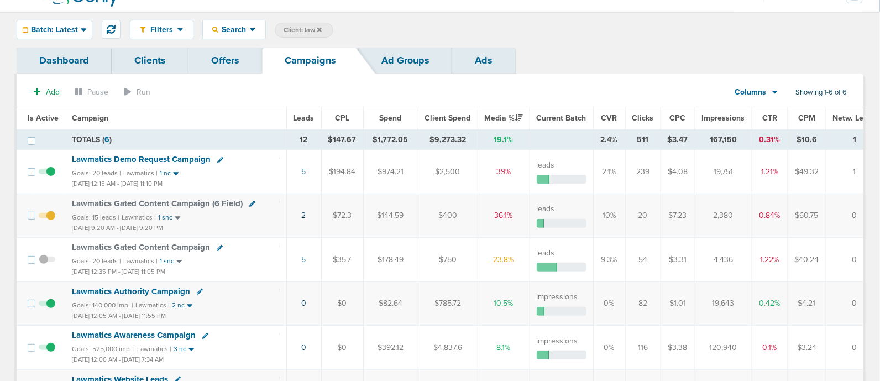
scroll to position [0, 0]
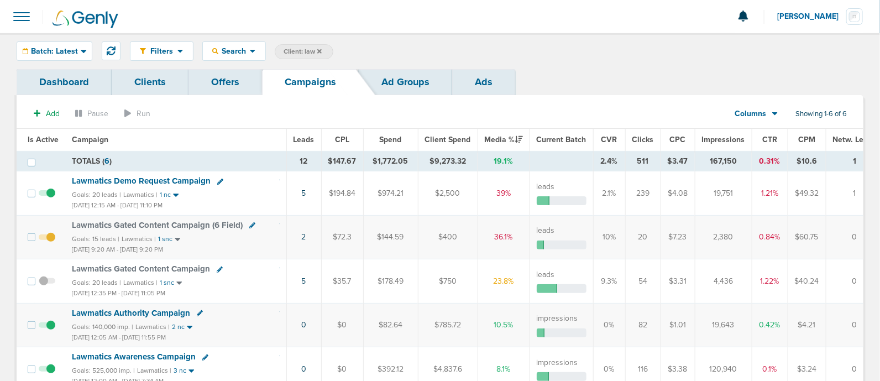
click at [320, 49] on icon at bounding box center [319, 51] width 4 height 4
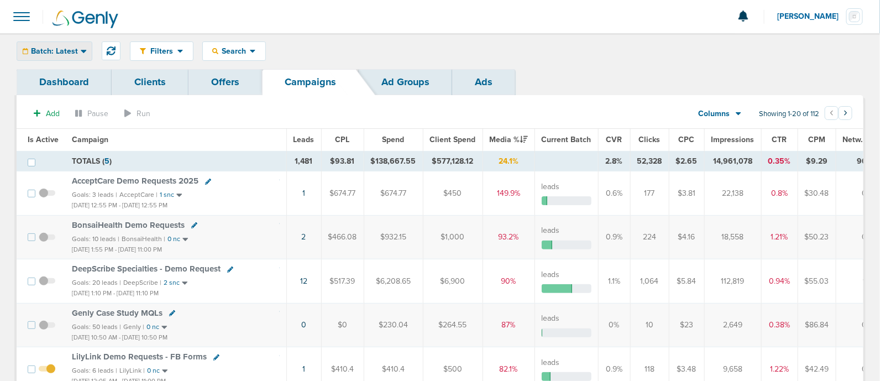
click at [75, 50] on span "Batch: Latest" at bounding box center [54, 52] width 47 height 8
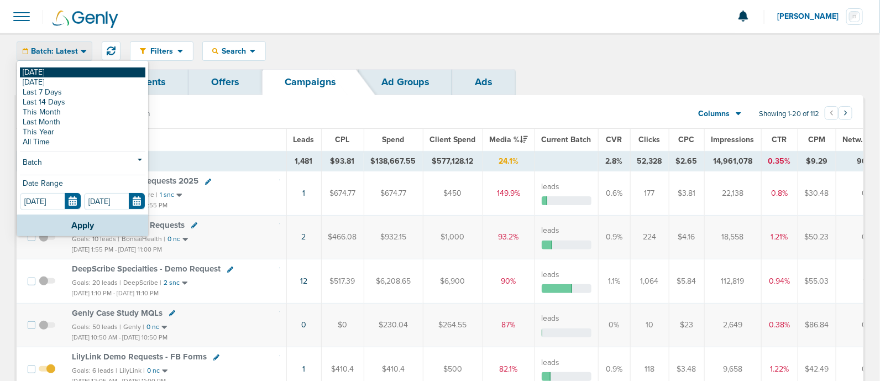
click at [50, 71] on link "[DATE]" at bounding box center [83, 72] width 126 height 10
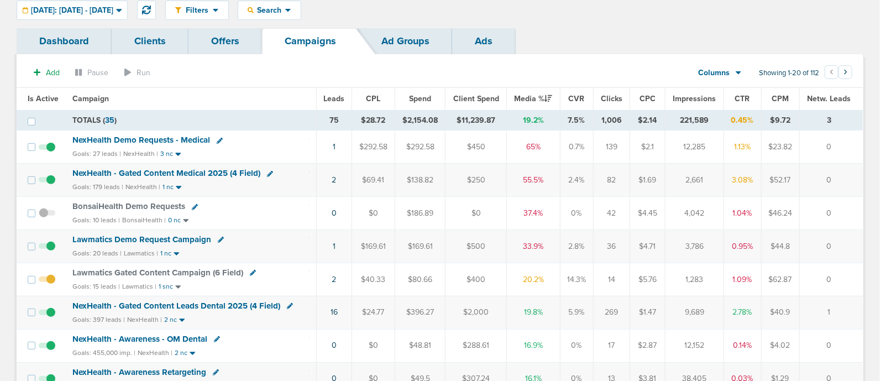
scroll to position [69, 0]
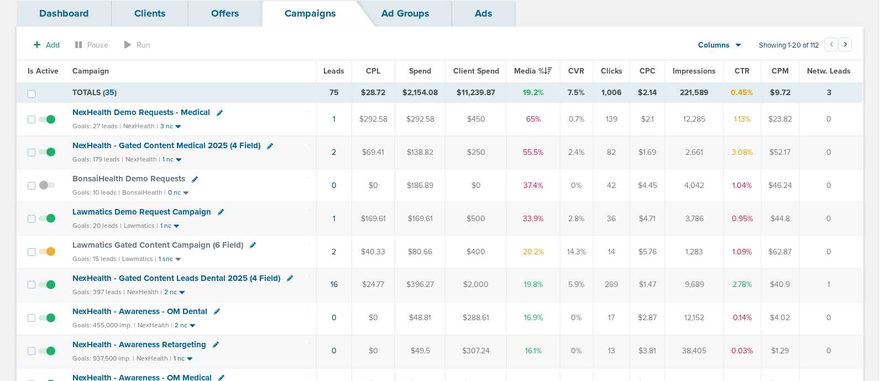
click at [216, 142] on span "NexHealth - Gated Content Medical 2025 (4 Field)" at bounding box center [166, 145] width 188 height 10
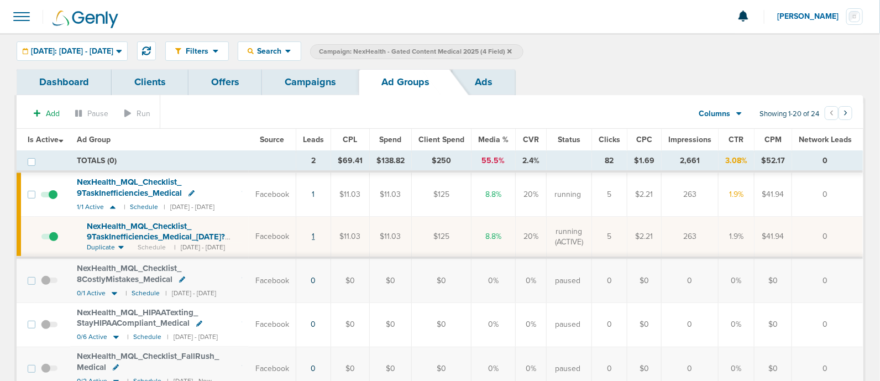
click at [315, 235] on link "1" at bounding box center [313, 236] width 3 height 9
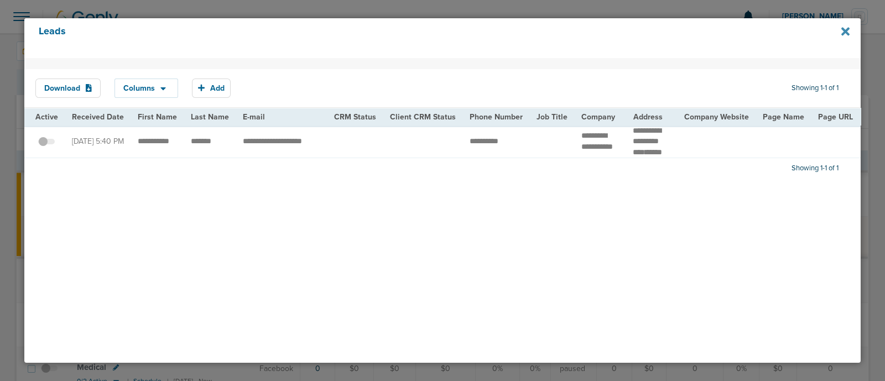
click at [846, 29] on icon at bounding box center [845, 31] width 8 height 8
drag, startPoint x: 188, startPoint y: 211, endPoint x: 300, endPoint y: 159, distance: 123.5
click at [188, 211] on div "Download Columns Save selections Reset to defaults Is Active Received Date Firs…" at bounding box center [442, 210] width 836 height 305
click at [842, 29] on icon at bounding box center [845, 31] width 8 height 8
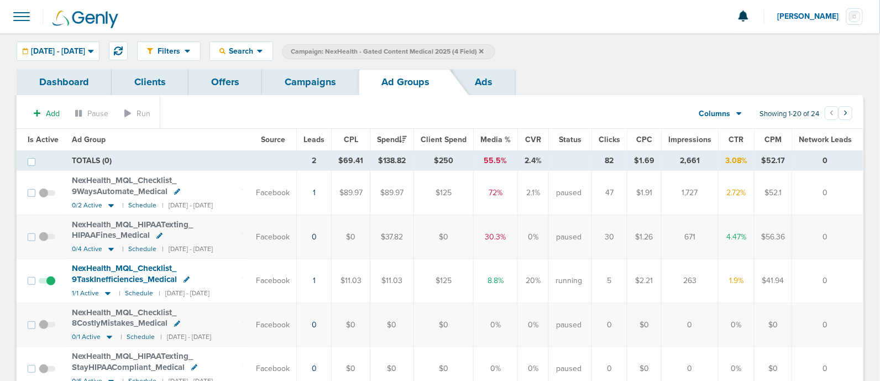
click at [295, 74] on link "Campaigns" at bounding box center [310, 82] width 97 height 26
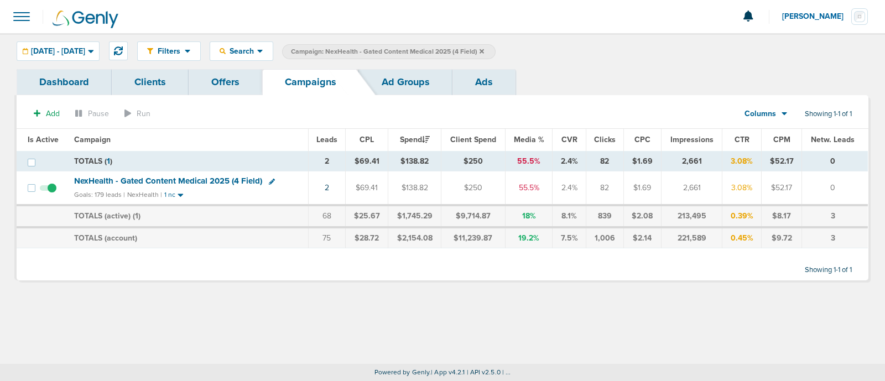
click at [484, 49] on icon at bounding box center [481, 51] width 4 height 7
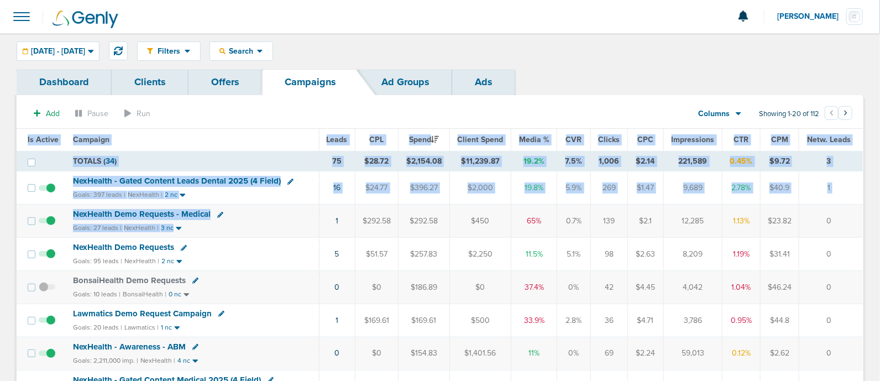
drag, startPoint x: 307, startPoint y: 220, endPoint x: 884, endPoint y: 222, distance: 576.8
click at [880, 222] on html "Notifications You have no unread notifications [PERSON_NAME] Profile Sign Out C…" at bounding box center [440, 190] width 880 height 381
click at [844, 213] on td "0" at bounding box center [832, 221] width 64 height 33
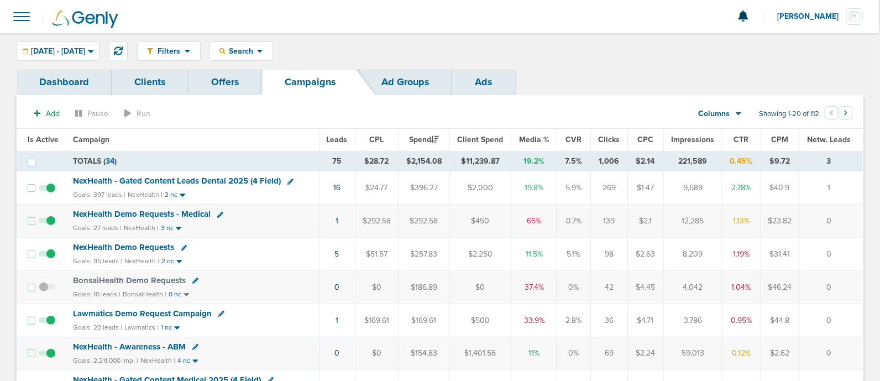
click at [523, 136] on span "Media %" at bounding box center [534, 139] width 30 height 9
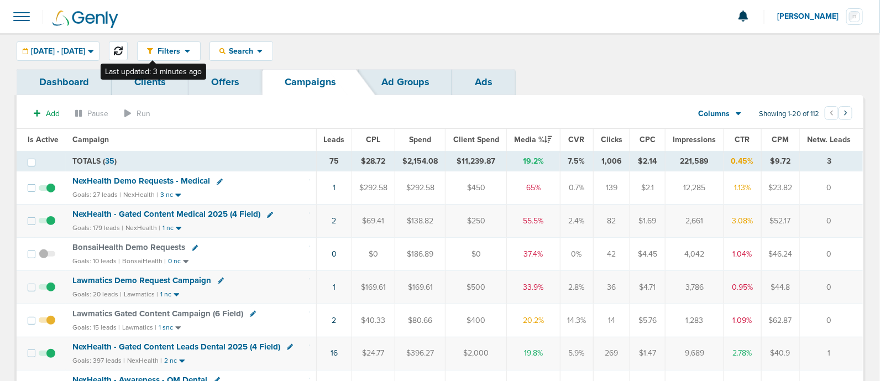
click at [123, 48] on icon at bounding box center [118, 50] width 9 height 9
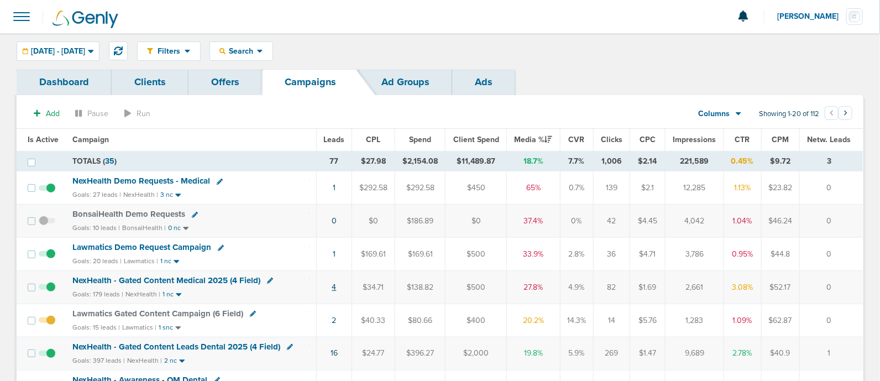
click at [335, 286] on link "4" at bounding box center [334, 287] width 4 height 9
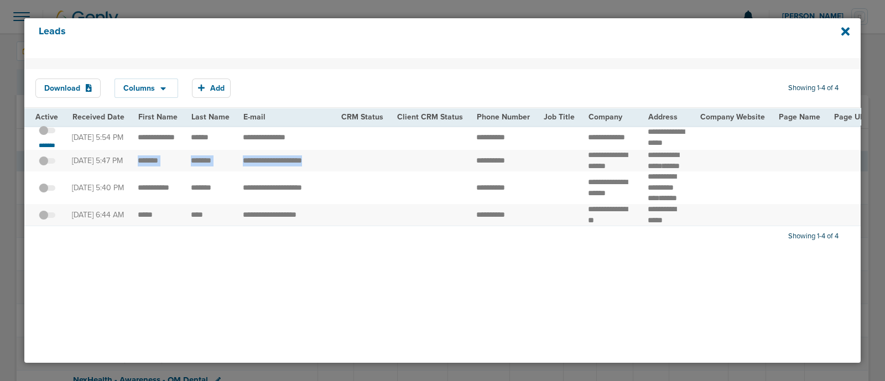
drag, startPoint x: 136, startPoint y: 163, endPoint x: 417, endPoint y: 166, distance: 281.5
click at [417, 166] on td at bounding box center [430, 161] width 80 height 22
drag, startPoint x: 135, startPoint y: 133, endPoint x: 148, endPoint y: 134, distance: 12.3
click at [144, 134] on td "**********" at bounding box center [157, 138] width 53 height 25
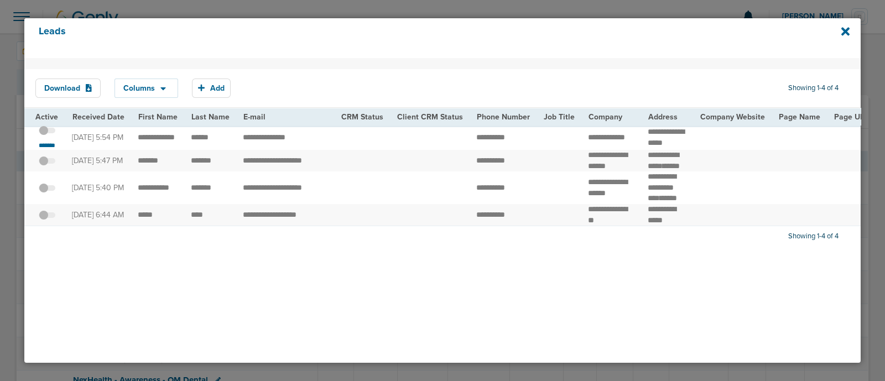
click at [426, 144] on td at bounding box center [430, 138] width 80 height 25
click at [55, 144] on small "*******" at bounding box center [46, 145] width 23 height 9
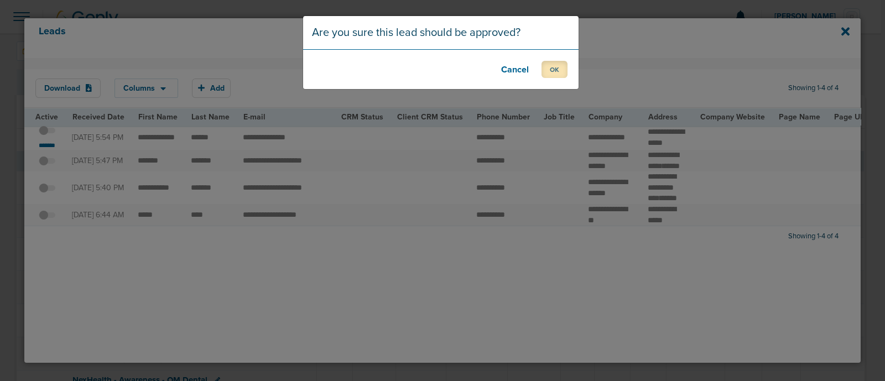
click at [556, 70] on button "OK" at bounding box center [554, 69] width 26 height 17
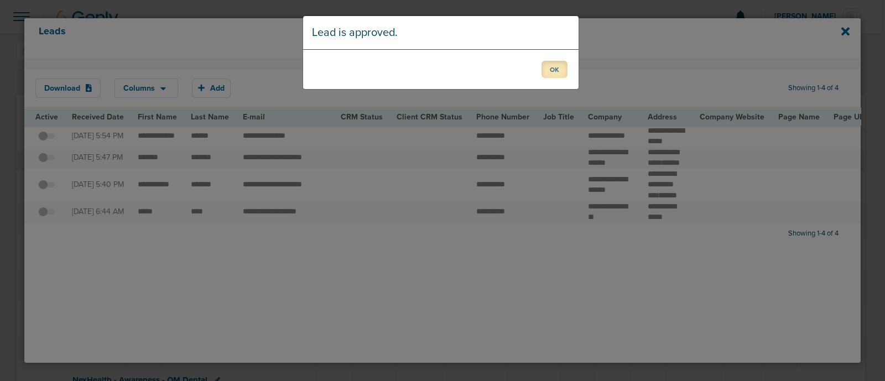
click at [556, 70] on button "OK" at bounding box center [554, 69] width 26 height 17
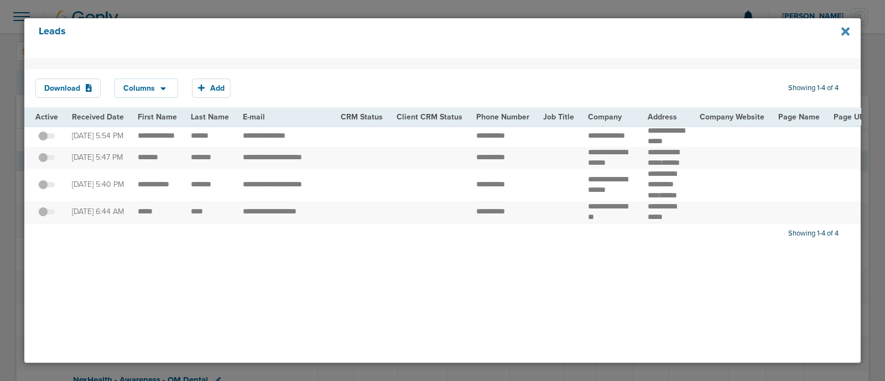
click at [846, 27] on icon at bounding box center [845, 31] width 8 height 12
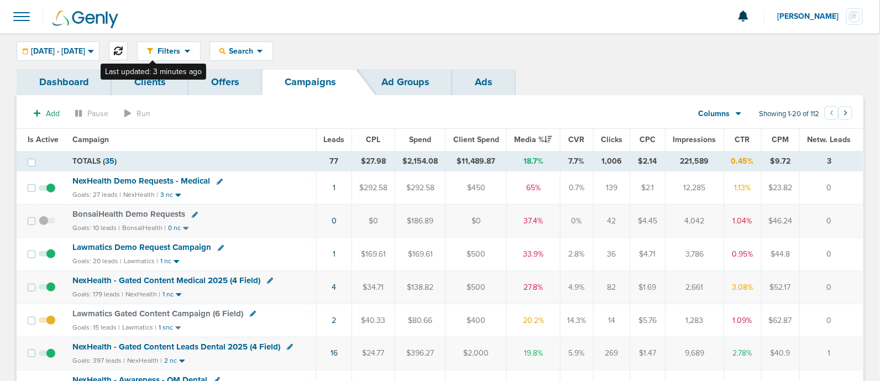
click at [128, 45] on button at bounding box center [118, 50] width 19 height 19
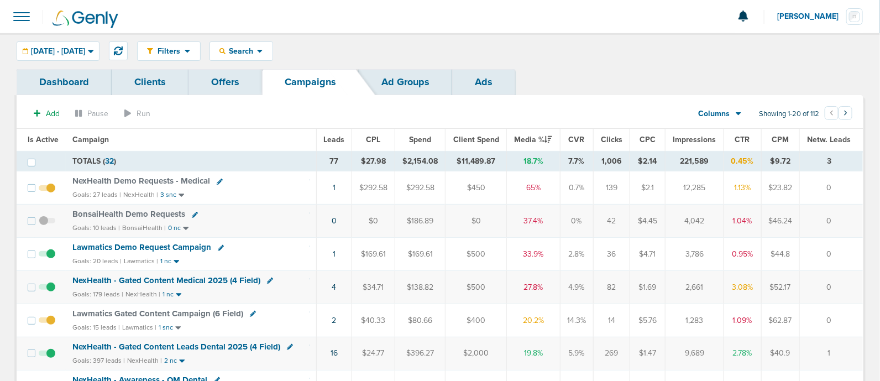
click at [155, 40] on div "Filters Active Only Settings Status Active Inactive Objectives MQL SQL Traffic …" at bounding box center [440, 51] width 880 height 36
click at [128, 45] on button at bounding box center [118, 50] width 19 height 19
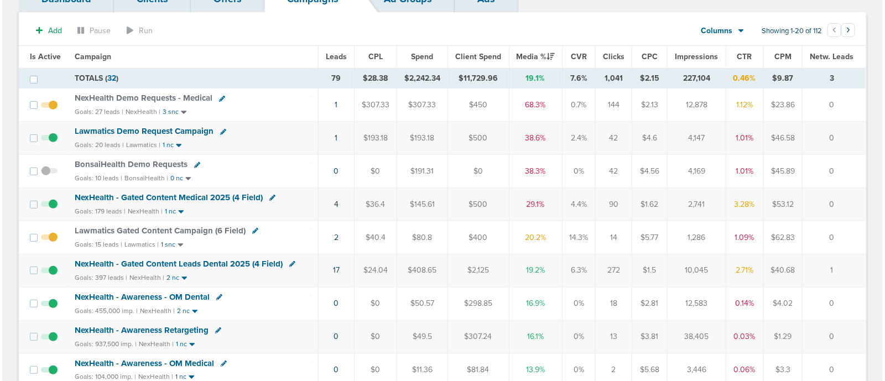
scroll to position [88, 0]
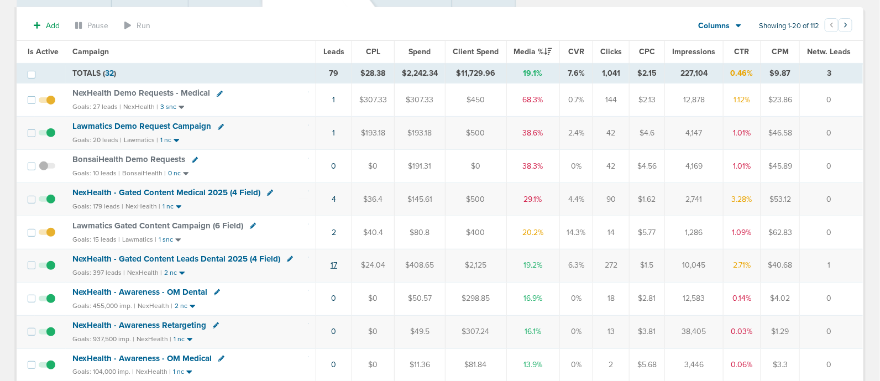
click at [331, 260] on link "17" at bounding box center [334, 264] width 7 height 9
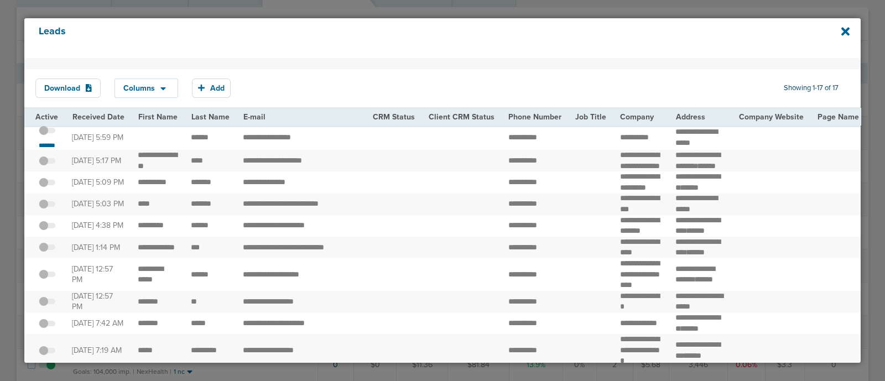
click at [645, 150] on td "**********" at bounding box center [641, 138] width 56 height 25
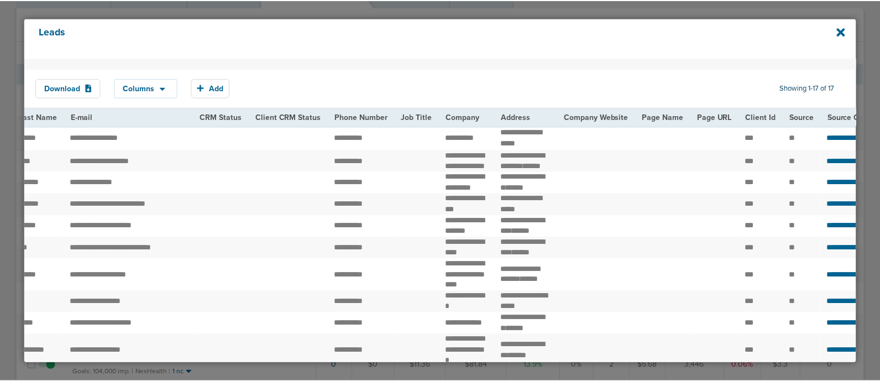
scroll to position [0, 0]
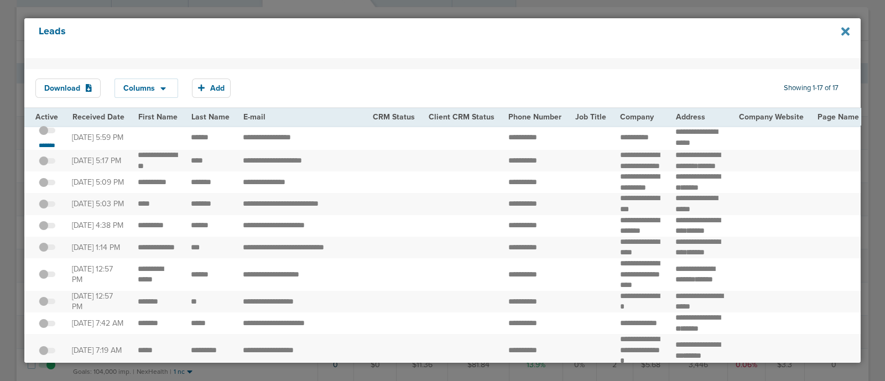
click at [845, 32] on icon at bounding box center [845, 31] width 8 height 8
